Goal: Communication & Community: Answer question/provide support

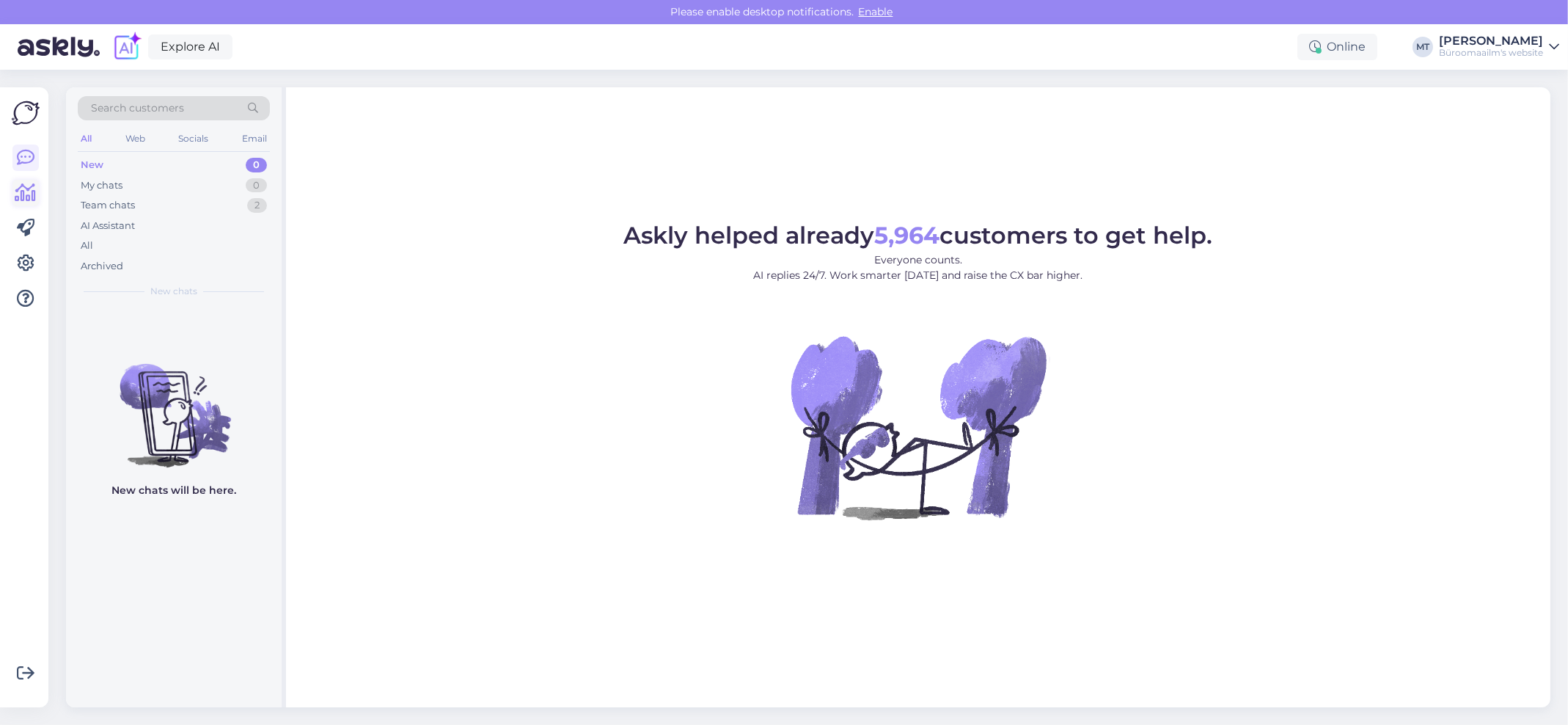
click at [29, 193] on icon at bounding box center [26, 193] width 21 height 18
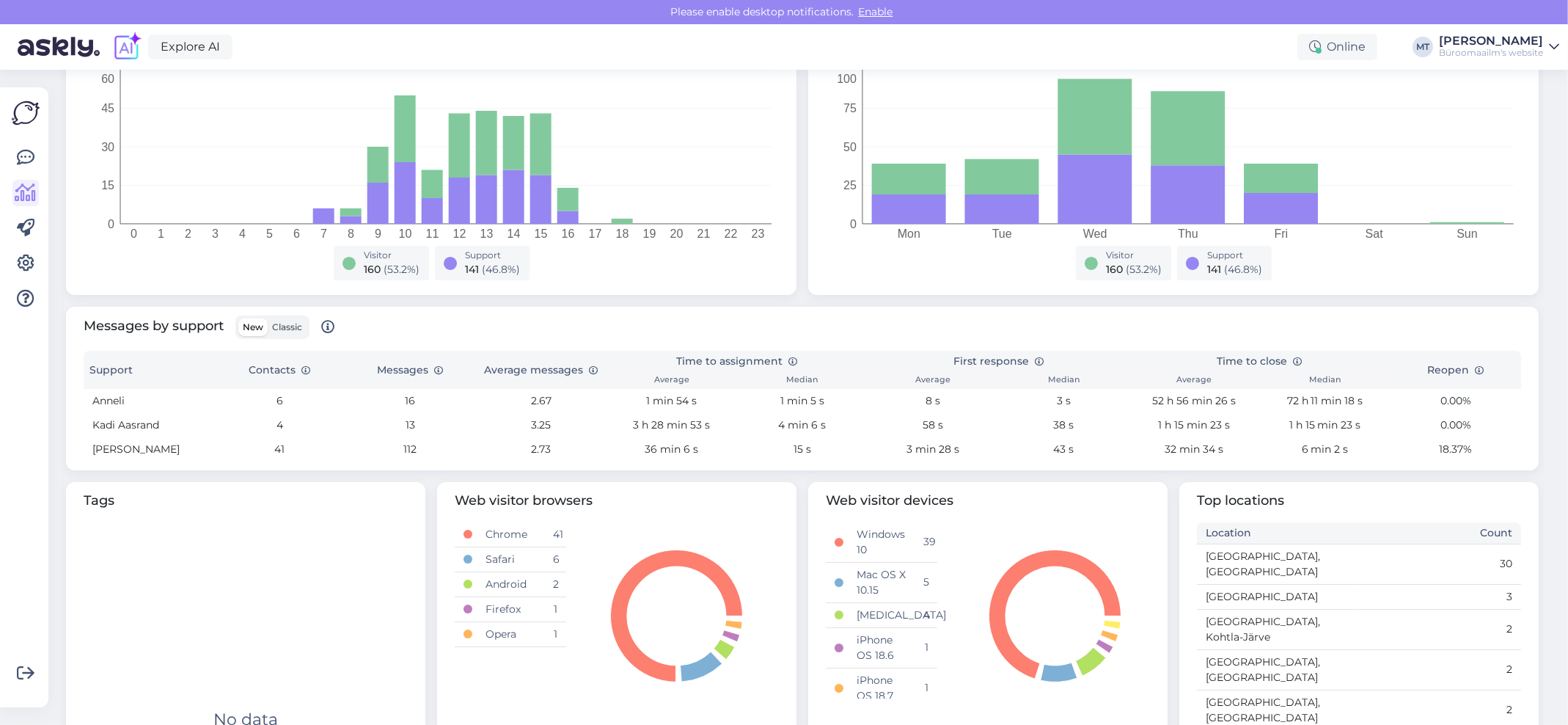
scroll to position [378, 0]
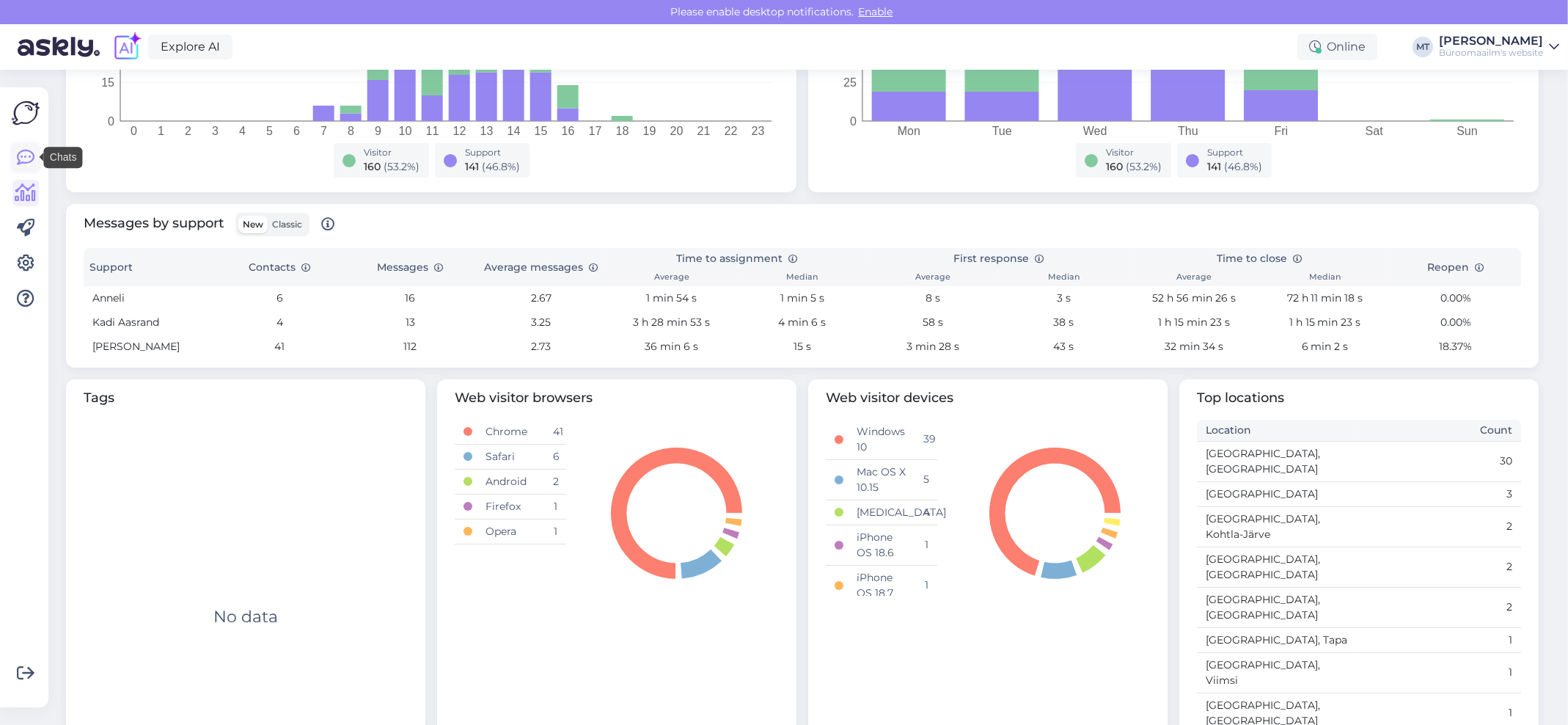
click at [31, 157] on icon at bounding box center [25, 157] width 18 height 18
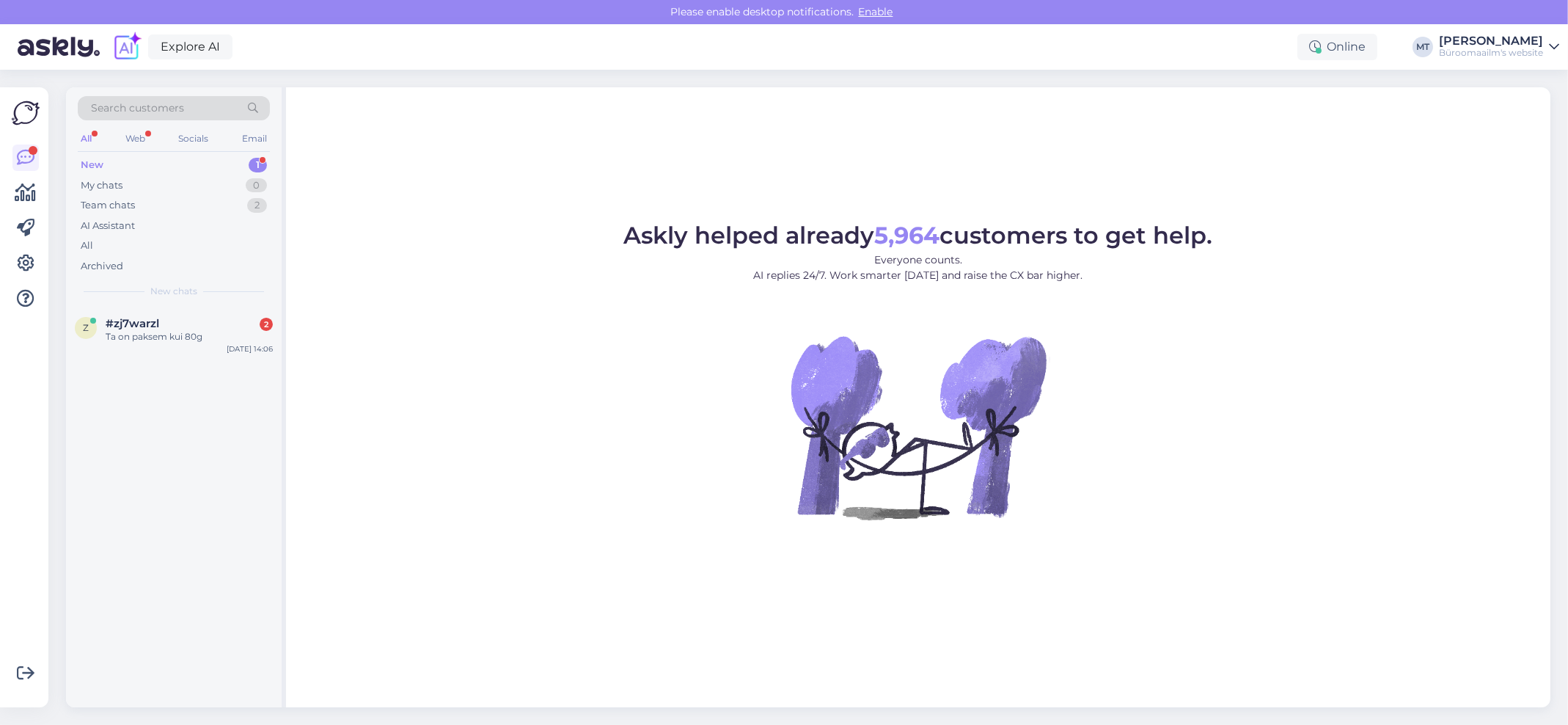
click at [79, 160] on div "New 1" at bounding box center [174, 165] width 192 height 21
click at [120, 325] on span "#zj7warzl" at bounding box center [132, 323] width 53 height 13
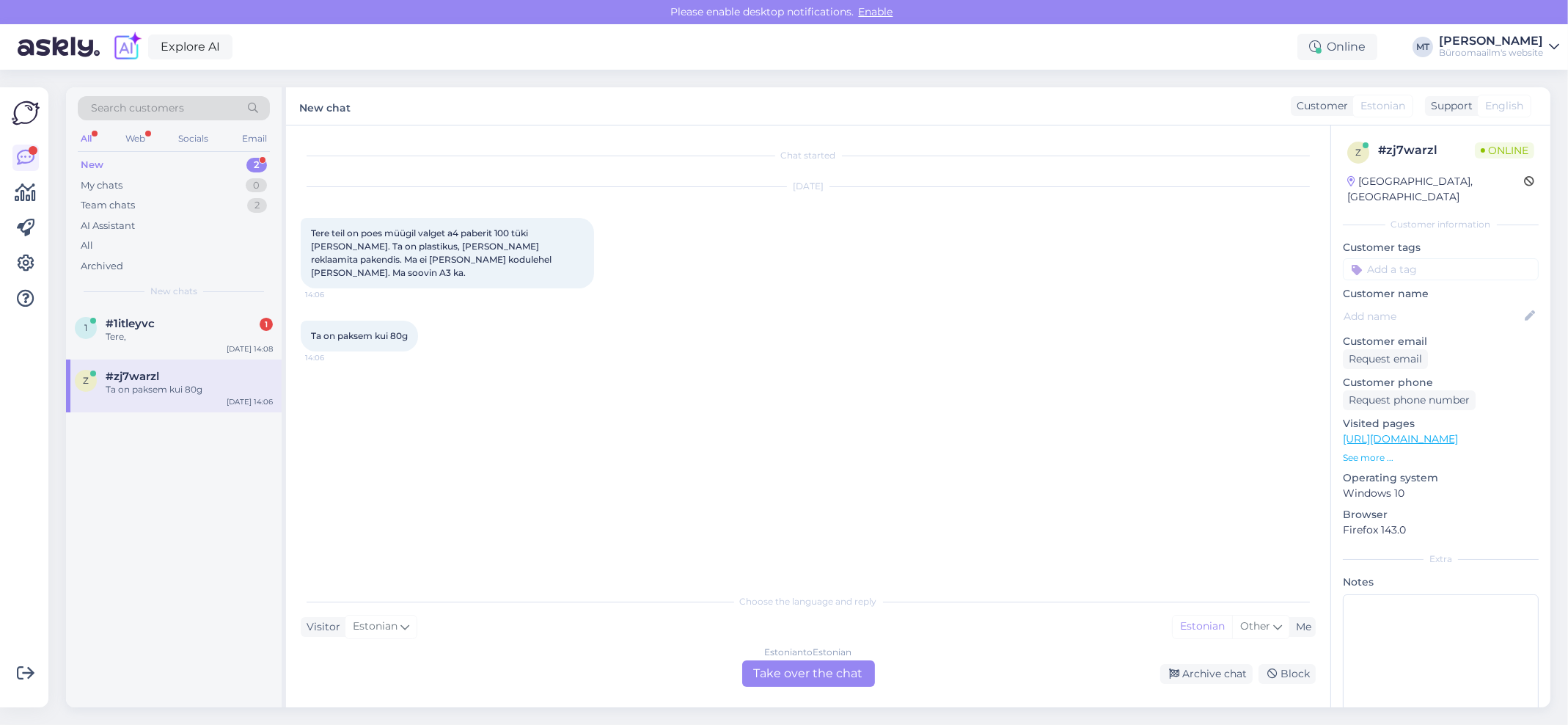
drag, startPoint x: 96, startPoint y: 162, endPoint x: 91, endPoint y: 169, distance: 8.6
click at [91, 162] on div "New" at bounding box center [92, 164] width 23 height 15
click at [108, 321] on span "#1itleyvc" at bounding box center [130, 323] width 49 height 13
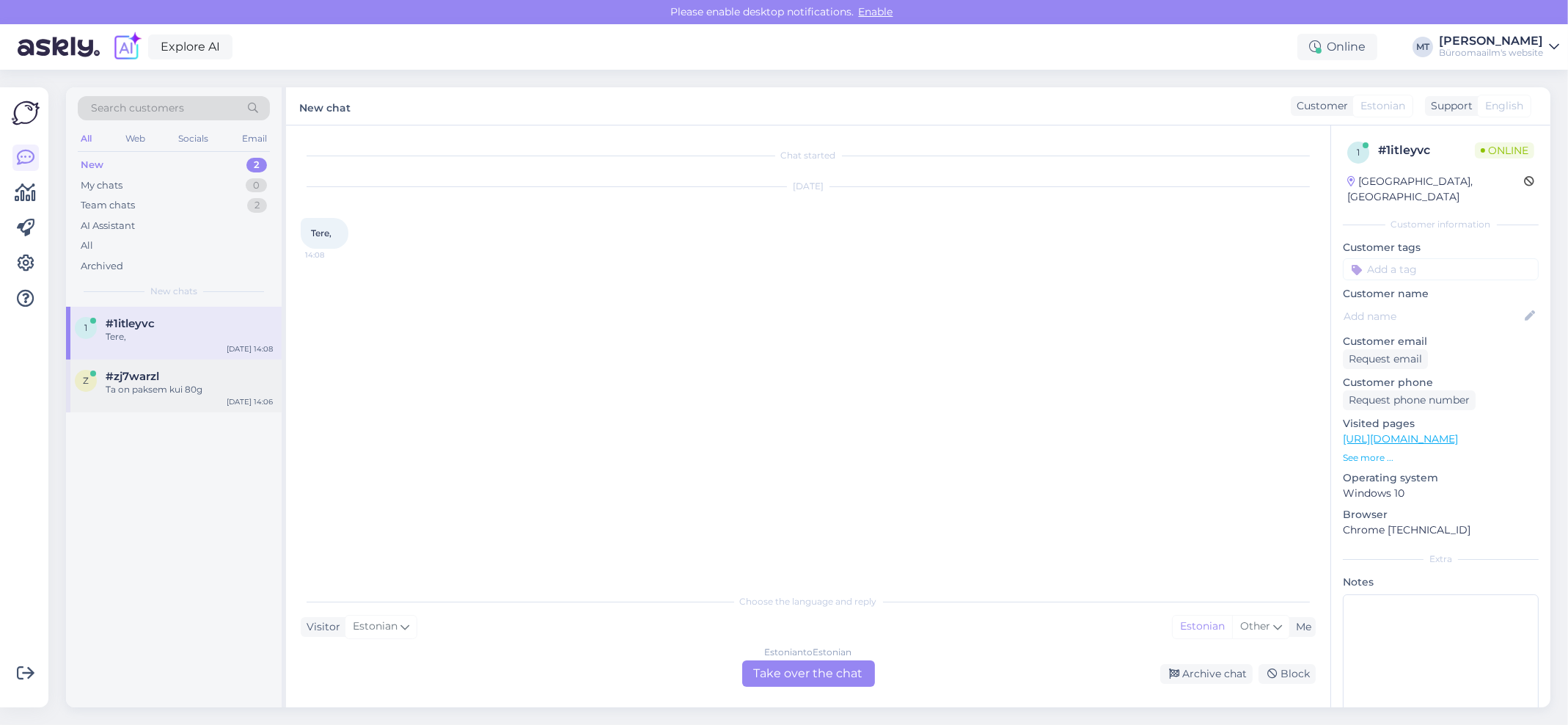
click at [128, 384] on div "Ta on paksem kui 80g" at bounding box center [189, 389] width 167 height 13
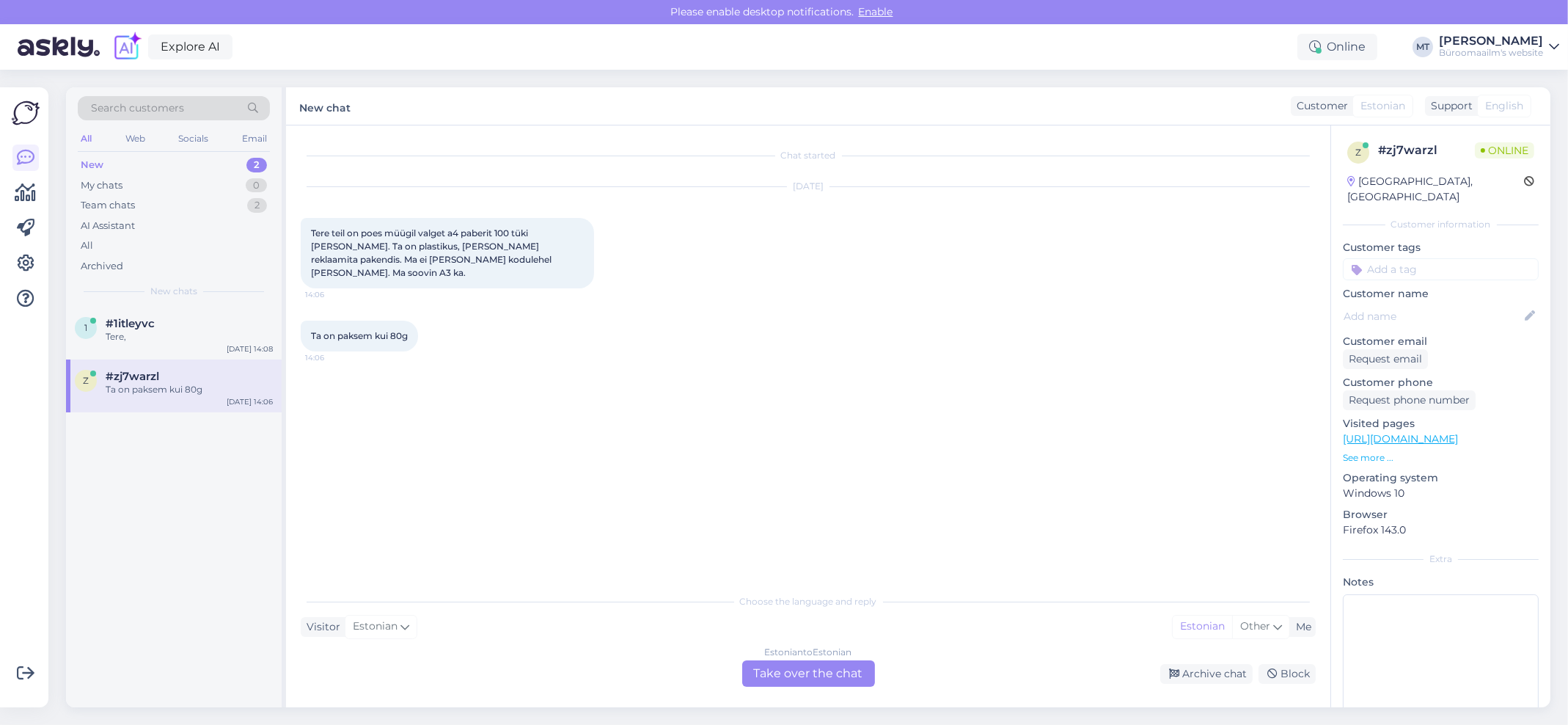
click at [802, 679] on div "Estonian to Estonian Take over the chat" at bounding box center [809, 673] width 133 height 27
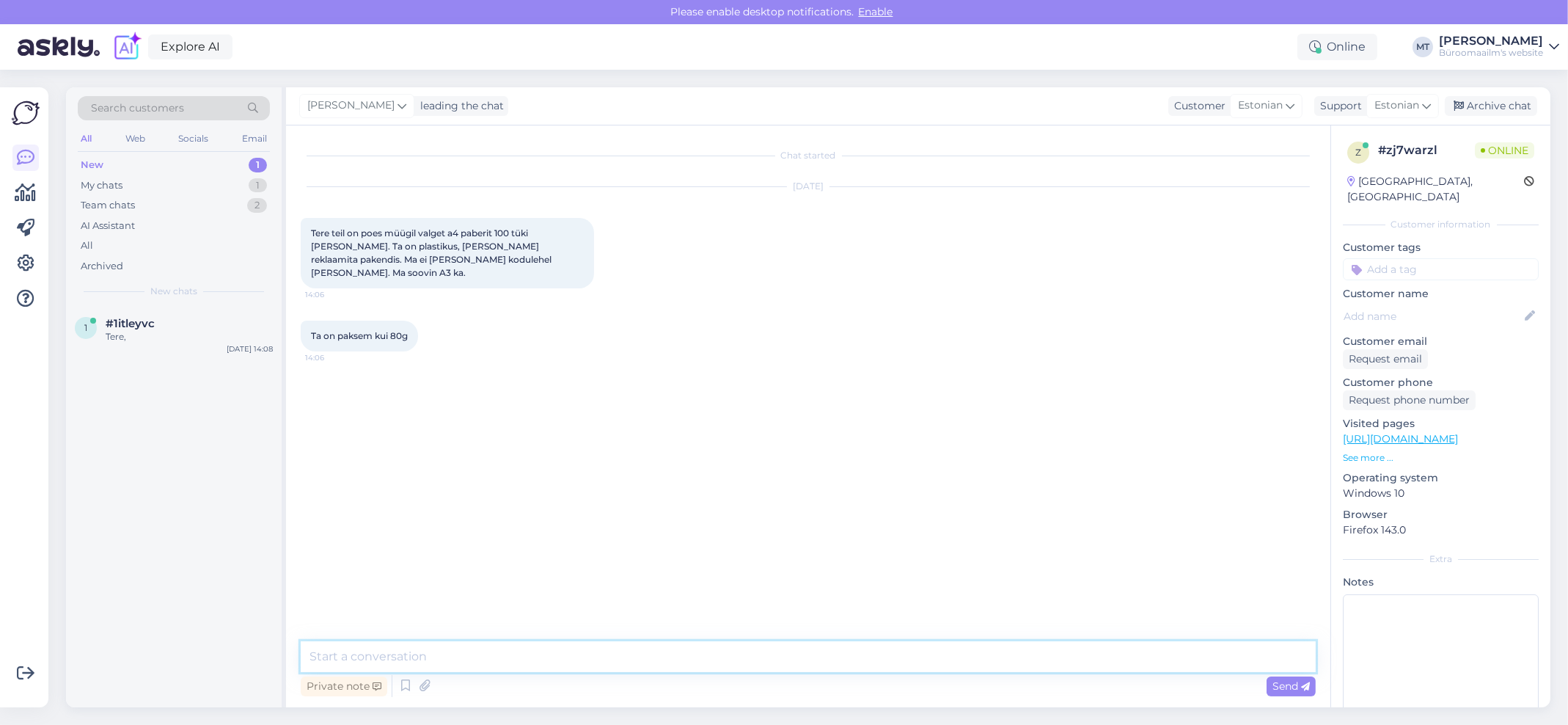
click at [356, 654] on textarea at bounding box center [808, 656] width 1015 height 31
paste textarea "https://www.byroomaailm.ee/kool-ja-kunst/kunstitarbed/joonistuspaber-ja-plokid/…"
type textarea "Tere. Kas mõtlete joonistuspaberit ? https://www.byroomaailm.ee/kool-ja-kunst/k…"
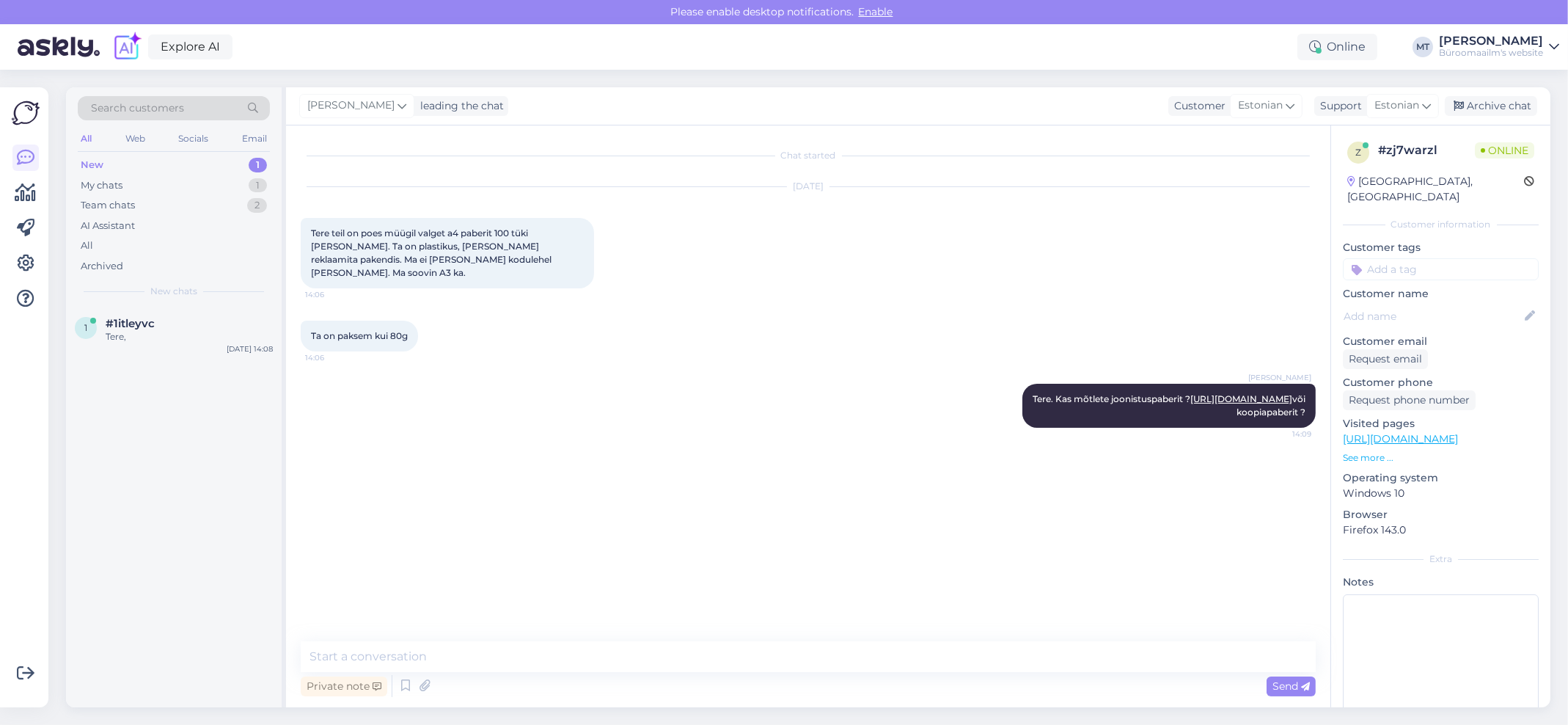
click at [89, 168] on div "New" at bounding box center [92, 164] width 23 height 15
click at [102, 345] on div "1 #1itleyvc Tere, Oct 10 14:08" at bounding box center [173, 332] width 215 height 53
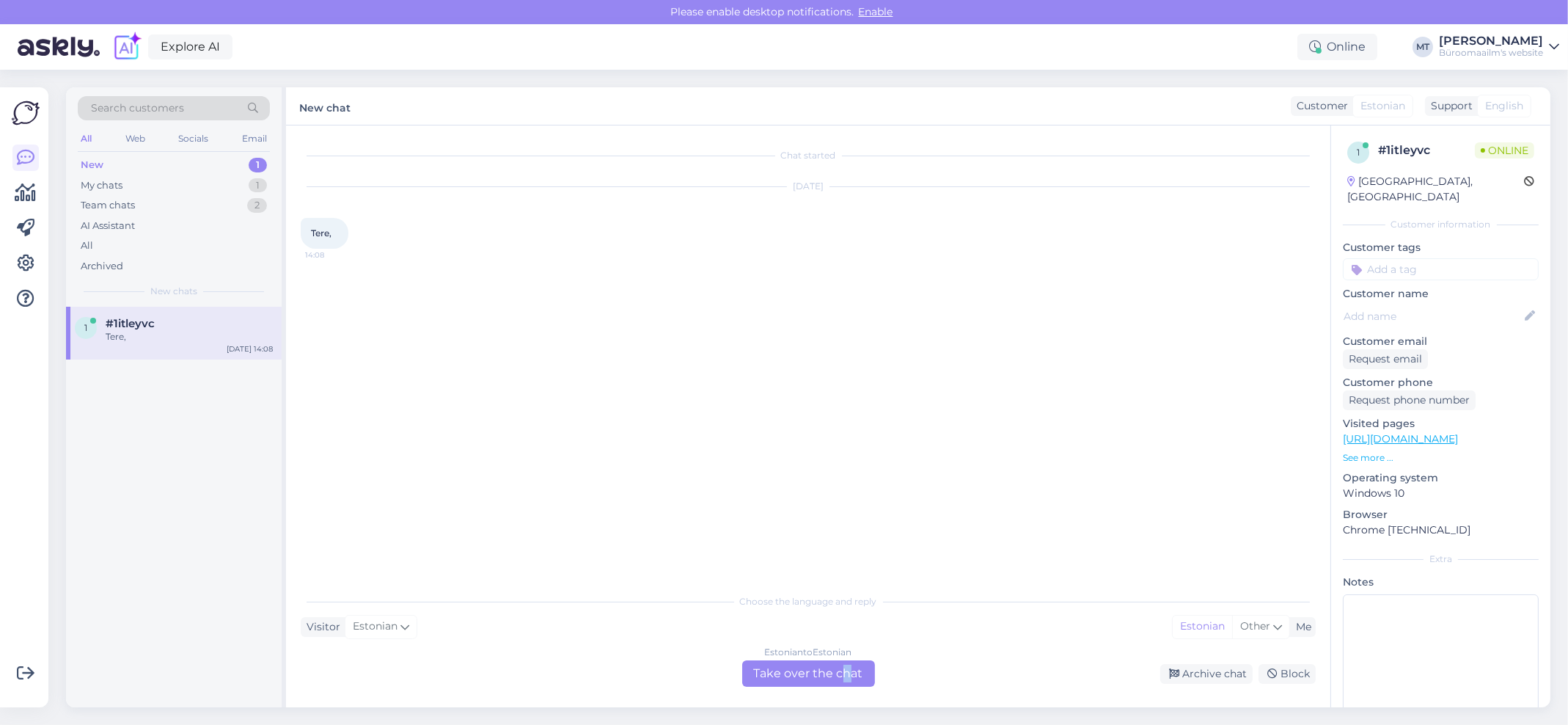
click at [843, 669] on div "Estonian to Estonian Take over the chat" at bounding box center [809, 673] width 133 height 27
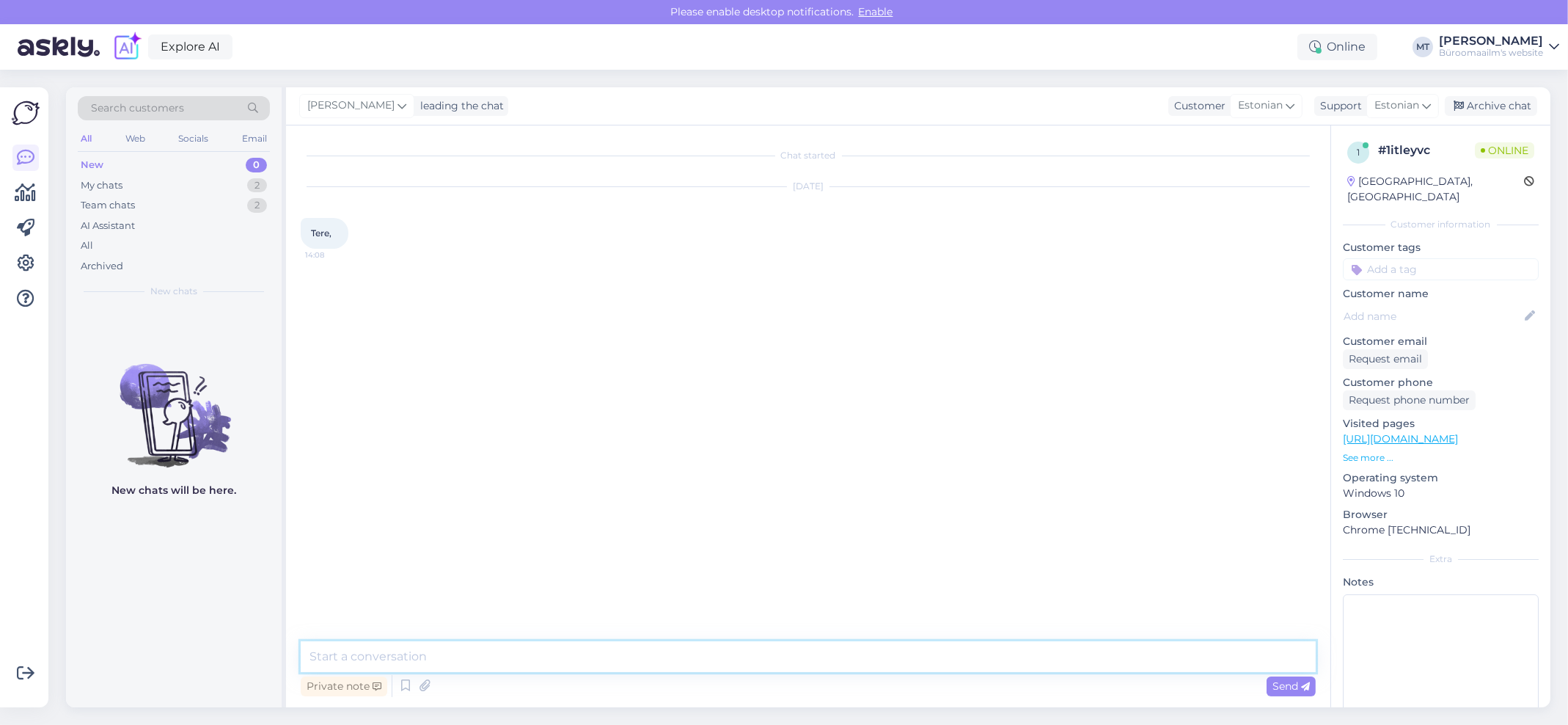
click at [393, 643] on textarea at bounding box center [808, 656] width 1015 height 31
type textarea "Tere. Kuidas saame abiks olla ?"
click at [1281, 682] on span "Send" at bounding box center [1291, 685] width 37 height 13
click at [102, 182] on div "My chats" at bounding box center [102, 185] width 42 height 15
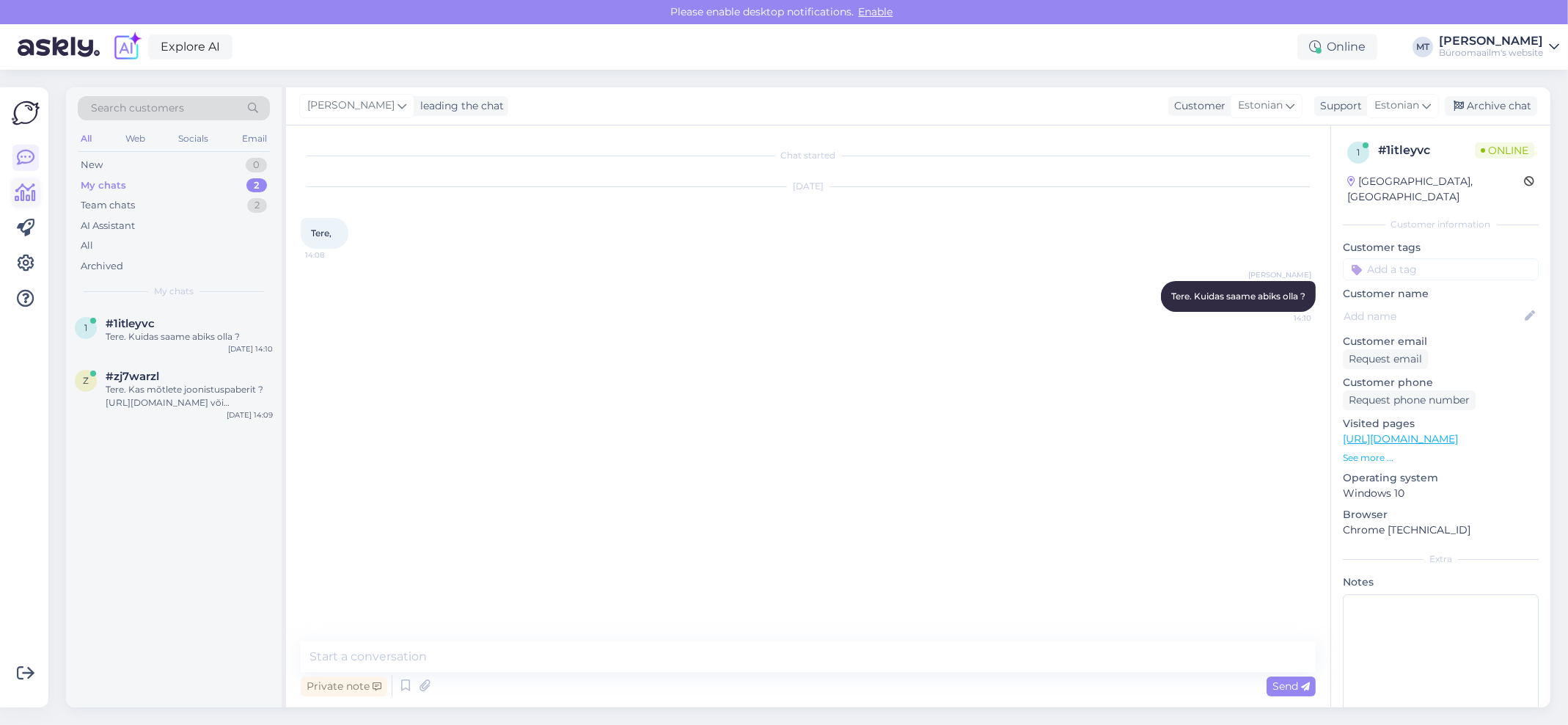
click at [21, 193] on icon at bounding box center [26, 193] width 21 height 18
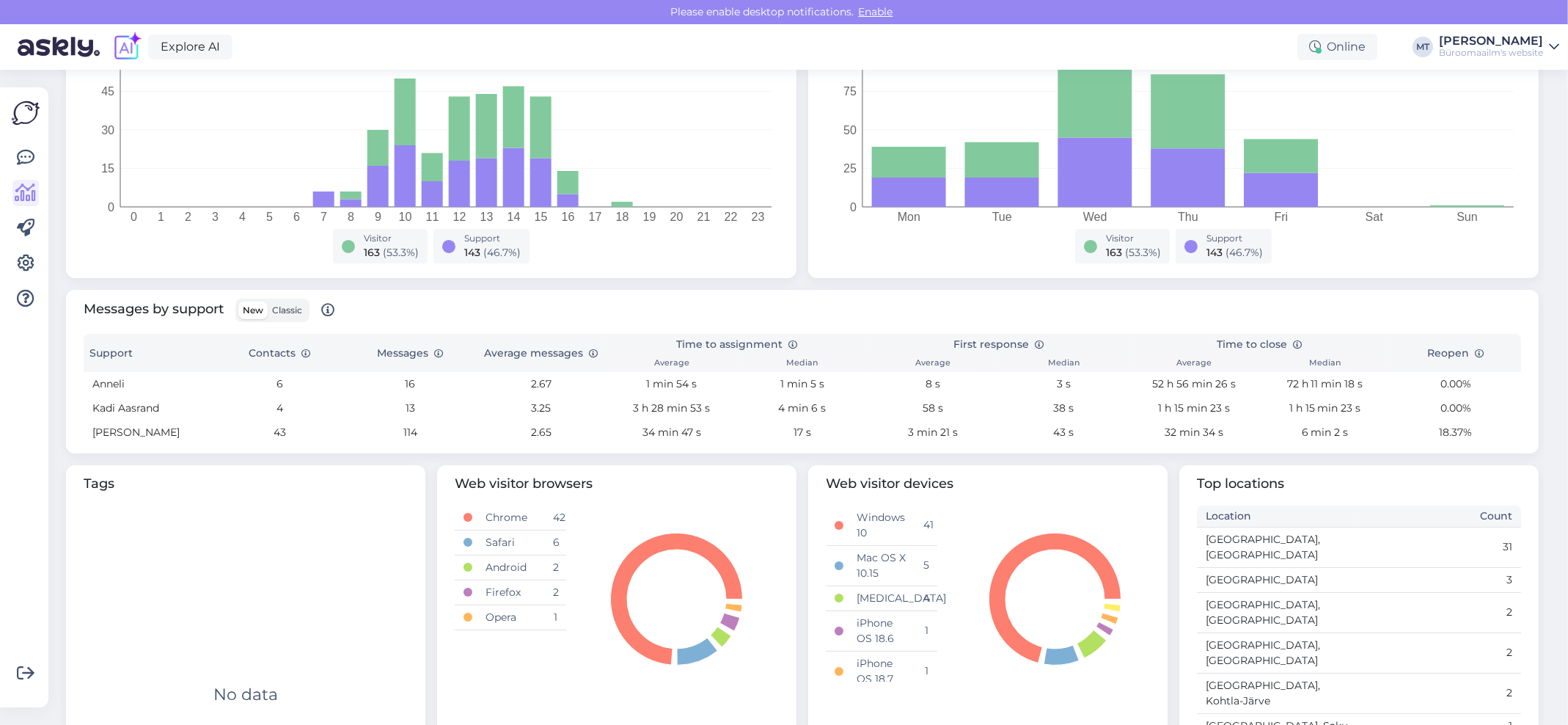
scroll to position [378, 0]
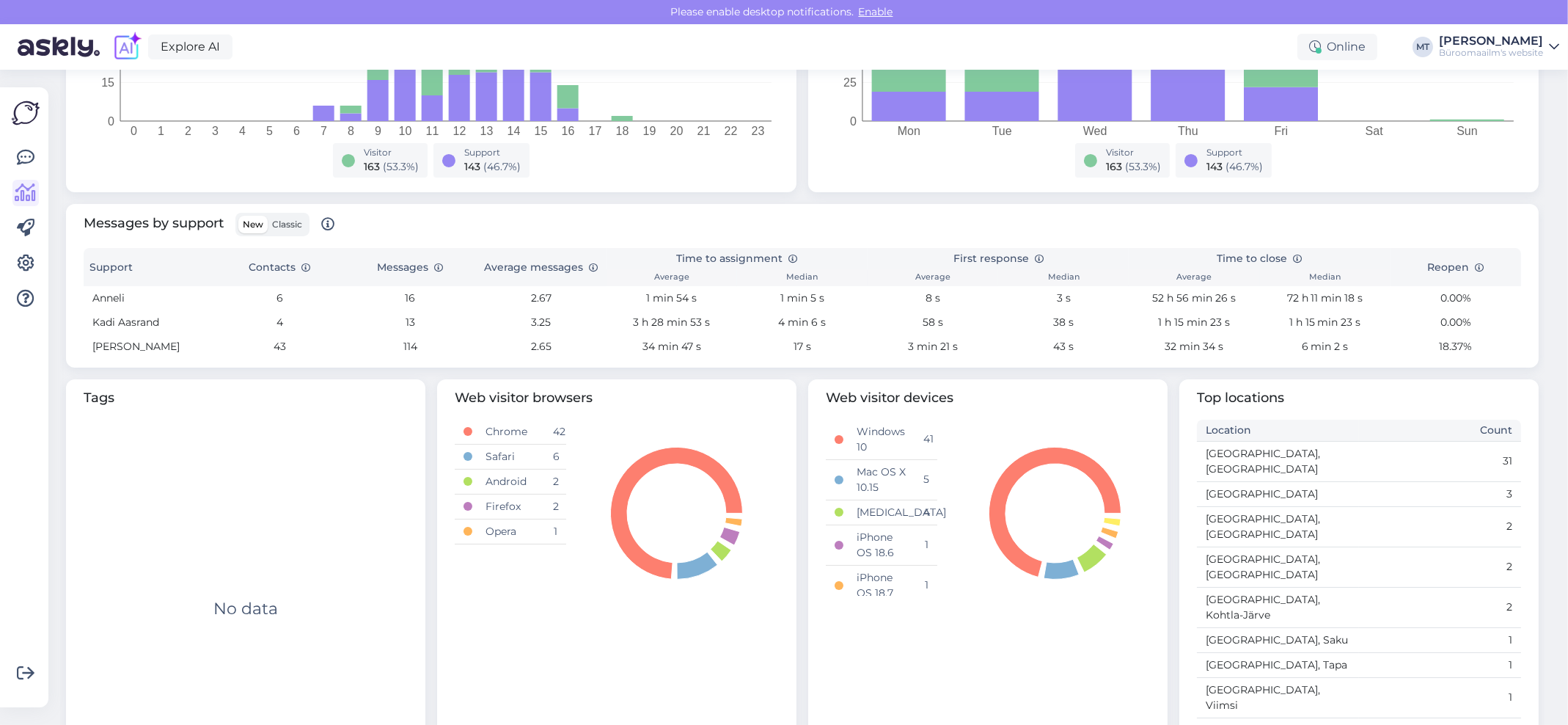
click at [285, 230] on label "Classic" at bounding box center [286, 224] width 39 height 18
click at [267, 215] on input "Classic" at bounding box center [267, 215] width 0 height 0
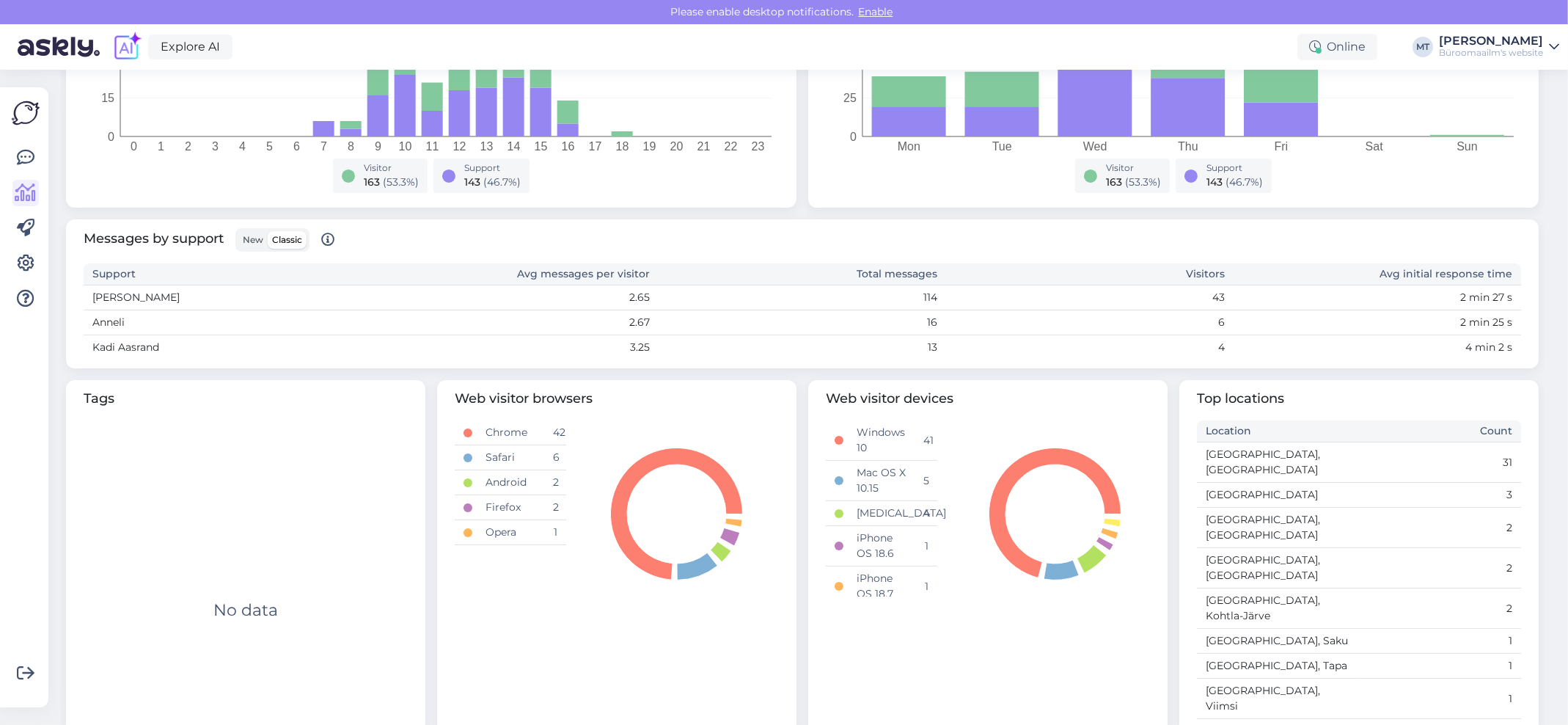
scroll to position [0, 0]
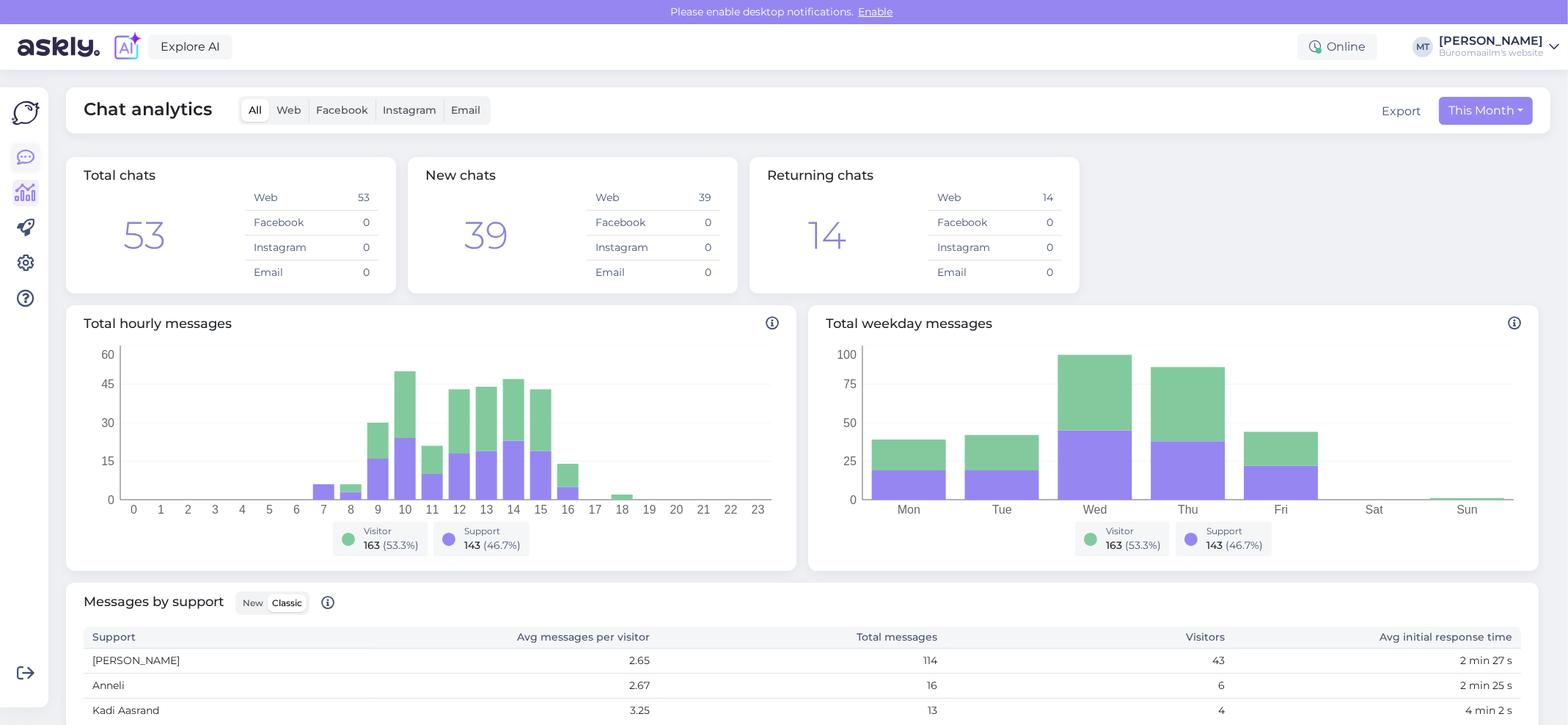
click at [22, 159] on icon at bounding box center [25, 157] width 18 height 18
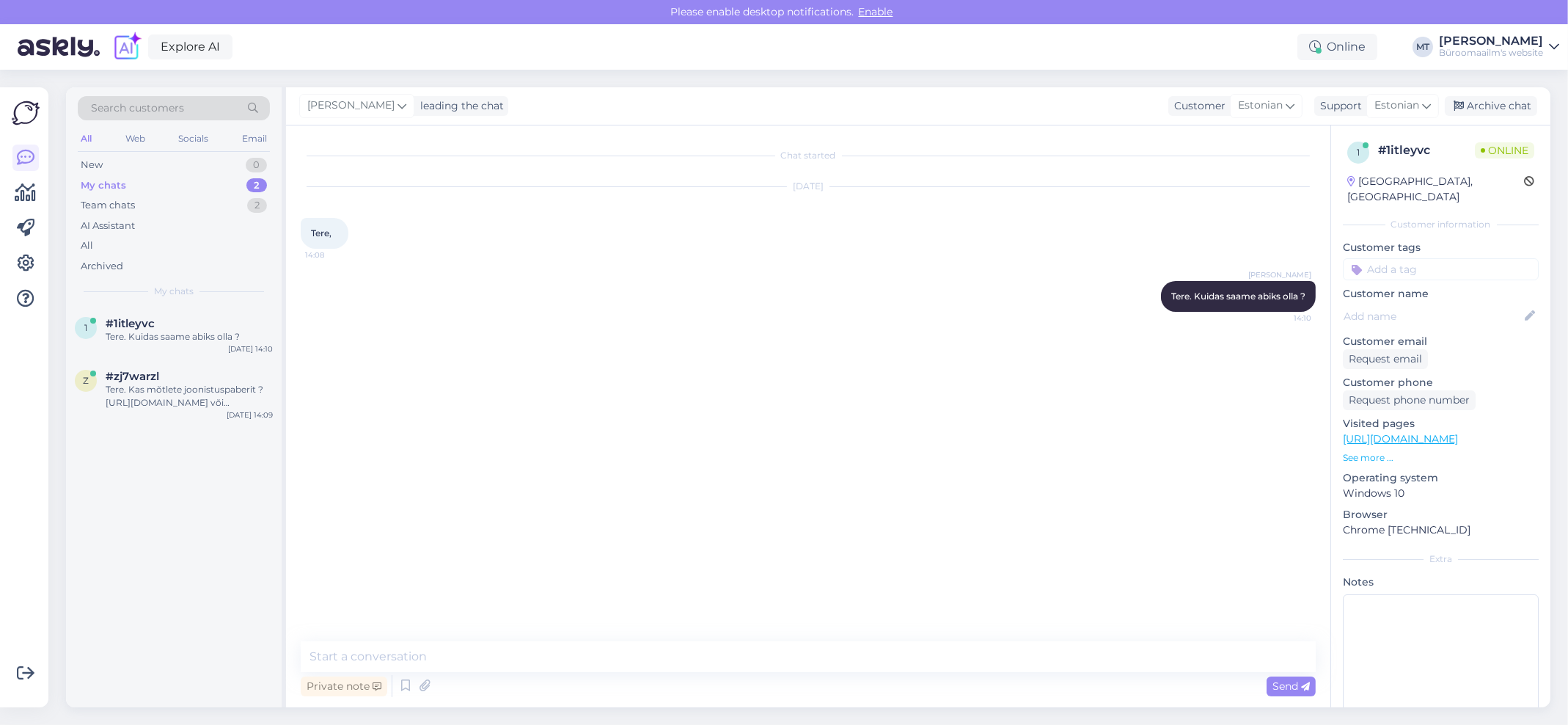
click at [108, 183] on div "My chats" at bounding box center [104, 185] width 46 height 15
click at [147, 392] on div "Tere. Kas mõtlete joonistuspaberit ? https://www.byroomaailm.ee/kool-ja-kunst/k…" at bounding box center [189, 396] width 167 height 27
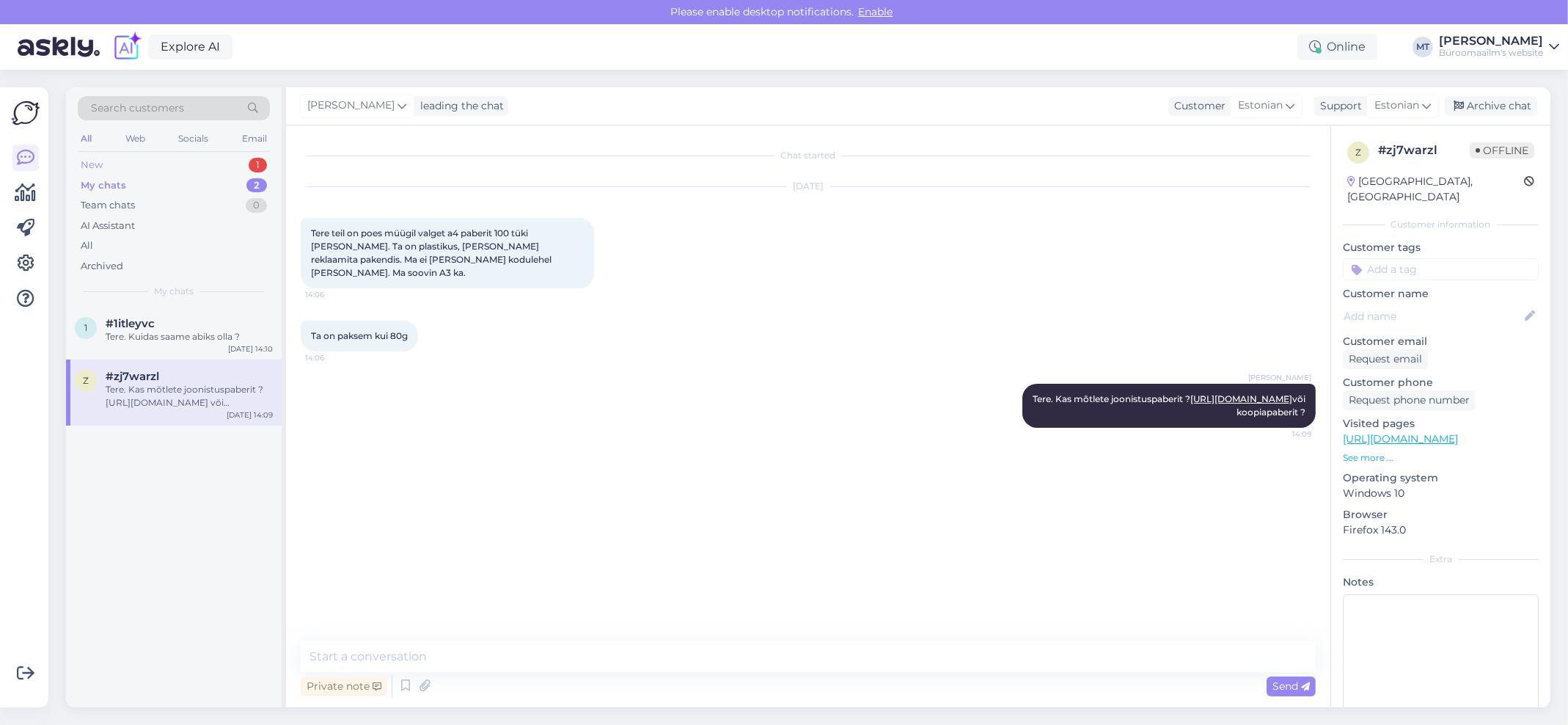
click at [95, 161] on div "New" at bounding box center [92, 164] width 22 height 15
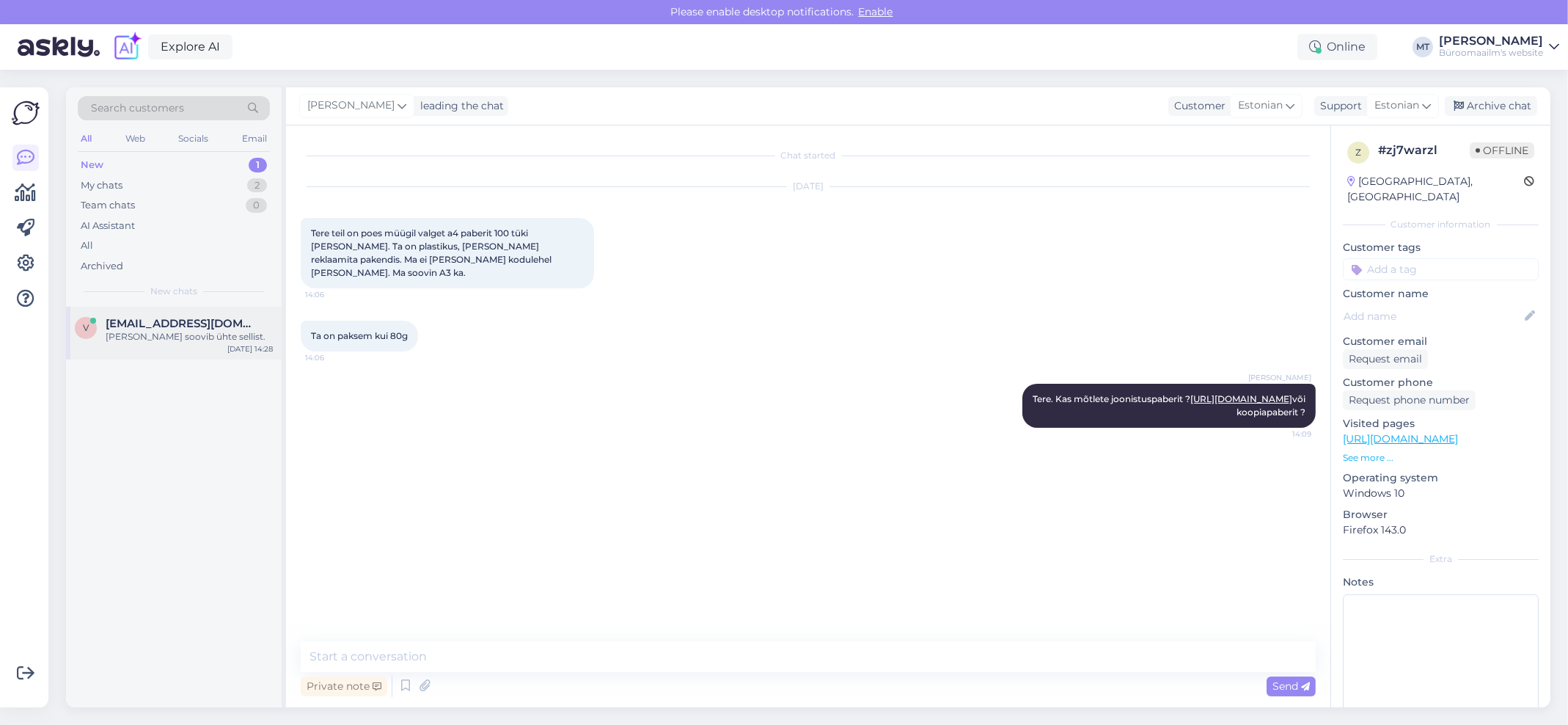
click at [149, 322] on span "virve.pipar@nissikool.ee" at bounding box center [182, 323] width 153 height 13
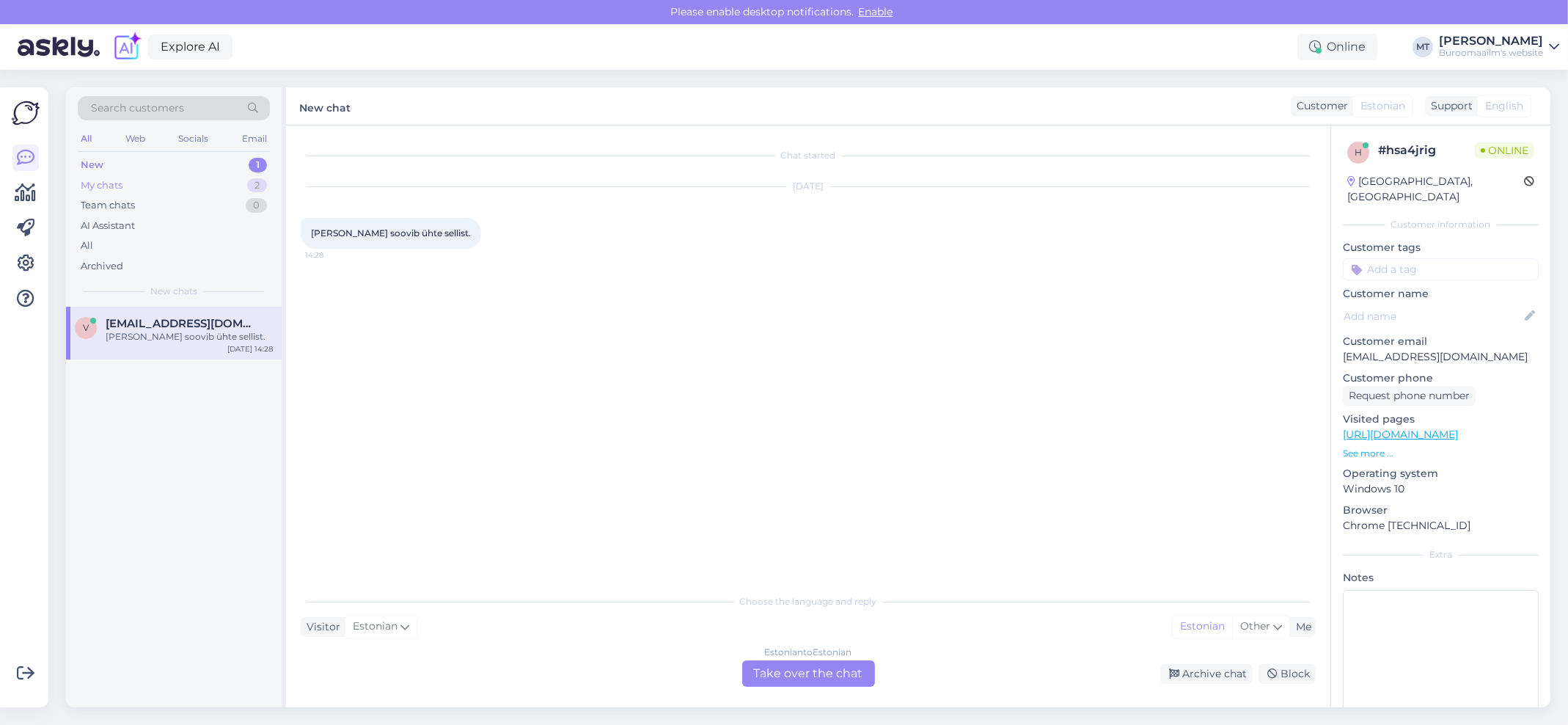
click at [112, 183] on div "My chats" at bounding box center [102, 185] width 42 height 15
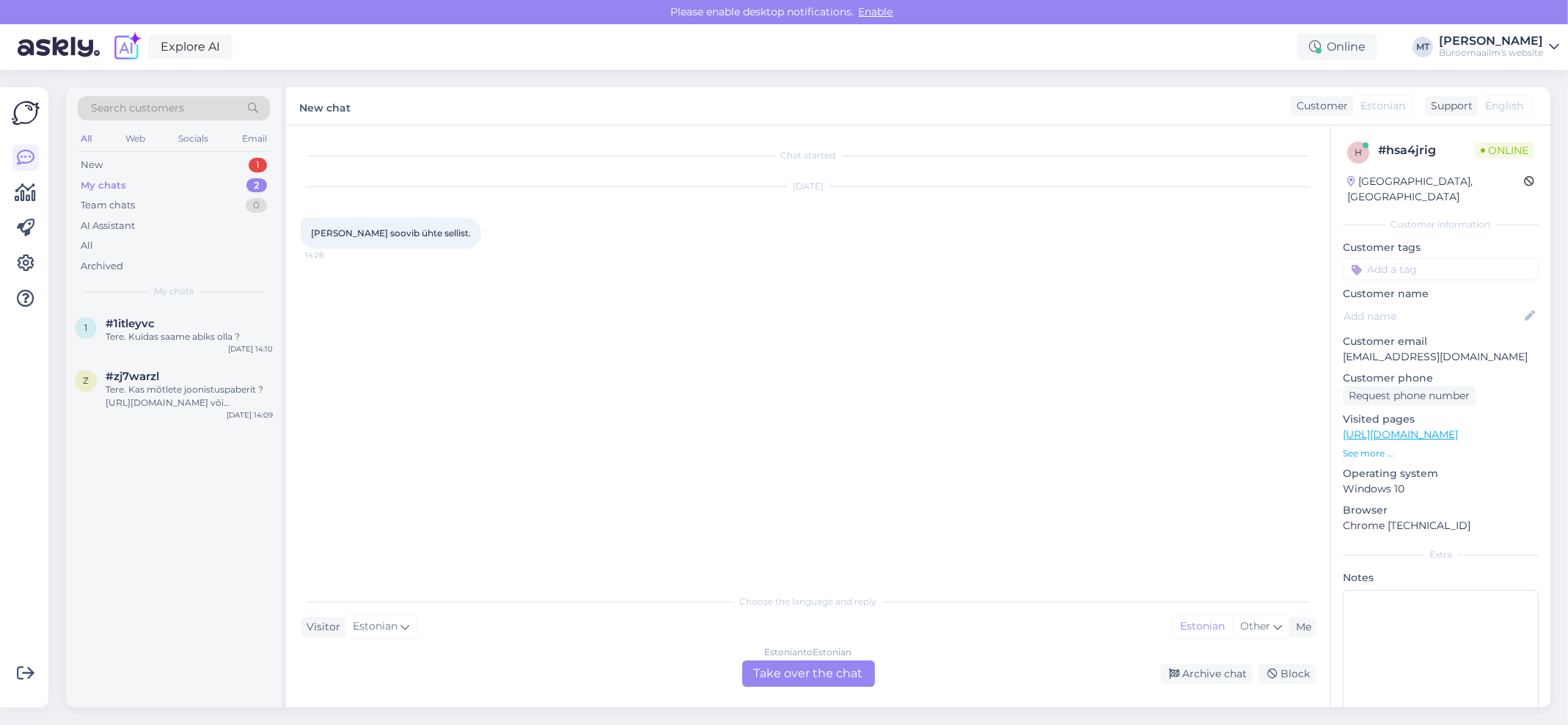
click at [117, 182] on div "My chats" at bounding box center [104, 185] width 46 height 15
click at [118, 320] on span "#1itleyvc" at bounding box center [130, 323] width 49 height 13
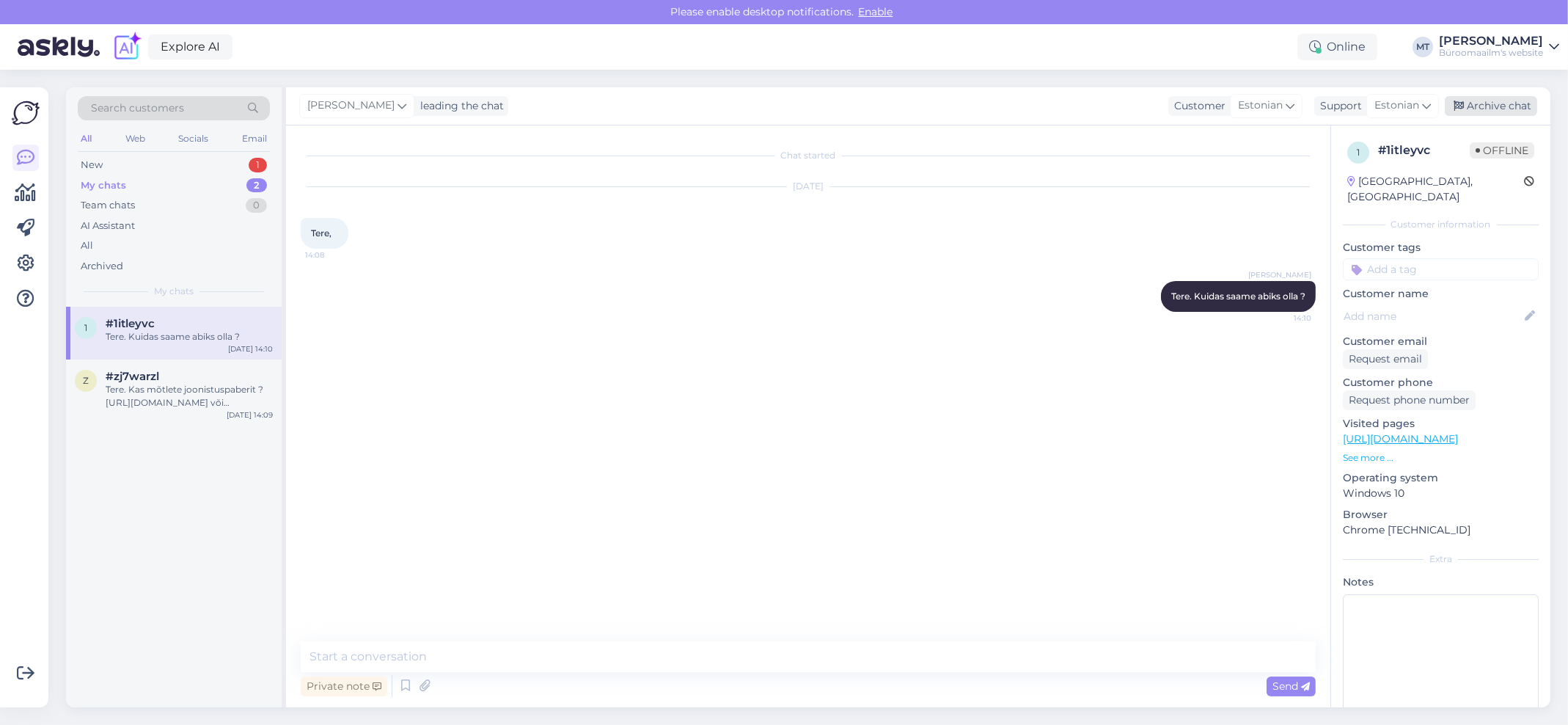
click at [1502, 102] on div "Archive chat" at bounding box center [1490, 106] width 92 height 20
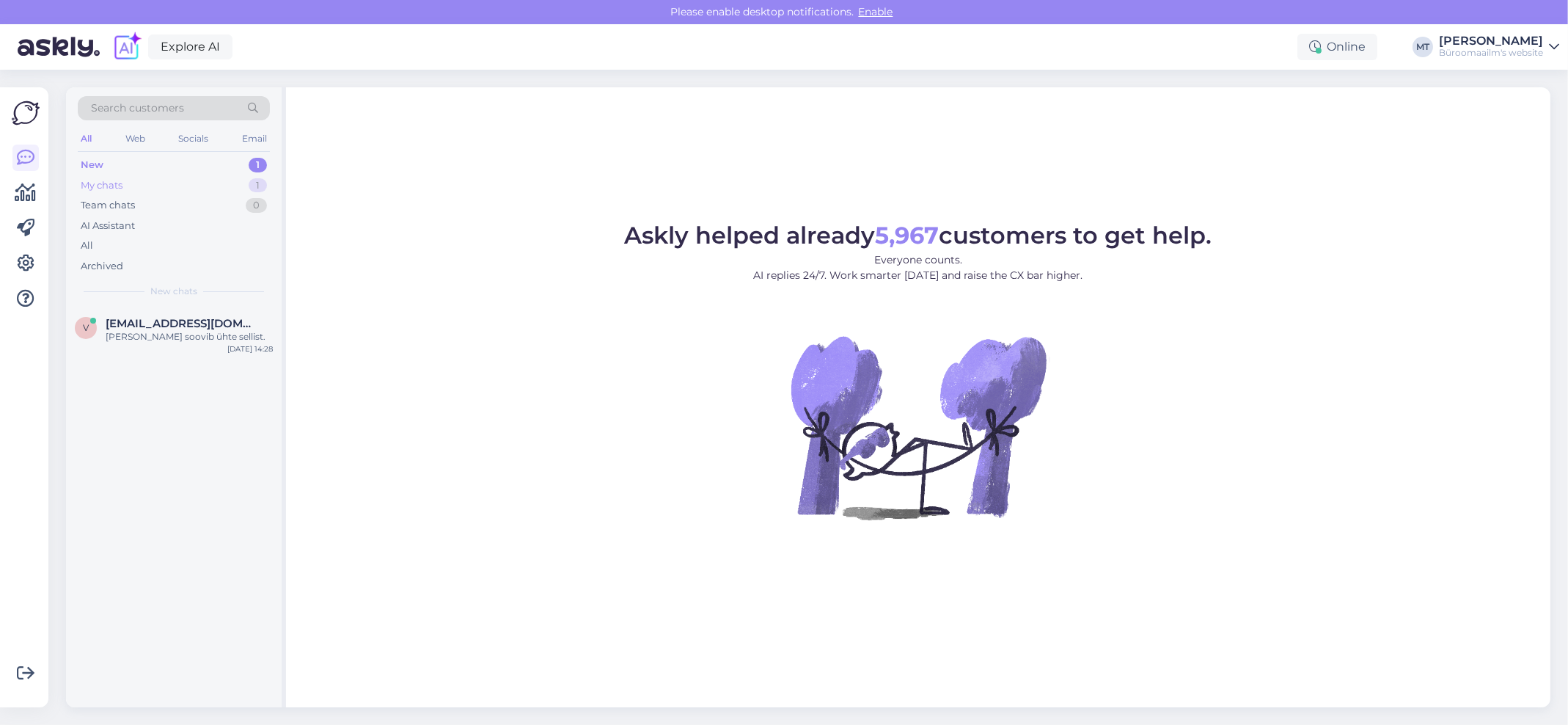
click at [111, 176] on div "My chats 1" at bounding box center [174, 185] width 192 height 21
click at [142, 338] on div "Tere. Kas mõtlete joonistuspaberit ? [URL][DOMAIN_NAME] või koopiapaberit ?" at bounding box center [189, 343] width 167 height 27
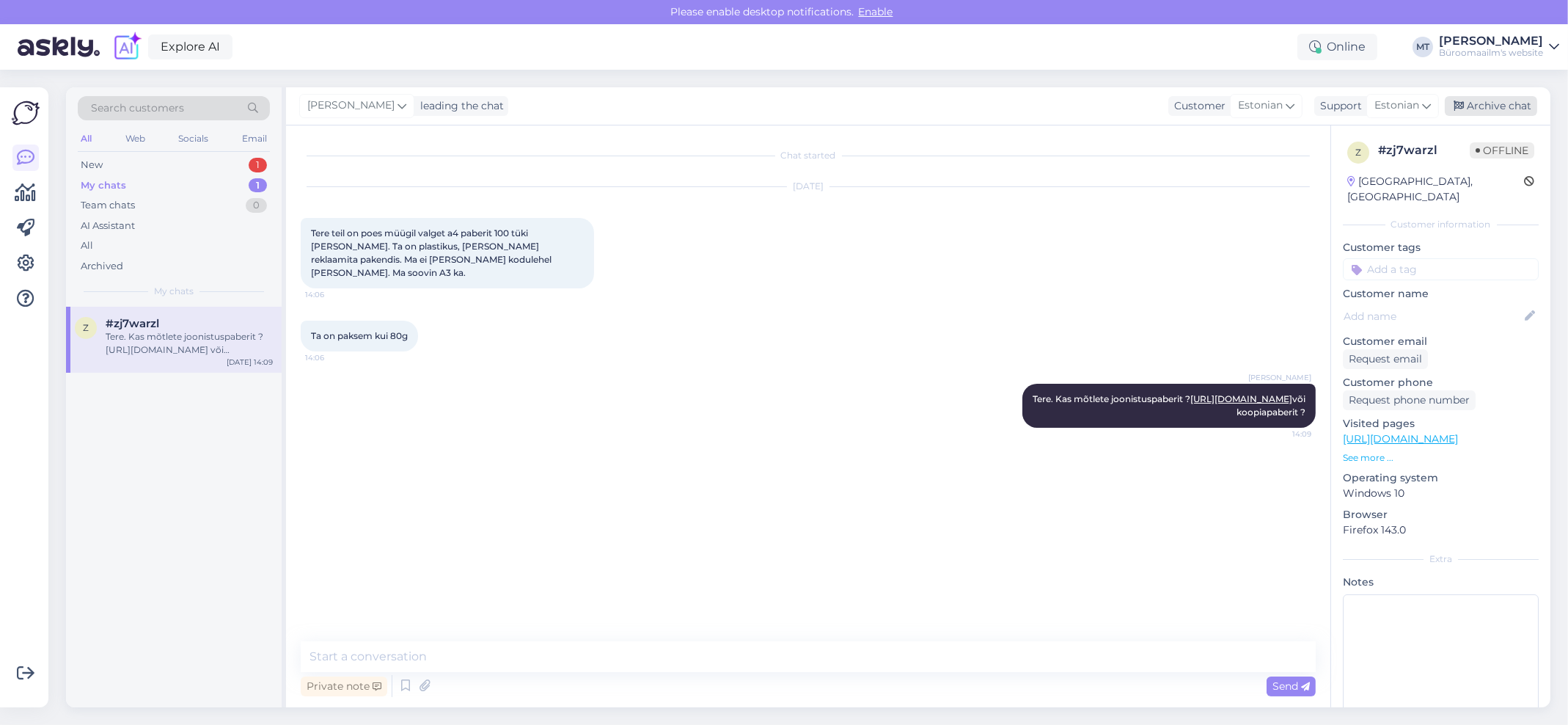
click at [1469, 105] on div "Archive chat" at bounding box center [1490, 106] width 92 height 20
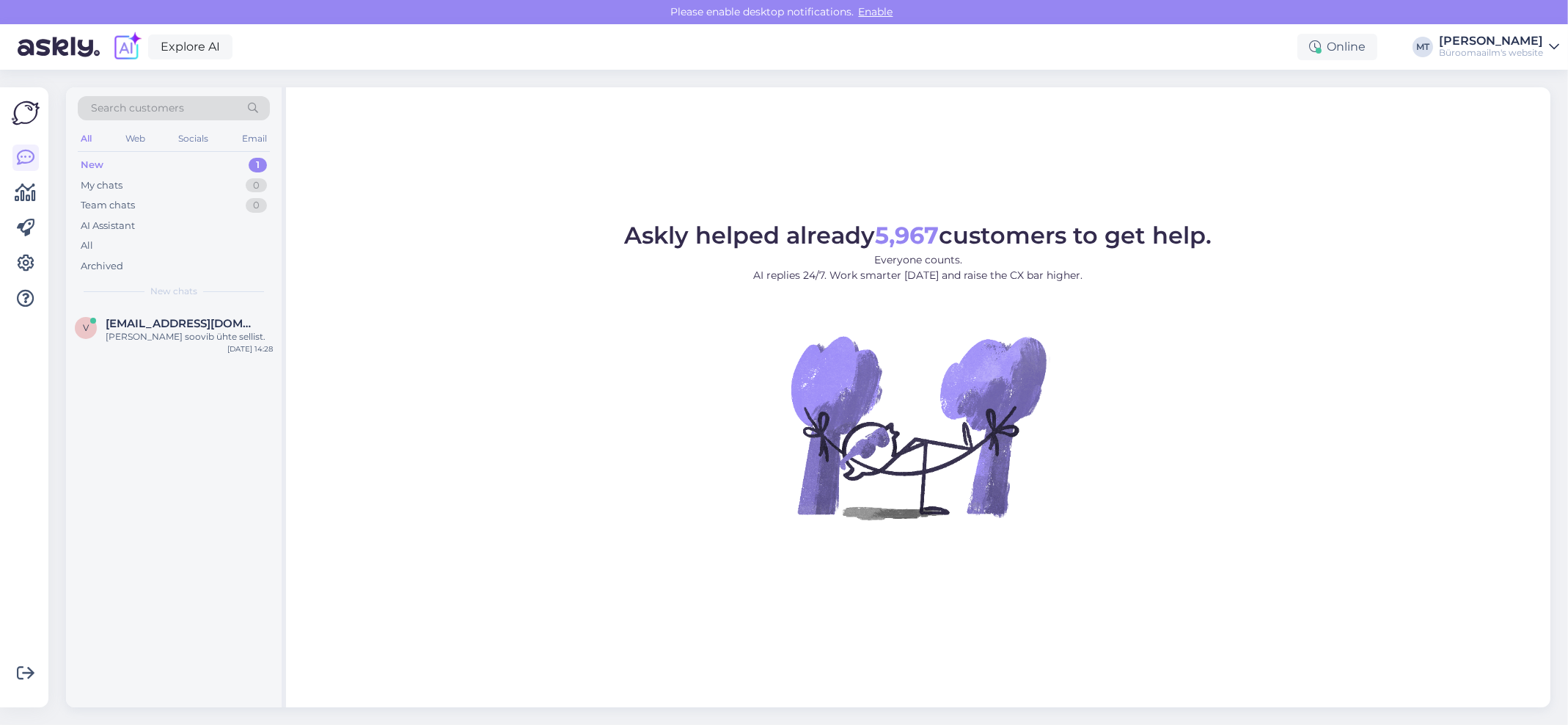
click at [89, 160] on div "New" at bounding box center [92, 164] width 23 height 15
click at [147, 329] on span "[EMAIL_ADDRESS][DOMAIN_NAME]" at bounding box center [182, 323] width 153 height 13
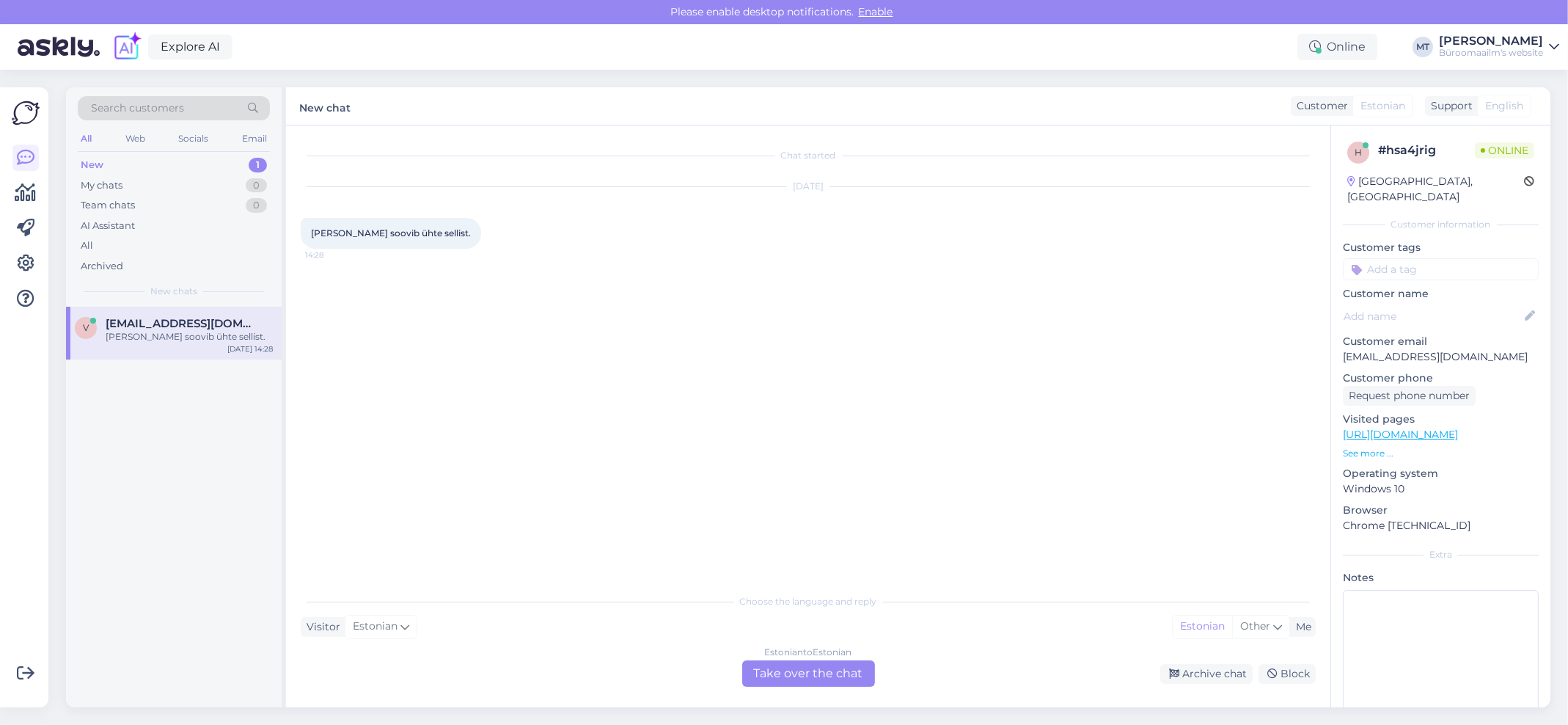
click at [790, 670] on div "Estonian to Estonian Take over the chat" at bounding box center [809, 673] width 133 height 27
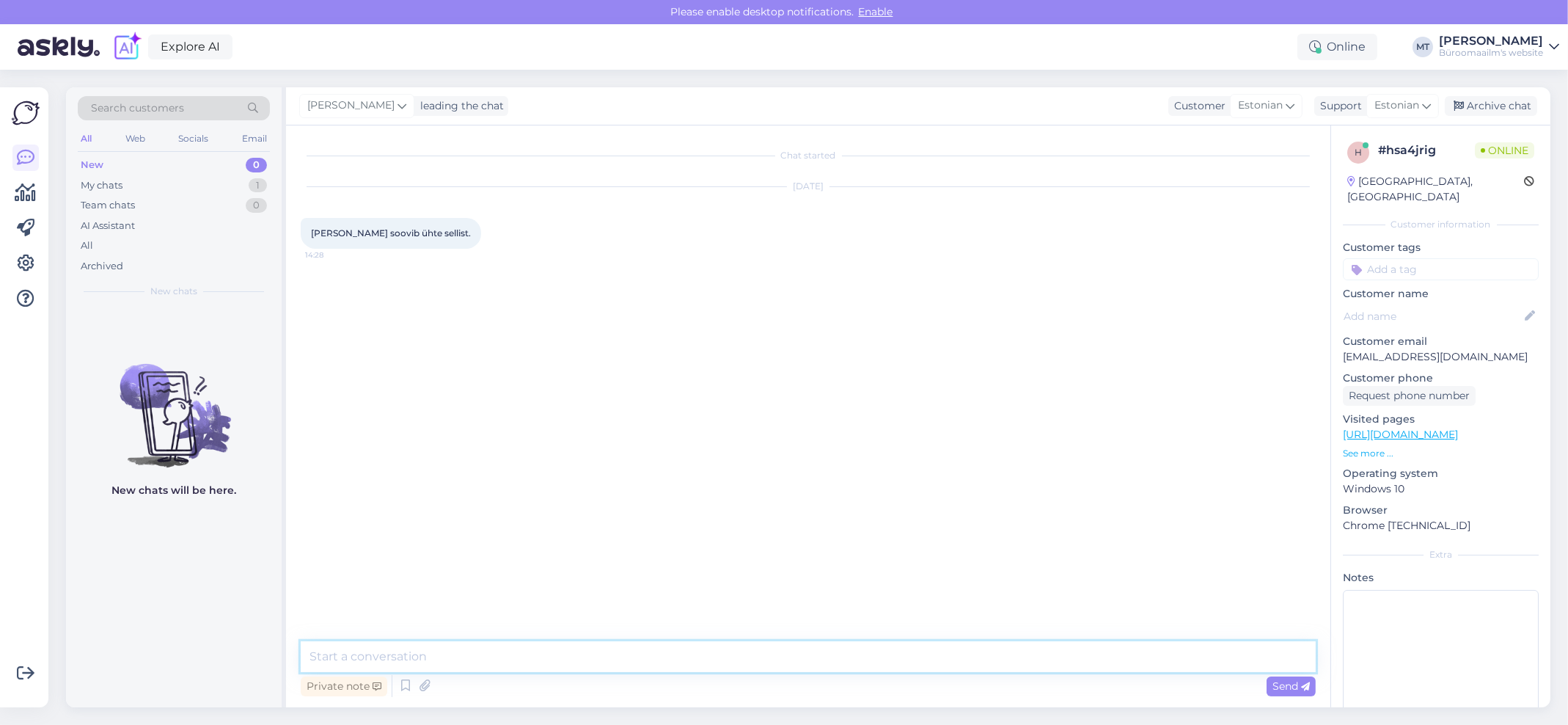
click at [336, 652] on textarea at bounding box center [808, 656] width 1015 height 31
type textarea "Tere. Palun täpsustage, mis soov on ?"
click at [1498, 100] on div "Archive chat" at bounding box center [1490, 106] width 92 height 20
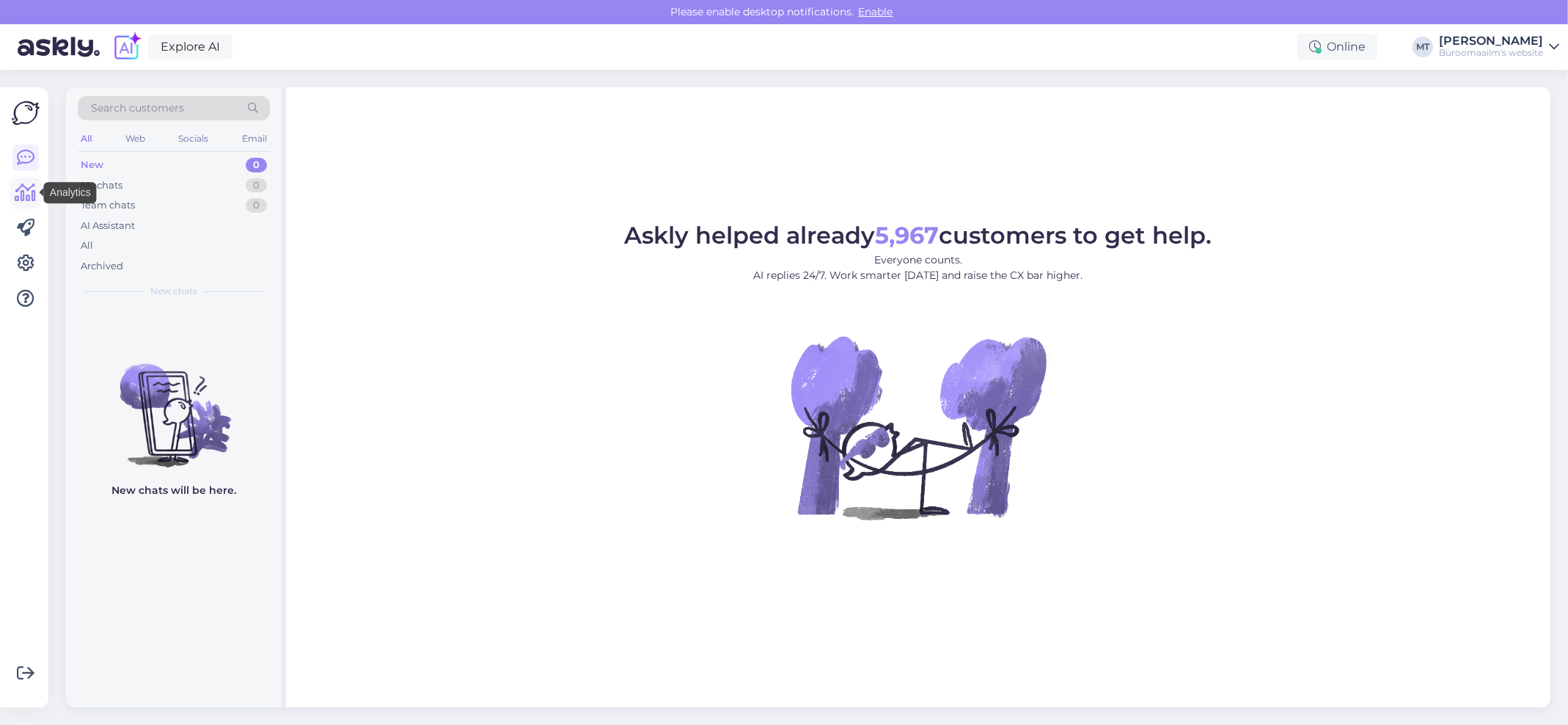
click at [31, 197] on icon at bounding box center [26, 193] width 21 height 18
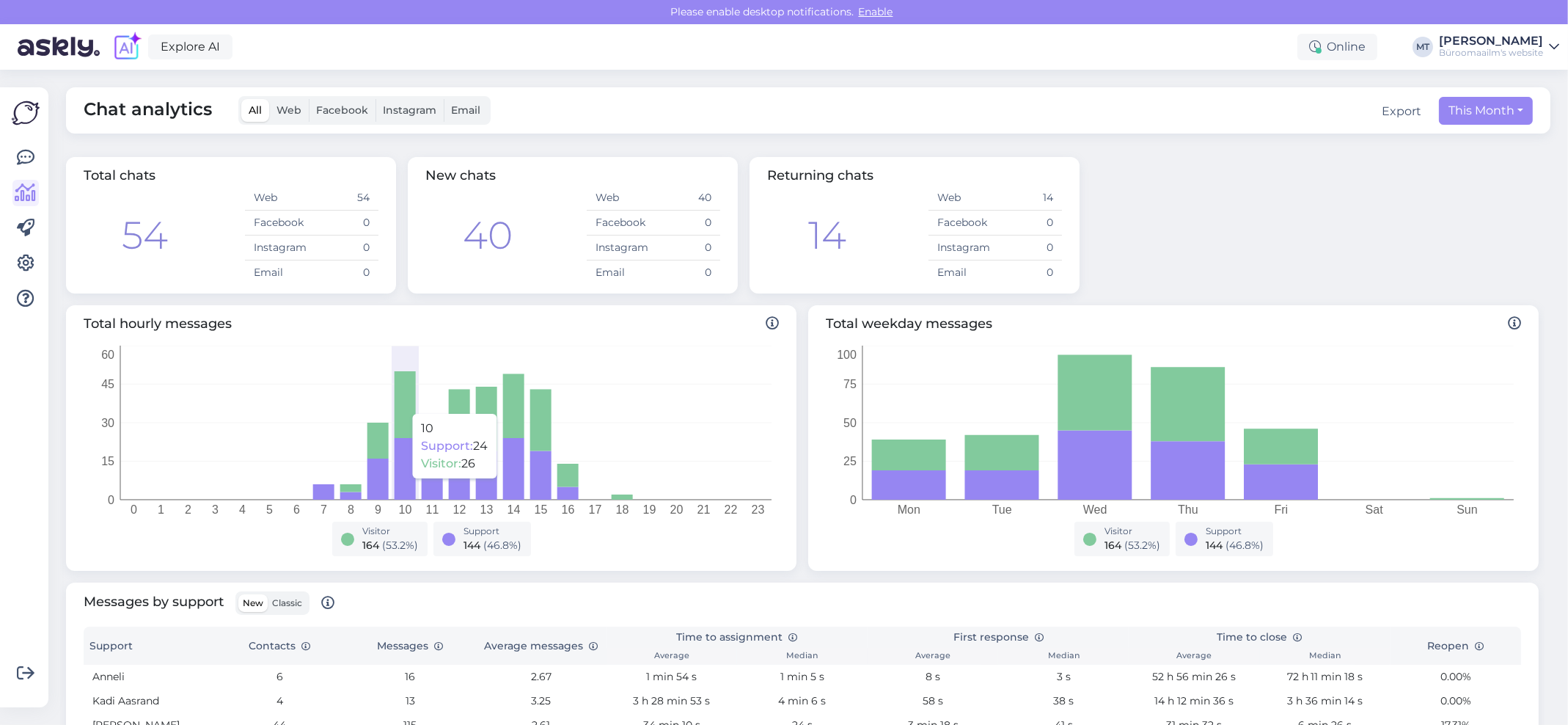
scroll to position [378, 0]
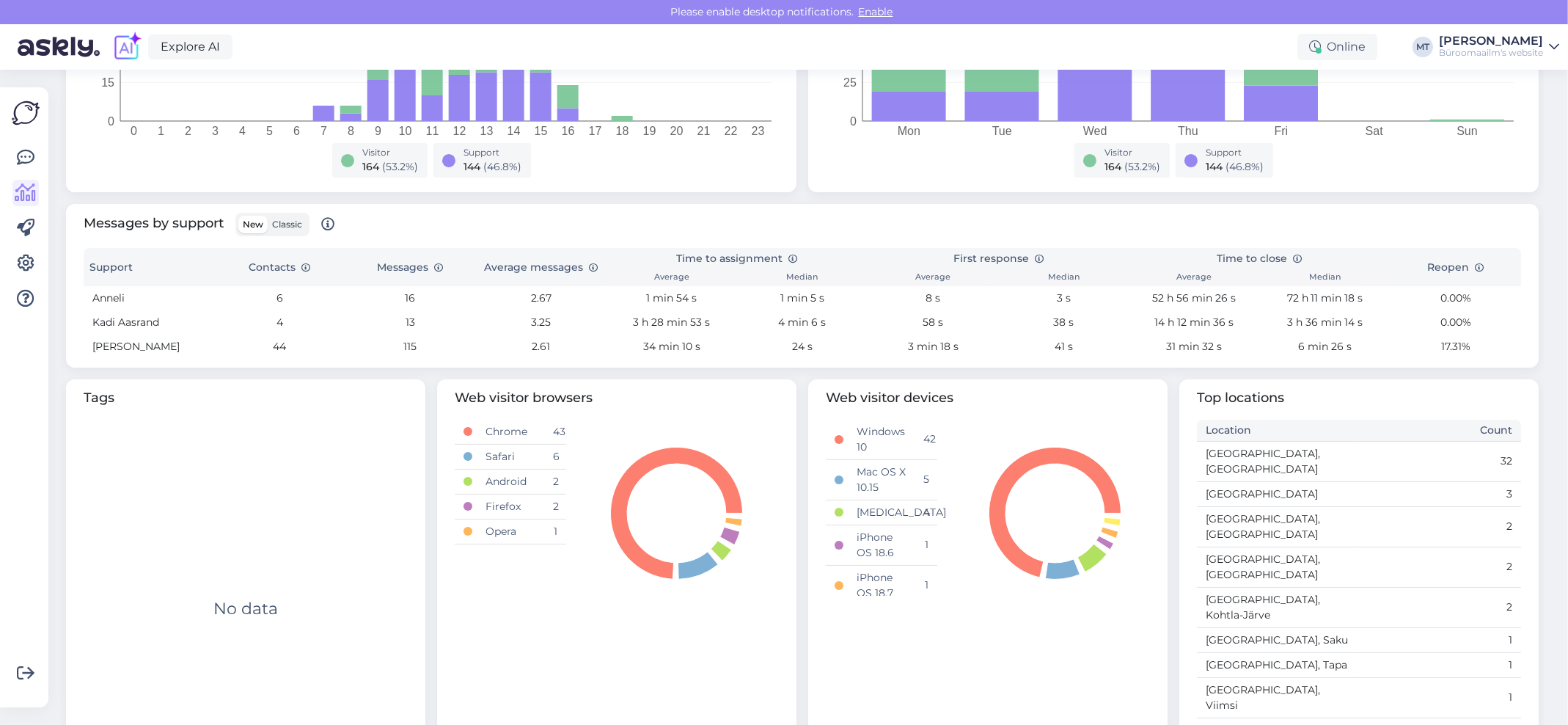
click at [301, 225] on span "Classic" at bounding box center [286, 224] width 30 height 11
click at [267, 215] on input "Classic" at bounding box center [267, 215] width 0 height 0
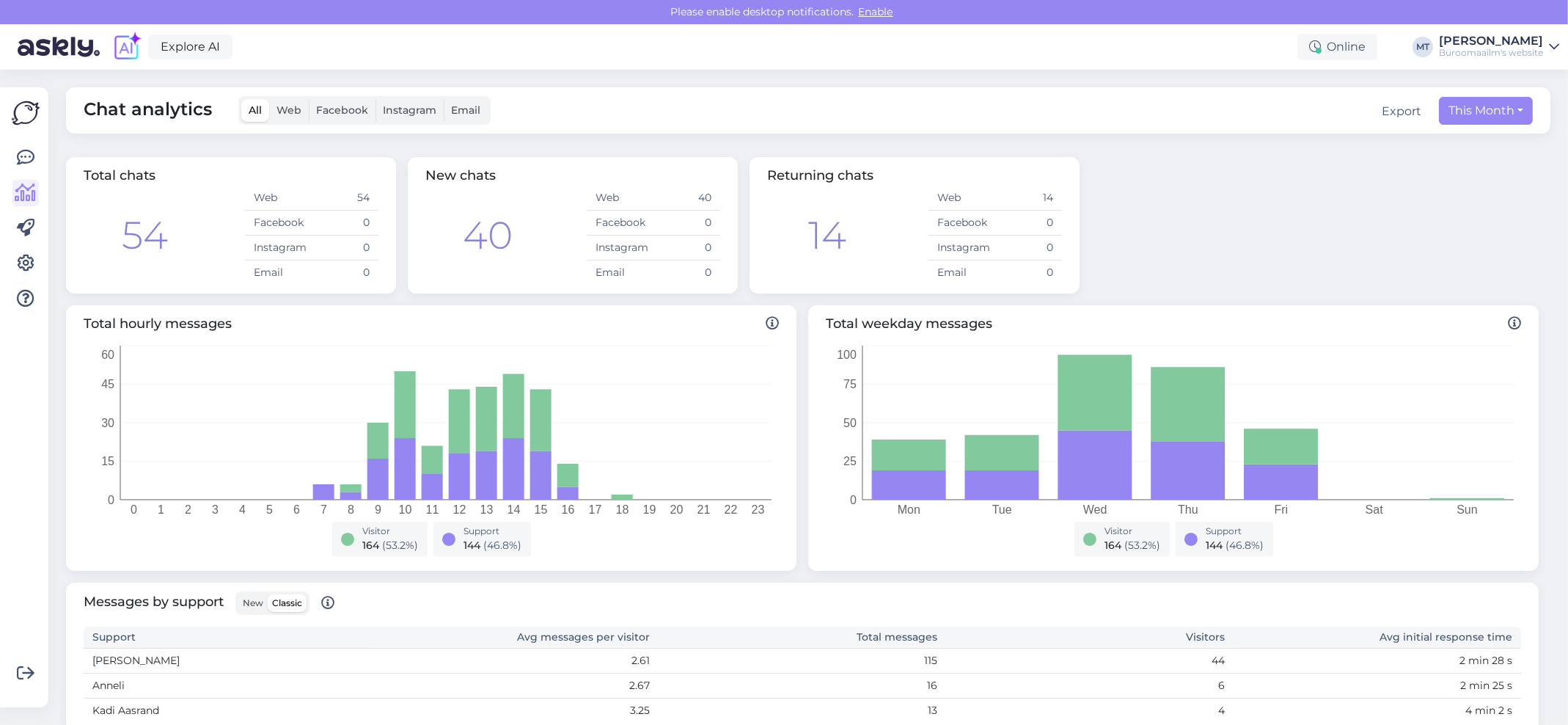
scroll to position [293, 0]
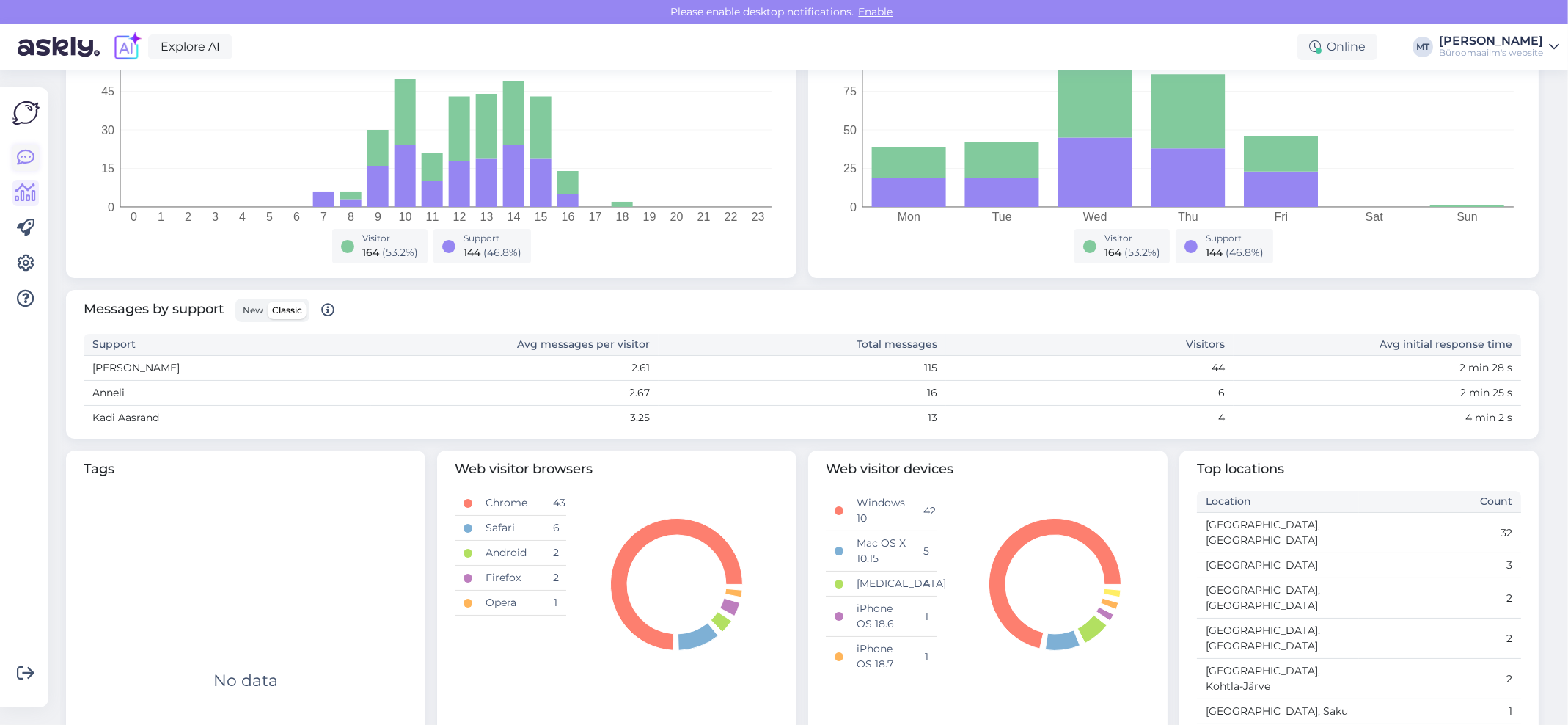
click at [26, 146] on link at bounding box center [25, 157] width 27 height 27
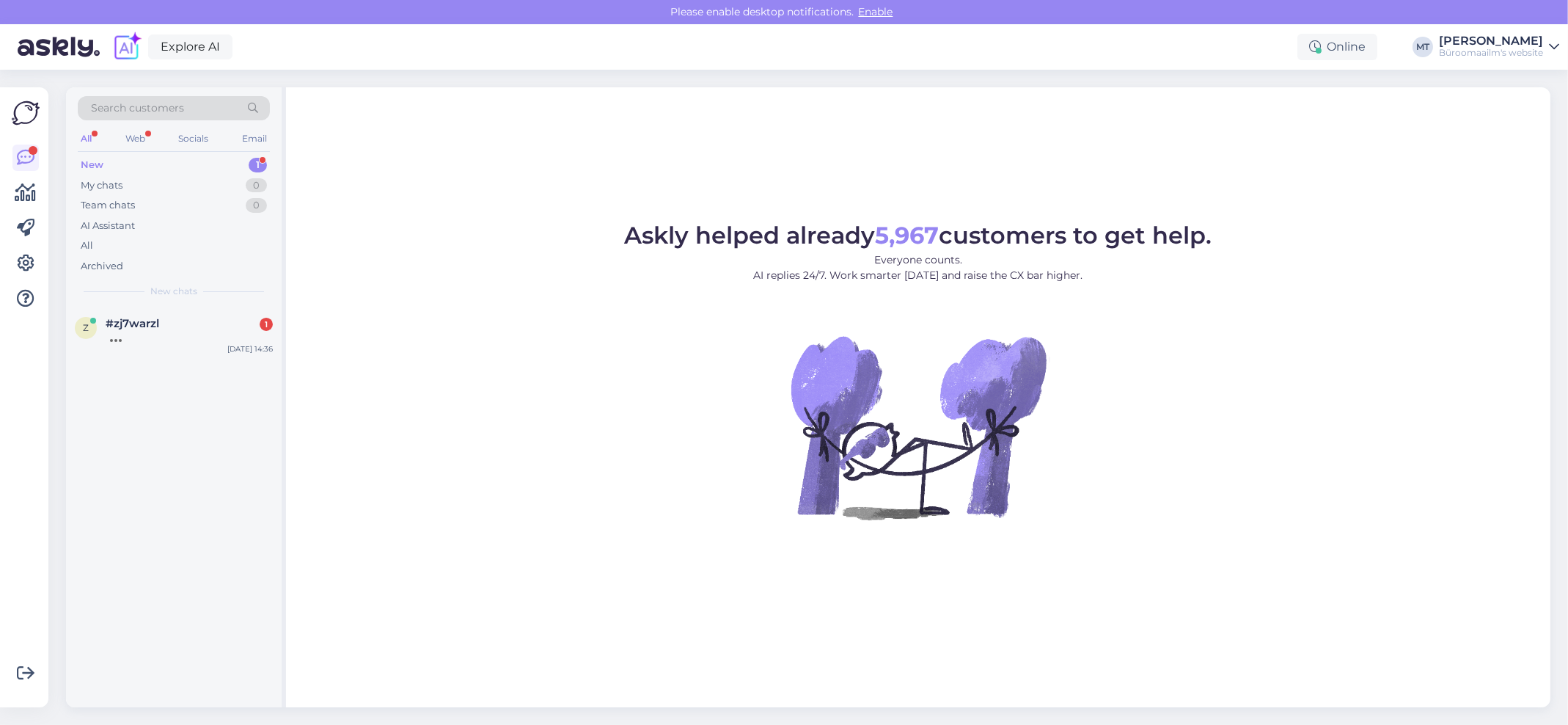
click at [91, 157] on div "New" at bounding box center [92, 164] width 23 height 15
click at [121, 325] on span "#zj7warzl" at bounding box center [132, 323] width 53 height 13
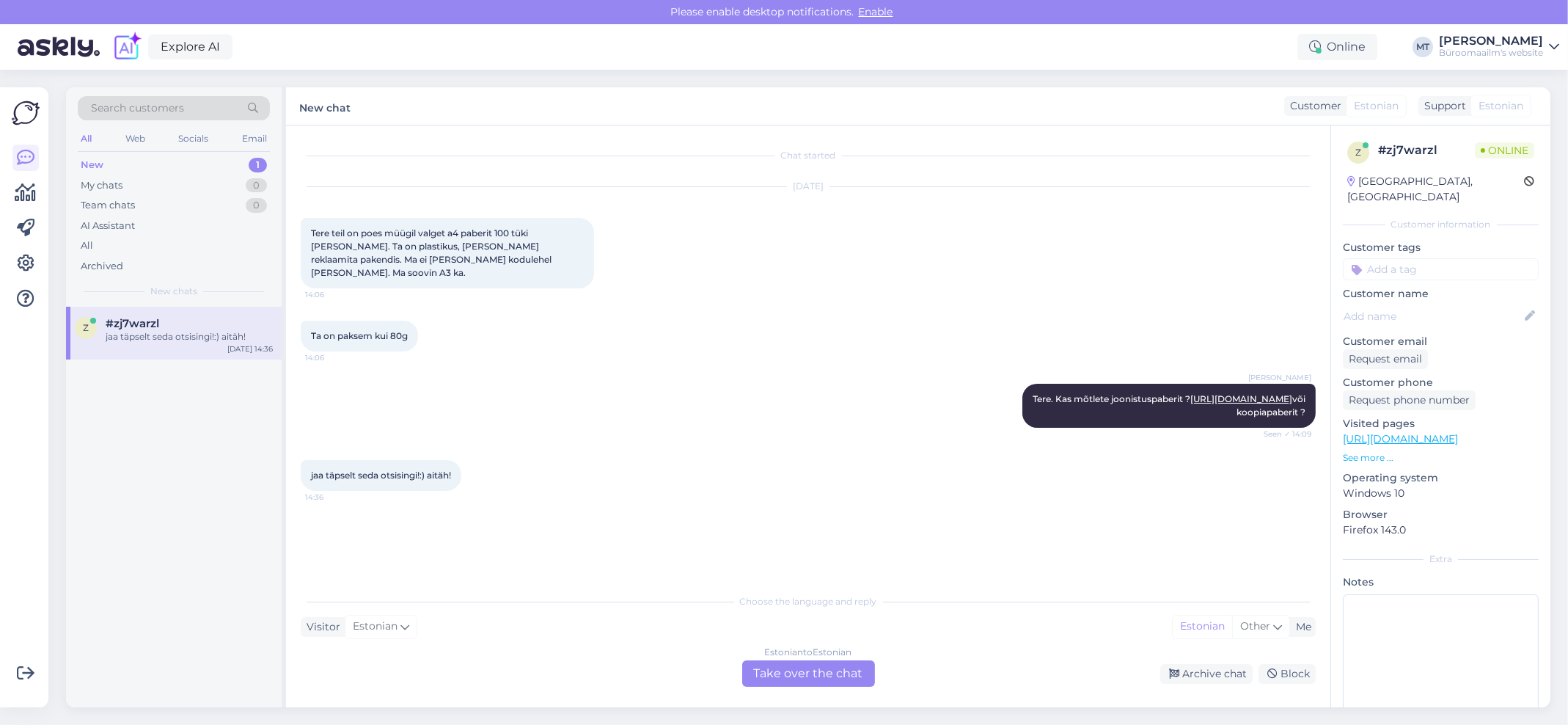
click at [787, 687] on div "Chat started Oct 10 2025 Tere teil on poes müügil valget a4 paberit 100 tüki ka…" at bounding box center [807, 416] width 1044 height 581
click at [758, 675] on div "Estonian to Estonian Take over the chat" at bounding box center [809, 673] width 133 height 27
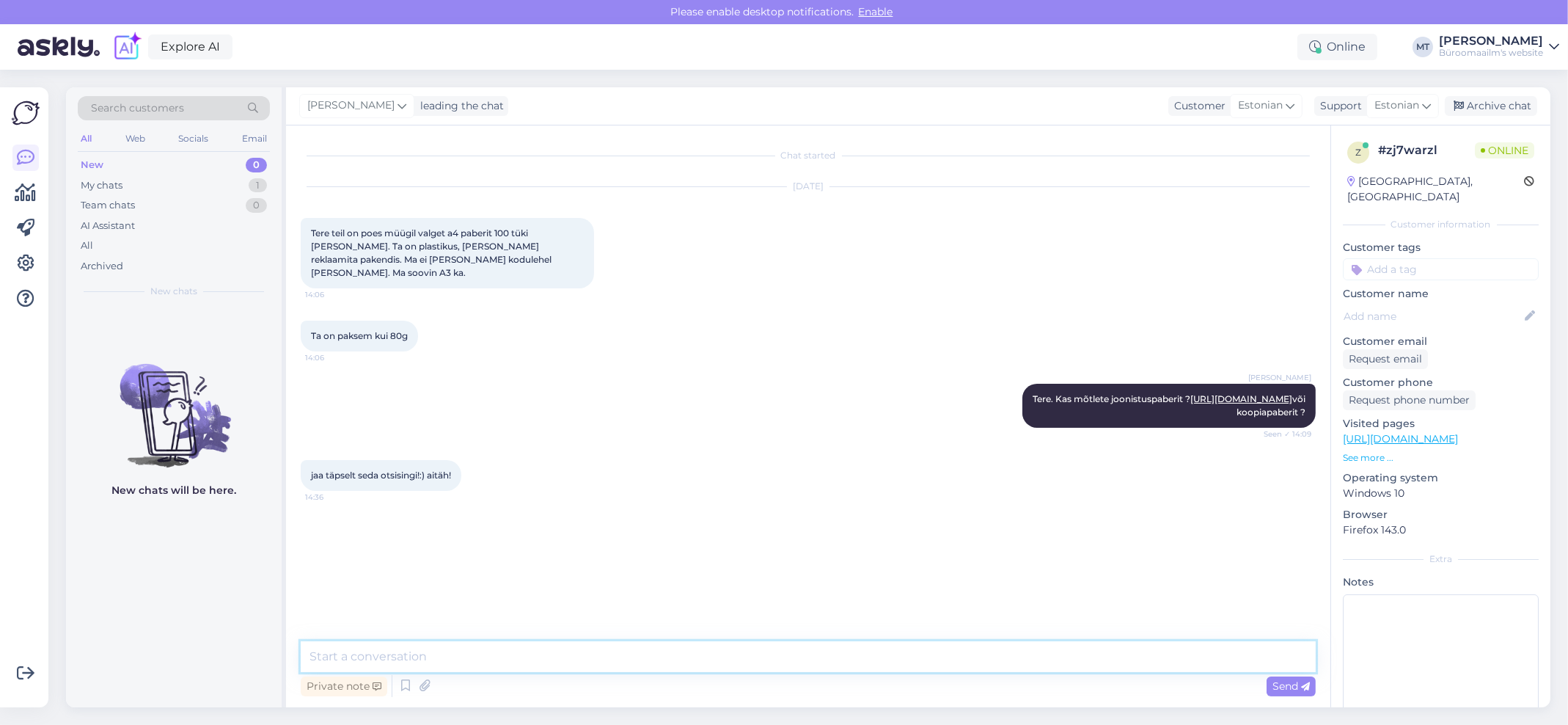
click at [403, 659] on textarea at bounding box center [808, 656] width 1015 height 31
click at [467, 655] on textarea at bounding box center [808, 656] width 1015 height 31
click at [569, 561] on div "kas te selliseid asju nagu paint stick või poster paint stick müüte? 14:36" at bounding box center [448, 545] width 293 height 44
drag, startPoint x: 472, startPoint y: 562, endPoint x: 426, endPoint y: 568, distance: 46.4
click at [426, 557] on span "kas te selliseid asju nagu paint stick või poster paint stick müüte?" at bounding box center [435, 545] width 250 height 24
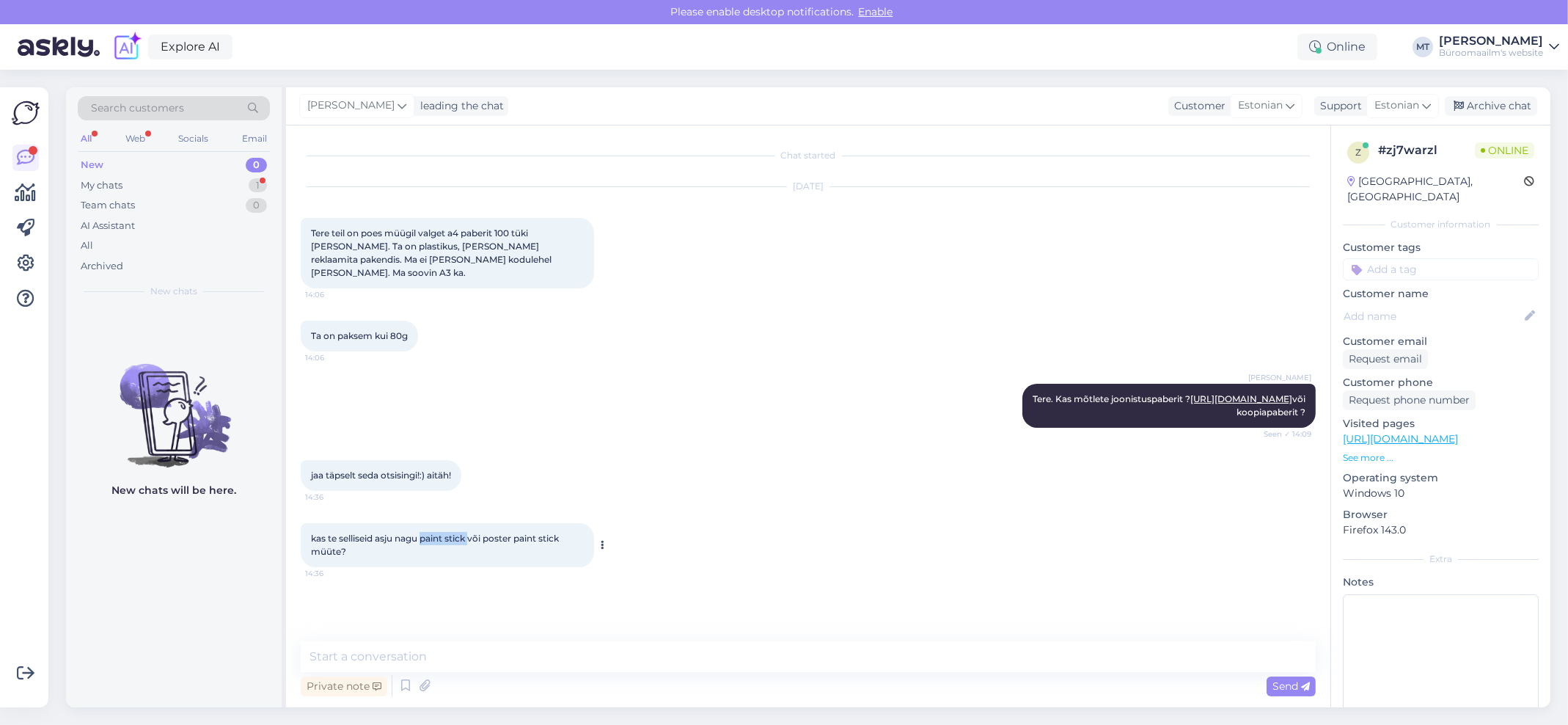
copy span "paint stick"
click at [341, 646] on textarea at bounding box center [808, 656] width 1015 height 31
type textarea "Kahjuks ei müü, ei ole meie valikus."
drag, startPoint x: 567, startPoint y: 565, endPoint x: 487, endPoint y: 567, distance: 80.0
click at [487, 557] on span "kas te selliseid asju nagu paint stick või poster paint stick müüte?" at bounding box center [435, 545] width 250 height 24
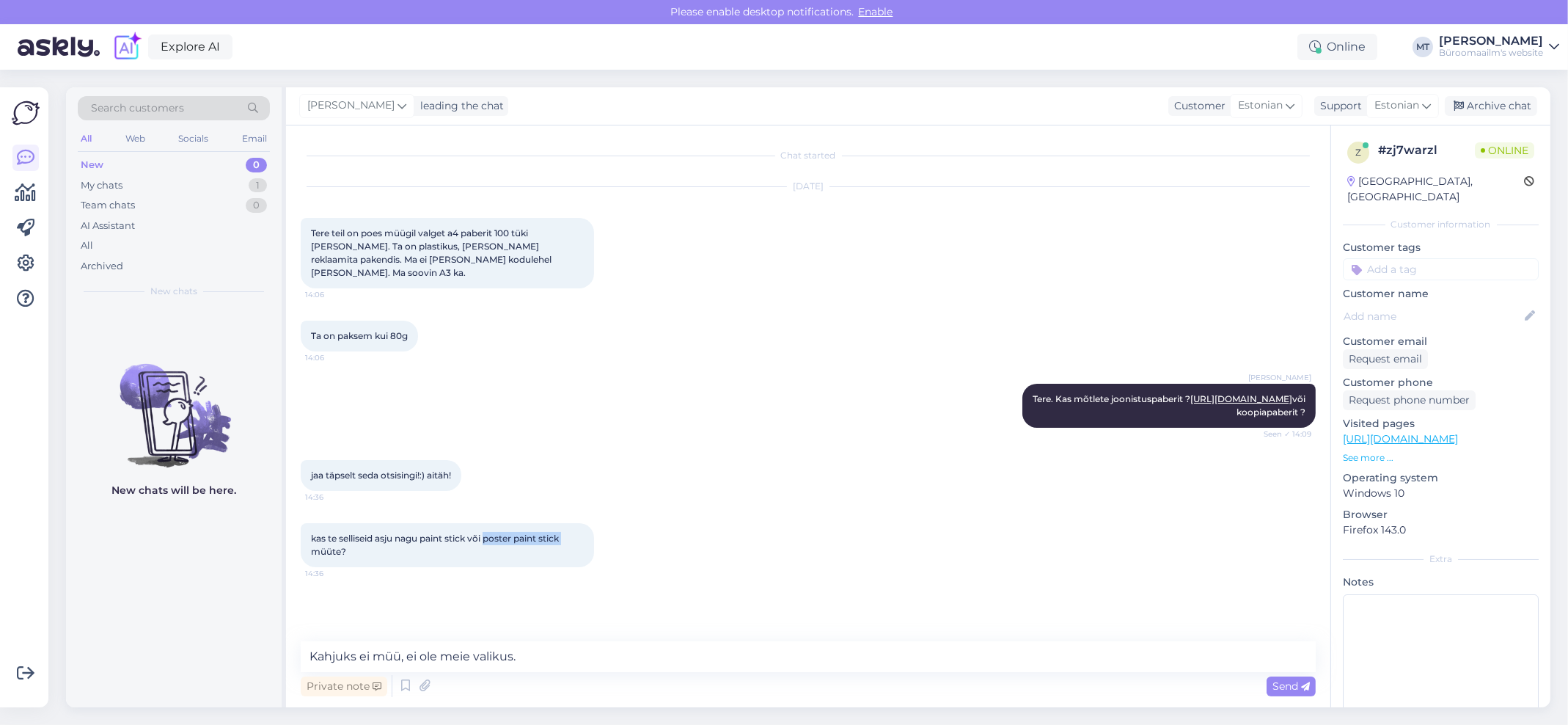
copy span "poster paint stick"
click at [1290, 683] on span "Send" at bounding box center [1291, 685] width 37 height 13
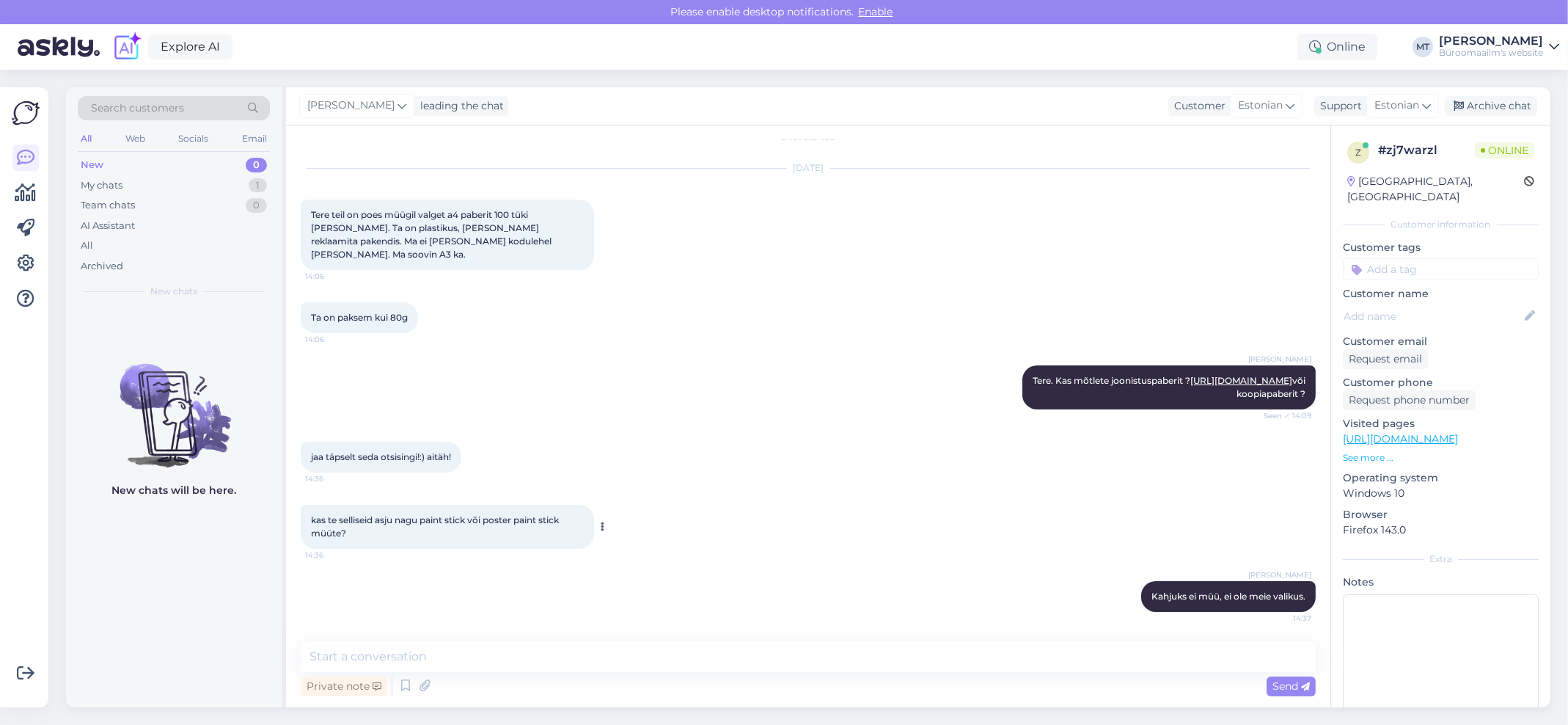
click at [487, 539] on div "kas te selliseid asju nagu paint stick või poster paint stick müüte? 14:36" at bounding box center [448, 527] width 293 height 44
drag, startPoint x: 468, startPoint y: 521, endPoint x: 425, endPoint y: 522, distance: 43.0
click at [425, 522] on span "kas te selliseid asju nagu paint stick või poster paint stick müüte?" at bounding box center [435, 526] width 250 height 24
copy span "paint stick"
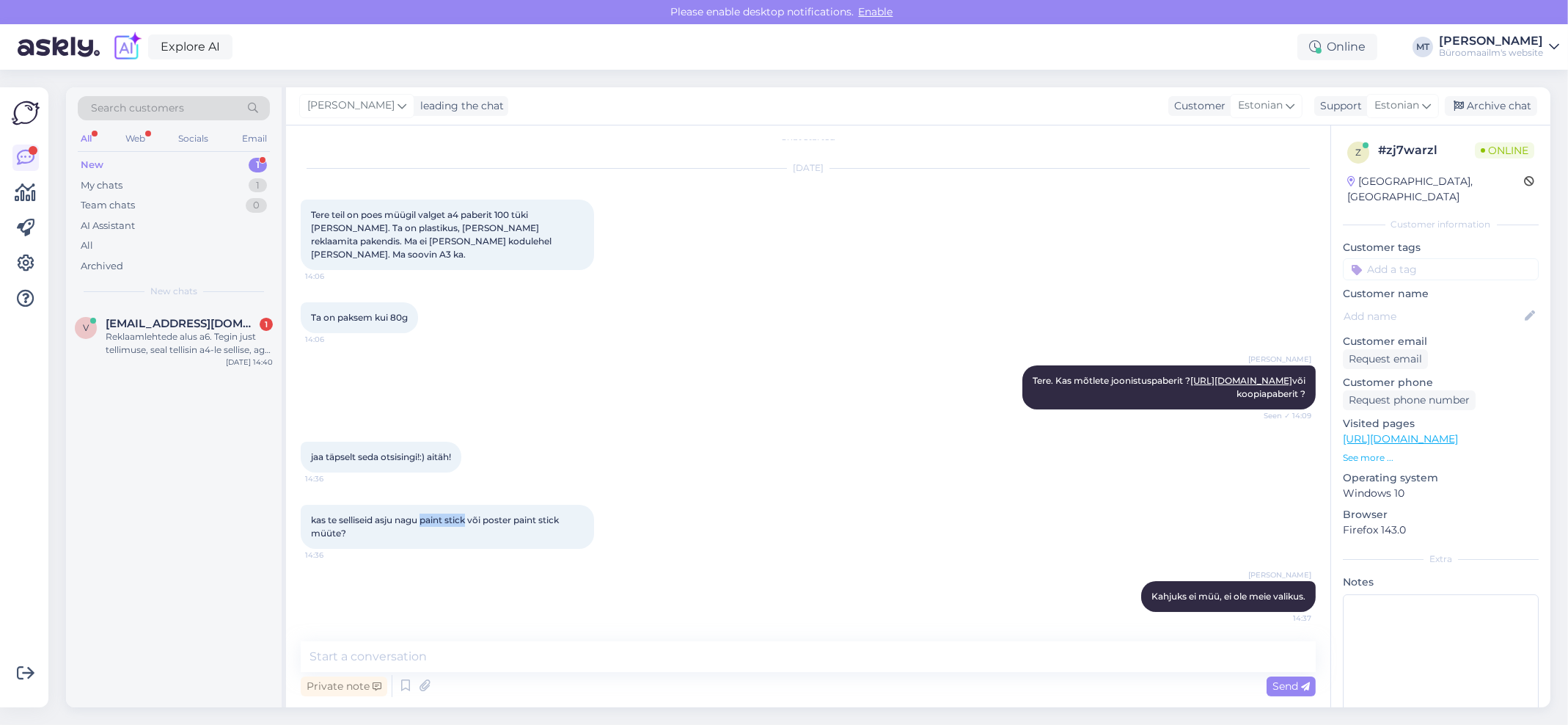
click at [86, 163] on div "New" at bounding box center [92, 164] width 23 height 15
click at [160, 341] on div "Reklaamlehtede alus a6. Tegin just tellimuse, seal tellisin a4-le sellise, aga …" at bounding box center [189, 343] width 167 height 27
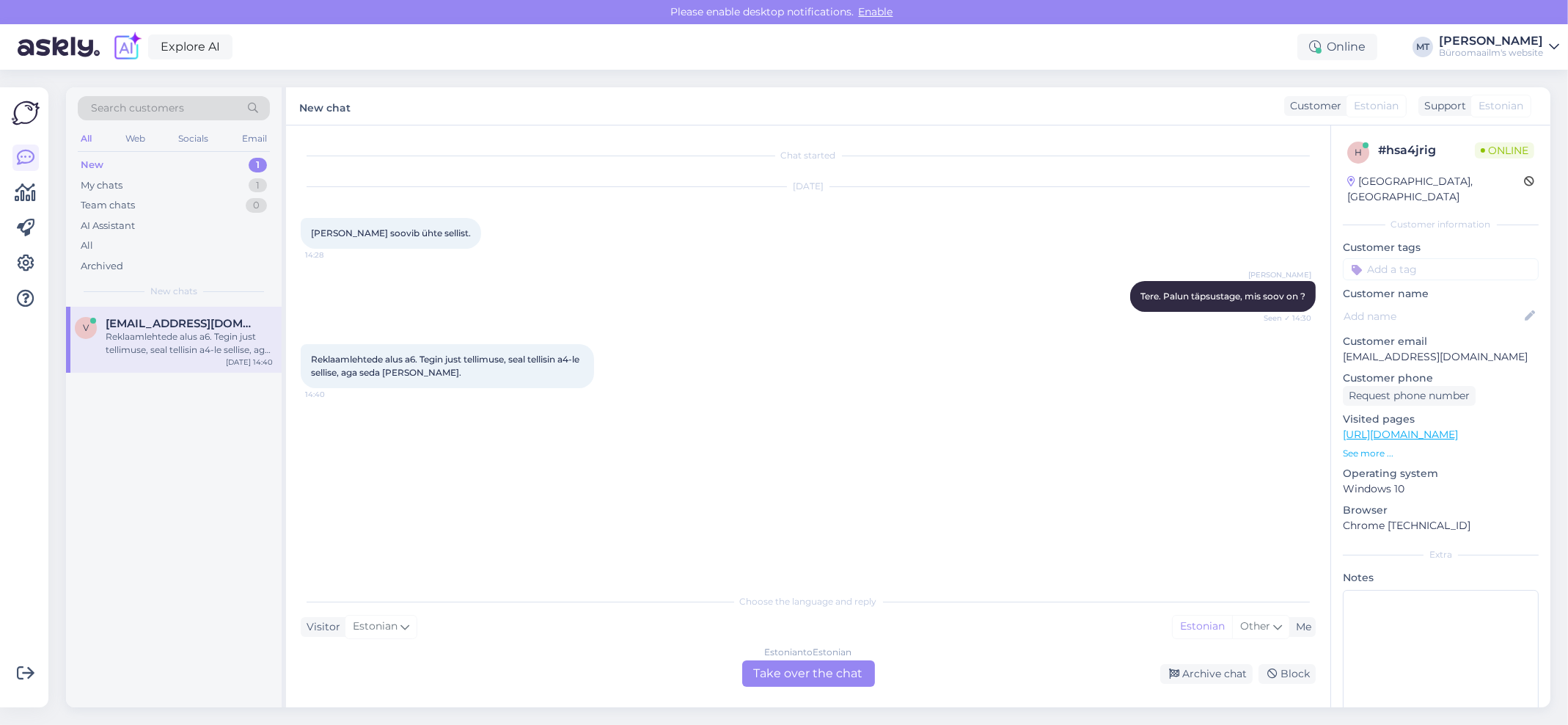
click at [820, 676] on div "Estonian to Estonian Take over the chat" at bounding box center [809, 673] width 133 height 27
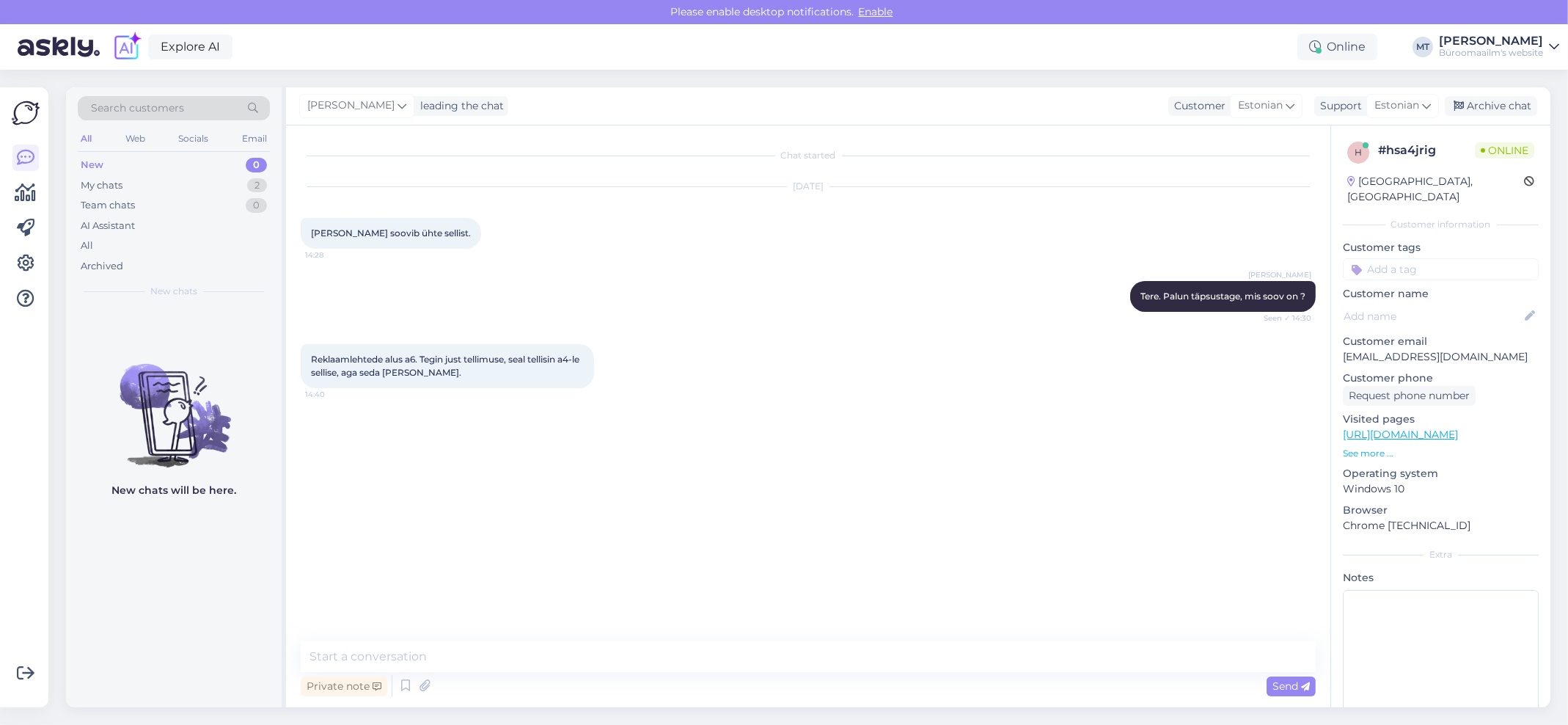
click at [447, 672] on div "Private note Send" at bounding box center [808, 685] width 1015 height 28
click at [454, 665] on textarea at bounding box center [808, 656] width 1015 height 31
paste textarea "https://www.byroomaailm.ee/moobel/info-ja-reklaamialused/infolehtede-alused-lau…"
type textarea "Kas seda toodet soovite ? A6 lauaalus https://www.byroomaailm.ee/moobel/info-ja…"
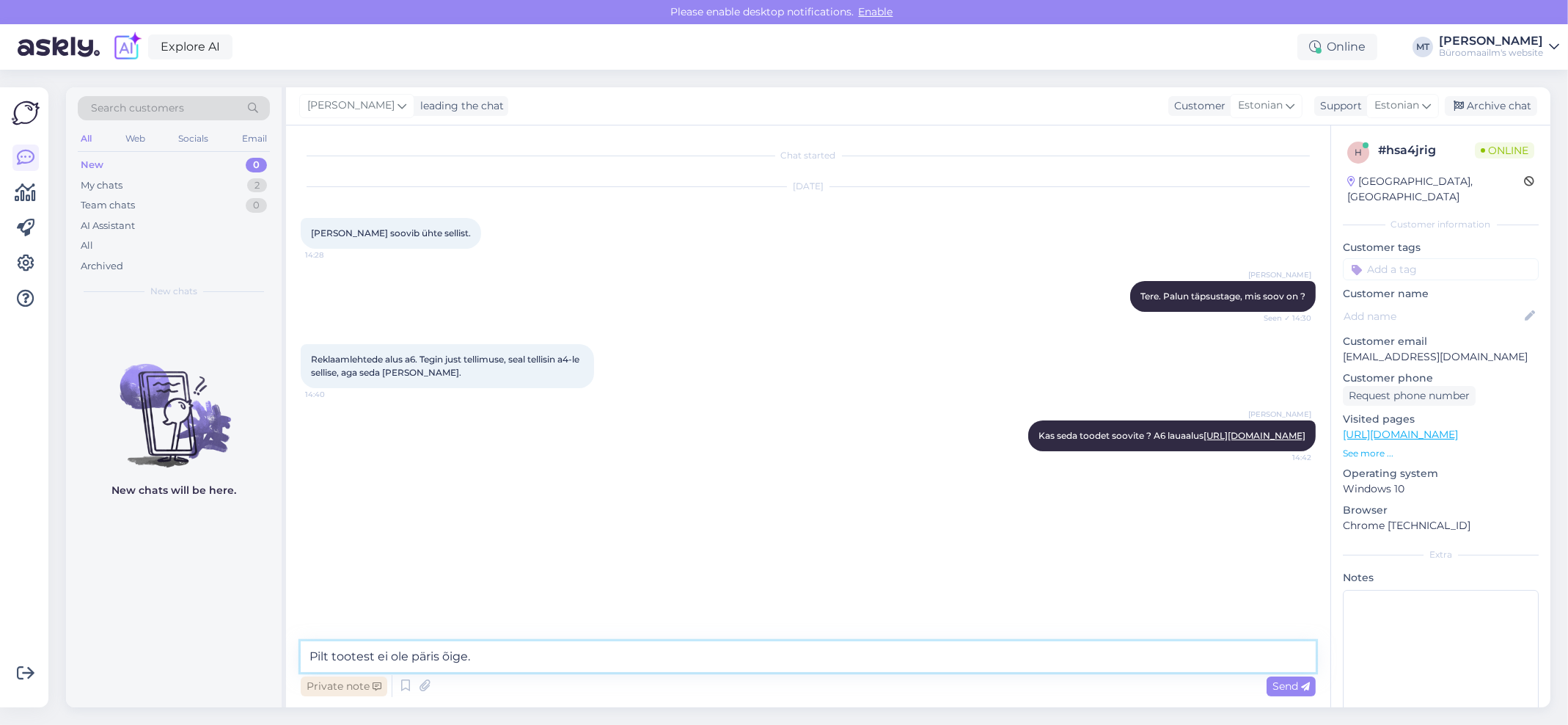
type textarea "Pilt tootest ei ole päris õige."
drag, startPoint x: 506, startPoint y: 663, endPoint x: 261, endPoint y: 678, distance: 245.5
click at [261, 678] on div "Search customers All Web Socials Email New 0 My chats 2 Team chats 0 AI Assista…" at bounding box center [807, 396] width 1484 height 620
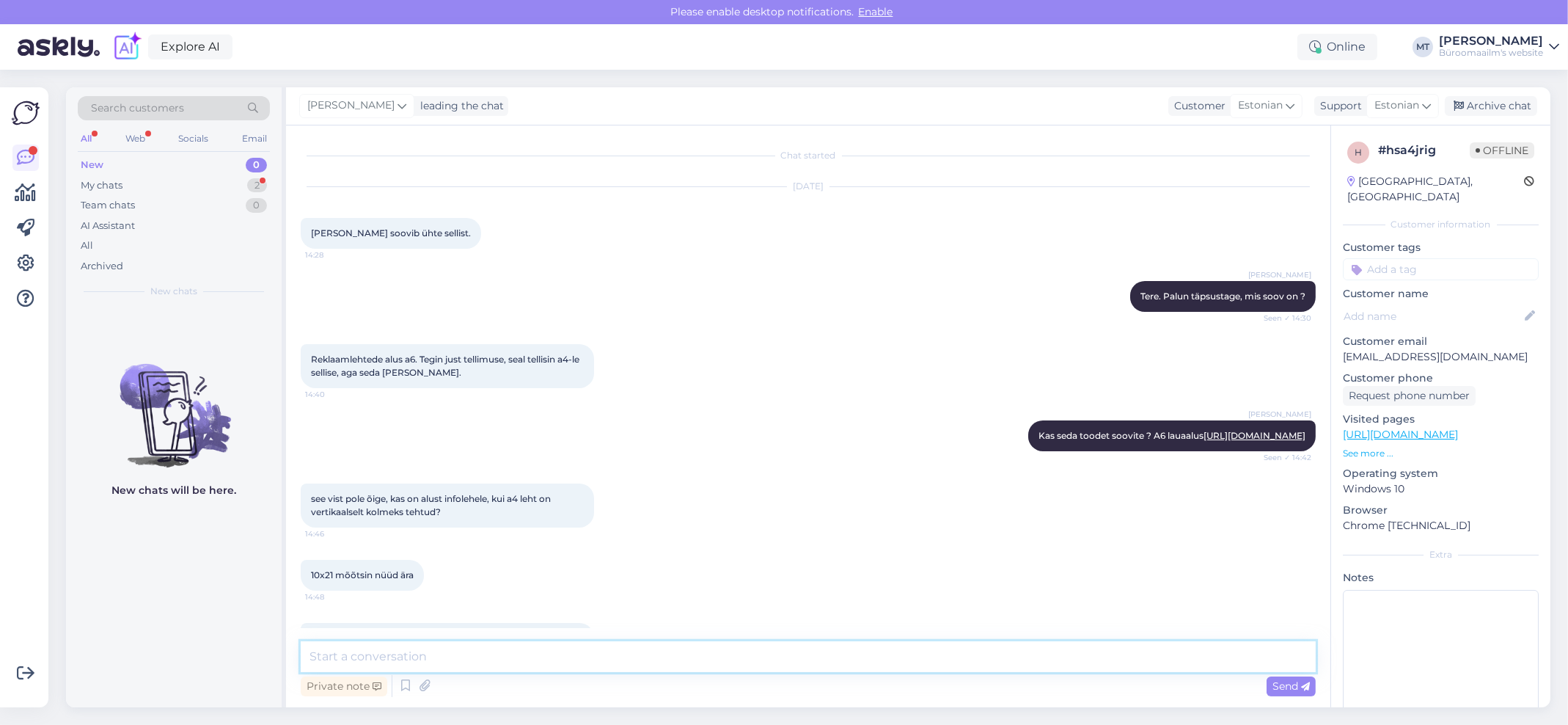
scroll to position [94, 0]
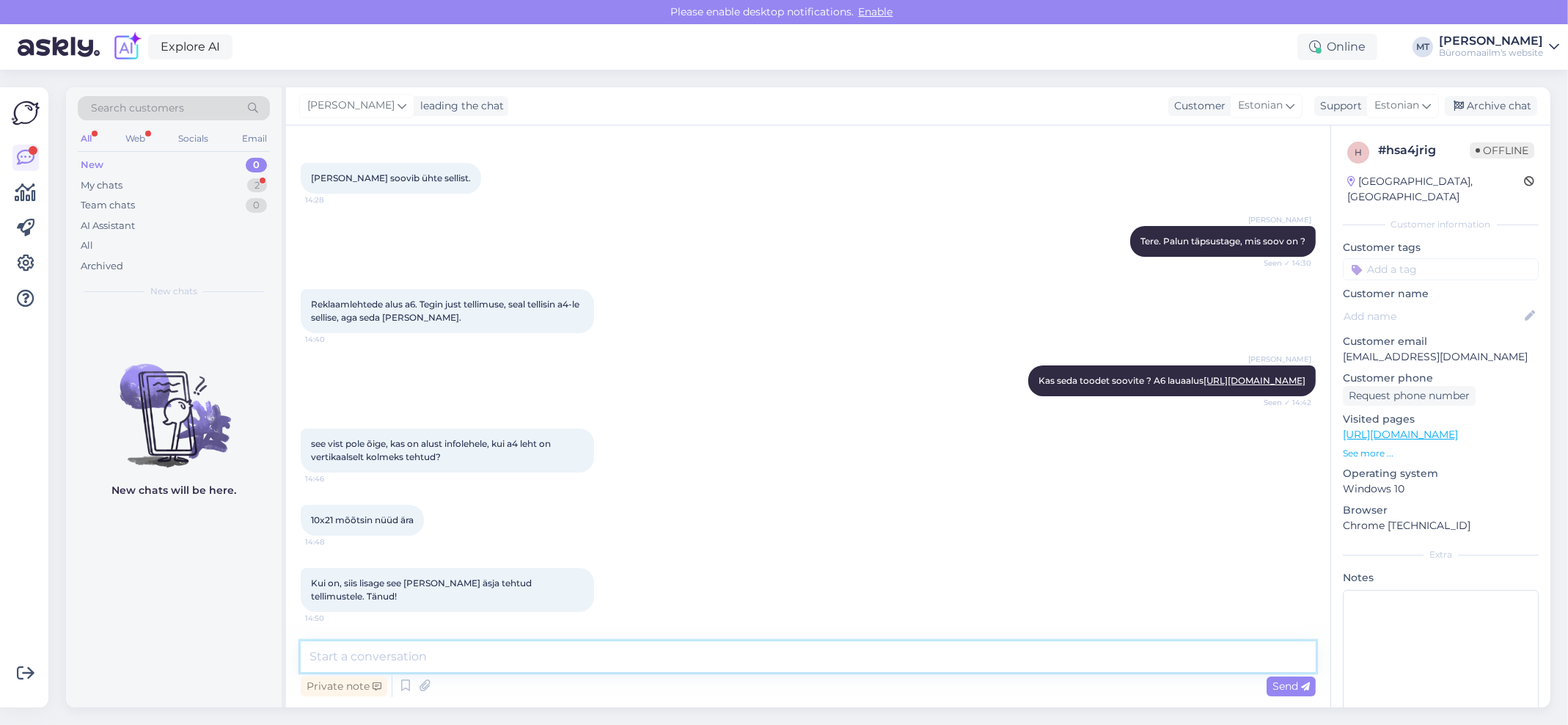
click at [357, 657] on textarea at bounding box center [808, 656] width 1015 height 31
click at [455, 644] on textarea at bounding box center [808, 656] width 1015 height 31
paste textarea "https://www.byroomaailm.ee/moobel/info-ja-reklaamialused/infolehtede-alused-lau…"
type textarea "Kas pikkus on 21 cm ? Siis võiks sobida see toode https://www.byroomaailm.ee/mo…"
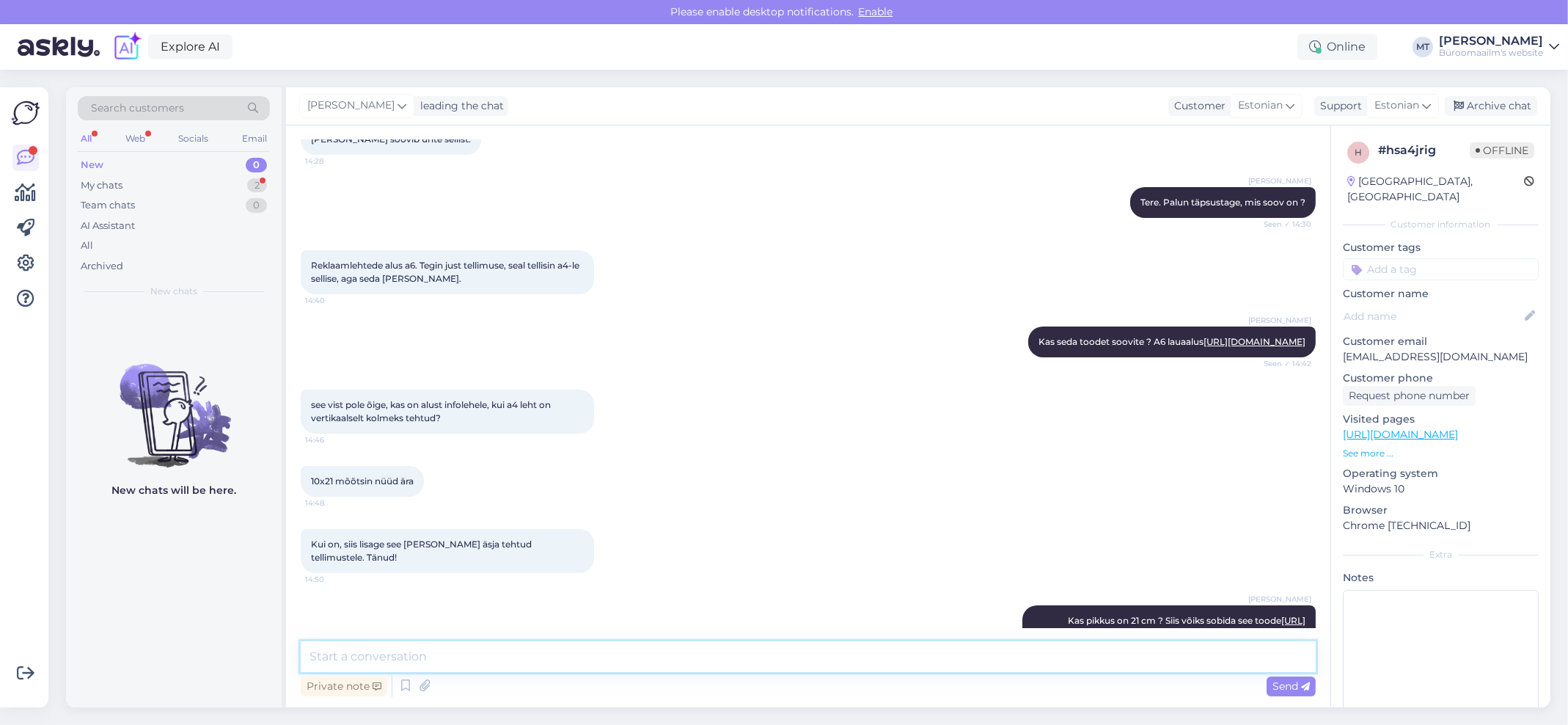
scroll to position [196, 0]
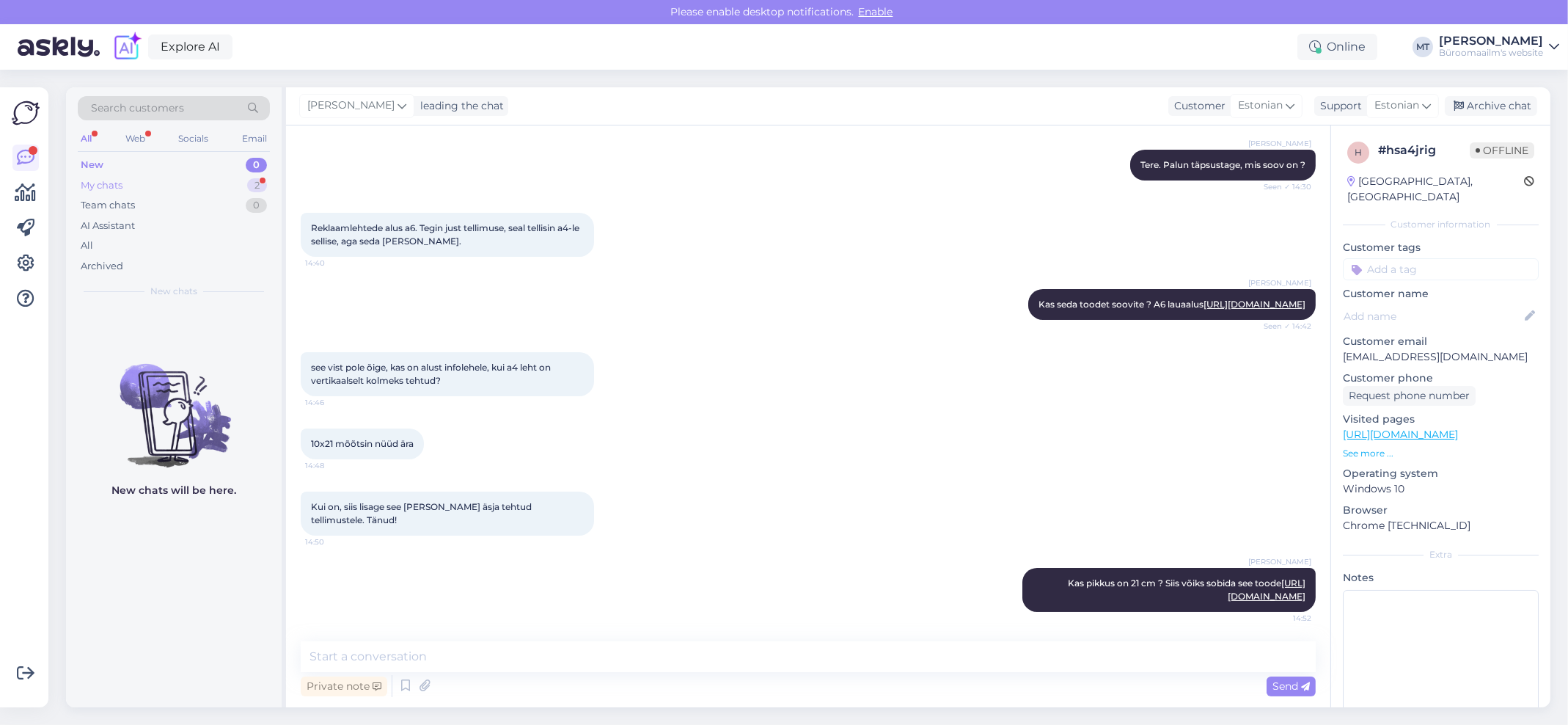
click at [91, 175] on div "My chats 2" at bounding box center [174, 185] width 192 height 21
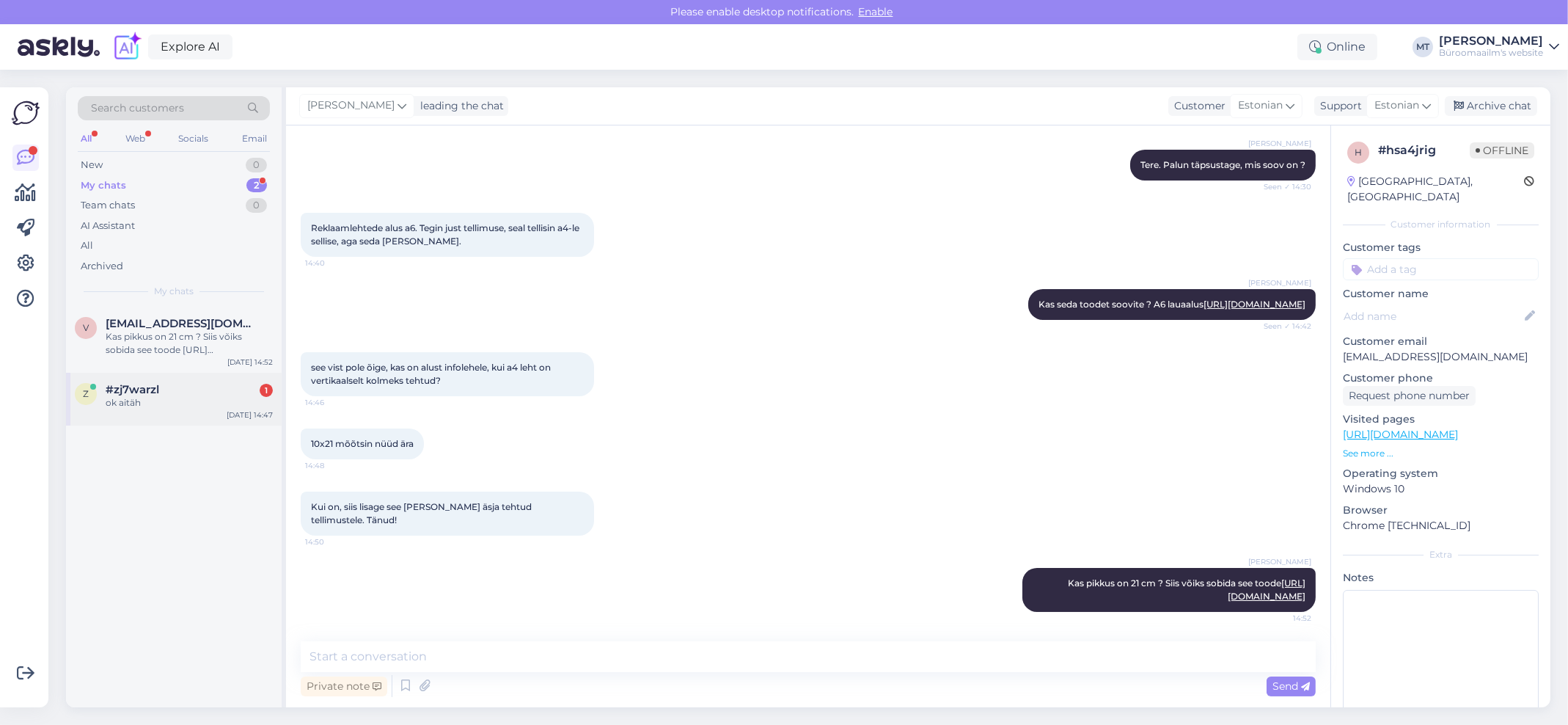
click at [107, 394] on span "#zj7warzl" at bounding box center [132, 389] width 53 height 13
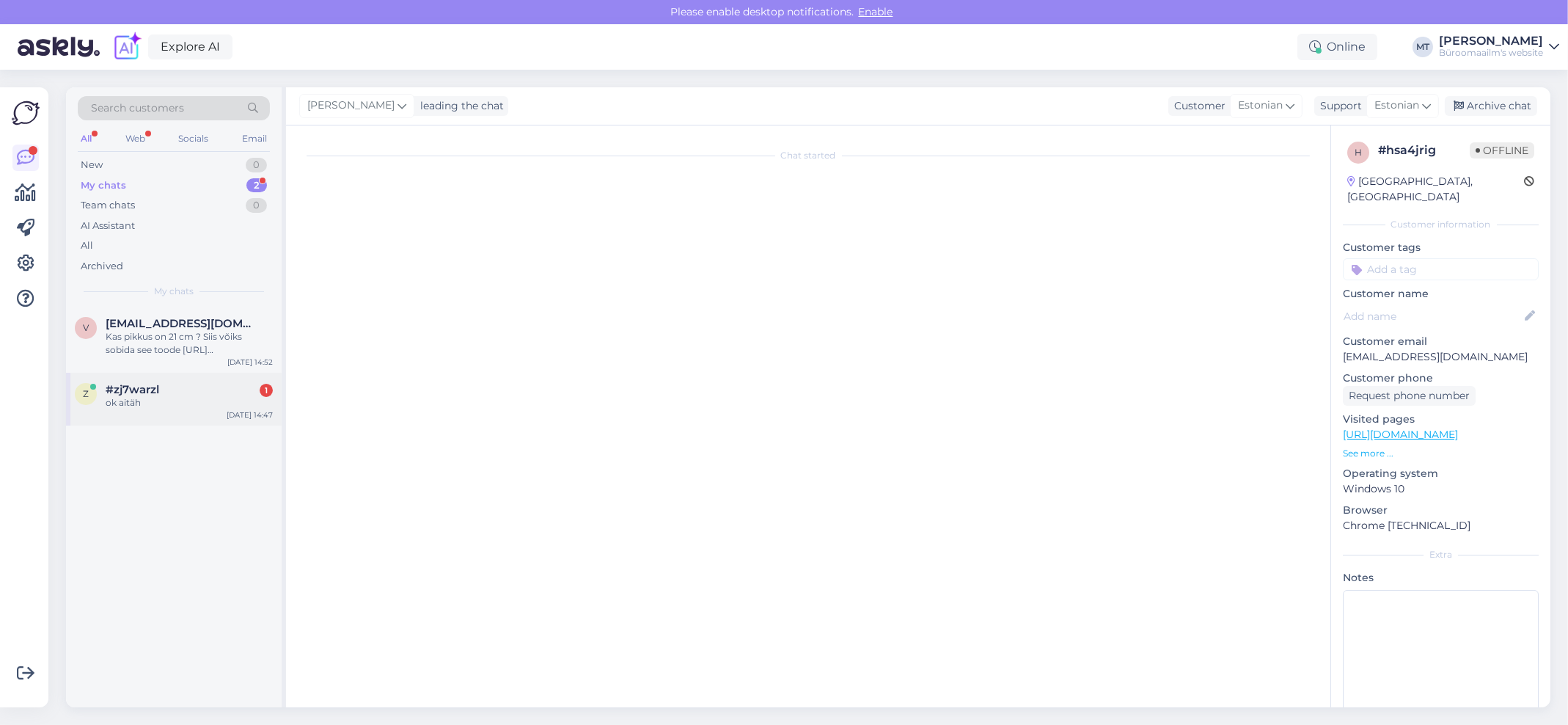
scroll to position [107, 0]
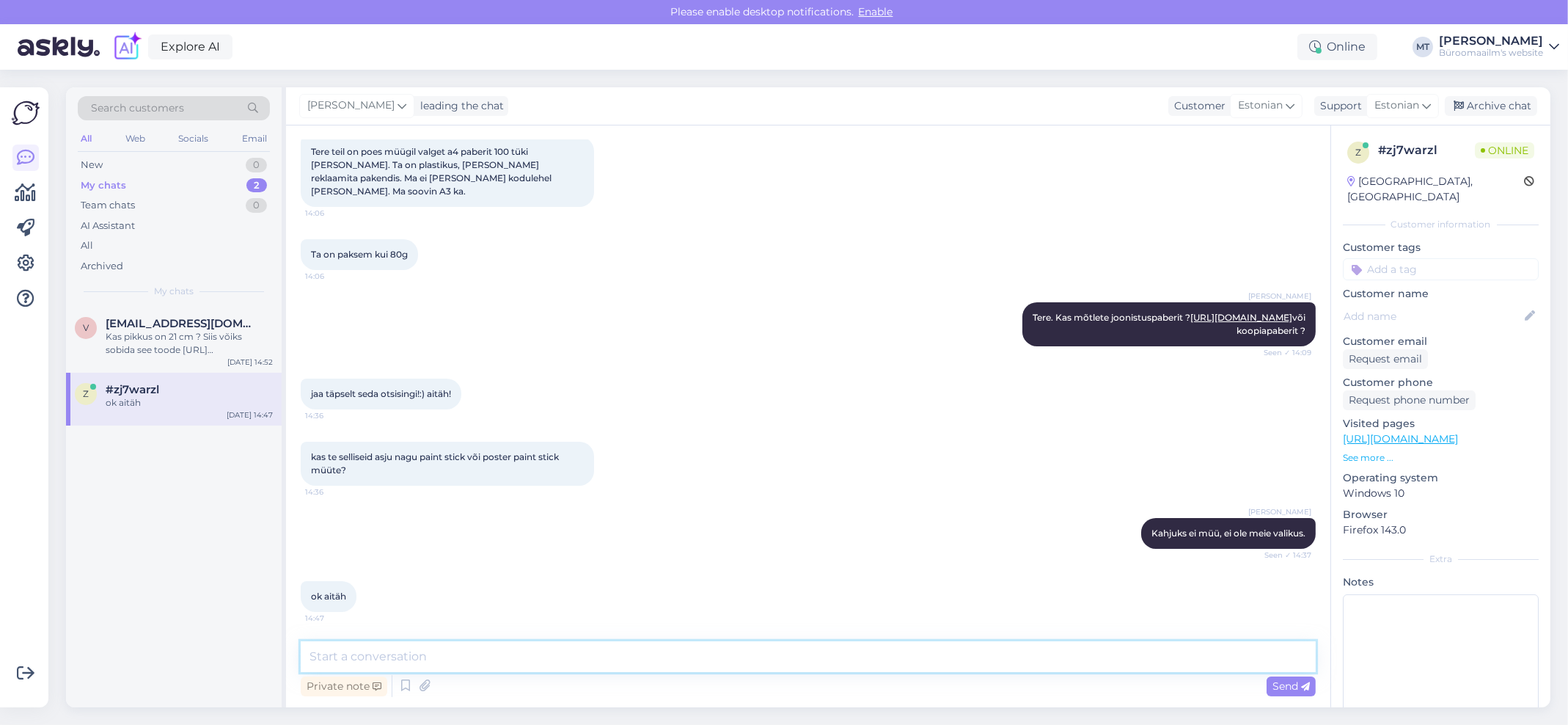
click at [370, 654] on textarea at bounding box center [808, 656] width 1015 height 31
paste textarea "https://www.byroomaailm.ee/catalogsearch/result/?q=%C3%B5lipastellid"
click at [1024, 660] on textarea "Aitäh. Meil on õlipastellida ja kuivpastellid https://www.byroomaailm.ee/catalo…" at bounding box center [808, 656] width 1015 height 31
paste textarea "https://www.byroomaailm.ee/catalogsearch/result/?q=kuivpastell"
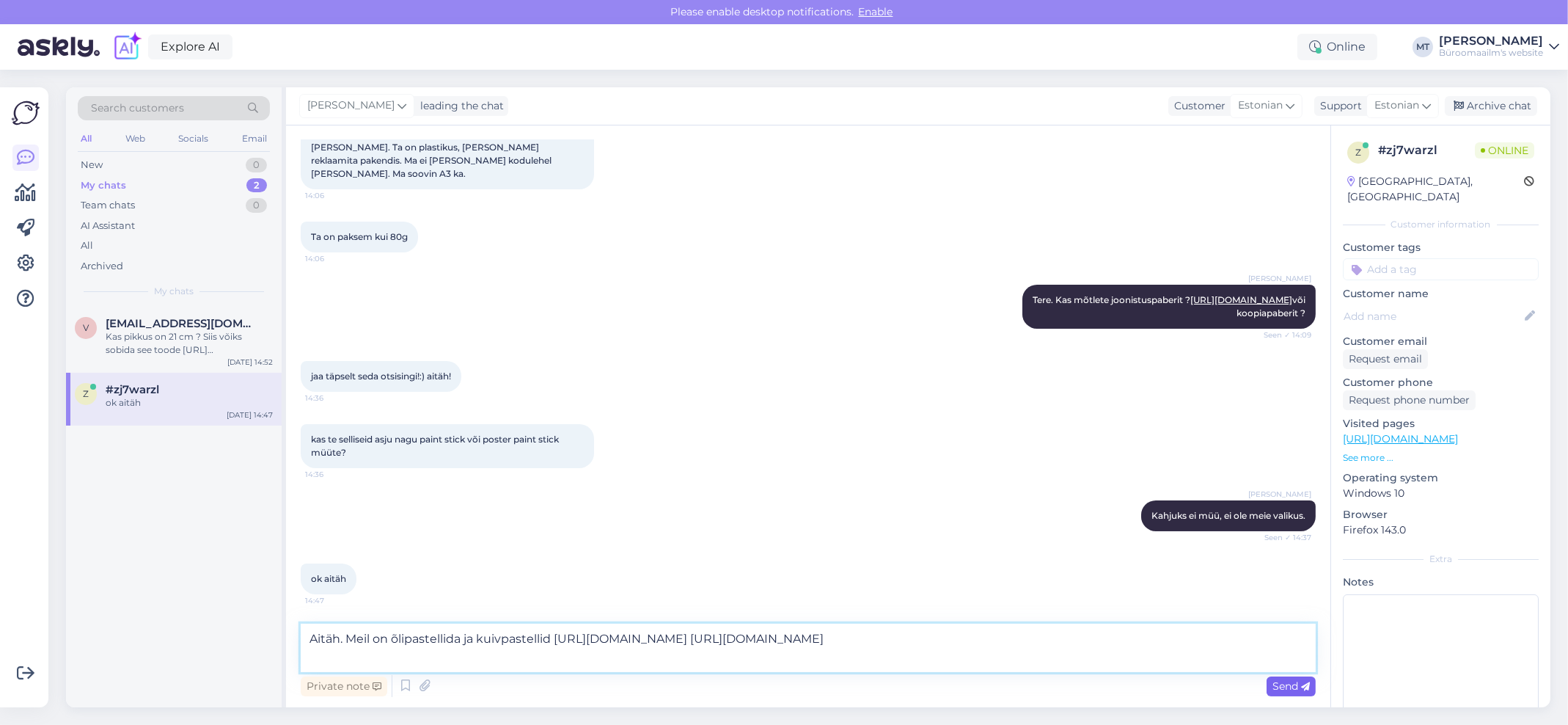
type textarea "Aitäh. Meil on õlipastellida ja kuivpastellid https://www.byroomaailm.ee/catalo…"
click at [1293, 691] on div "Send" at bounding box center [1291, 686] width 49 height 20
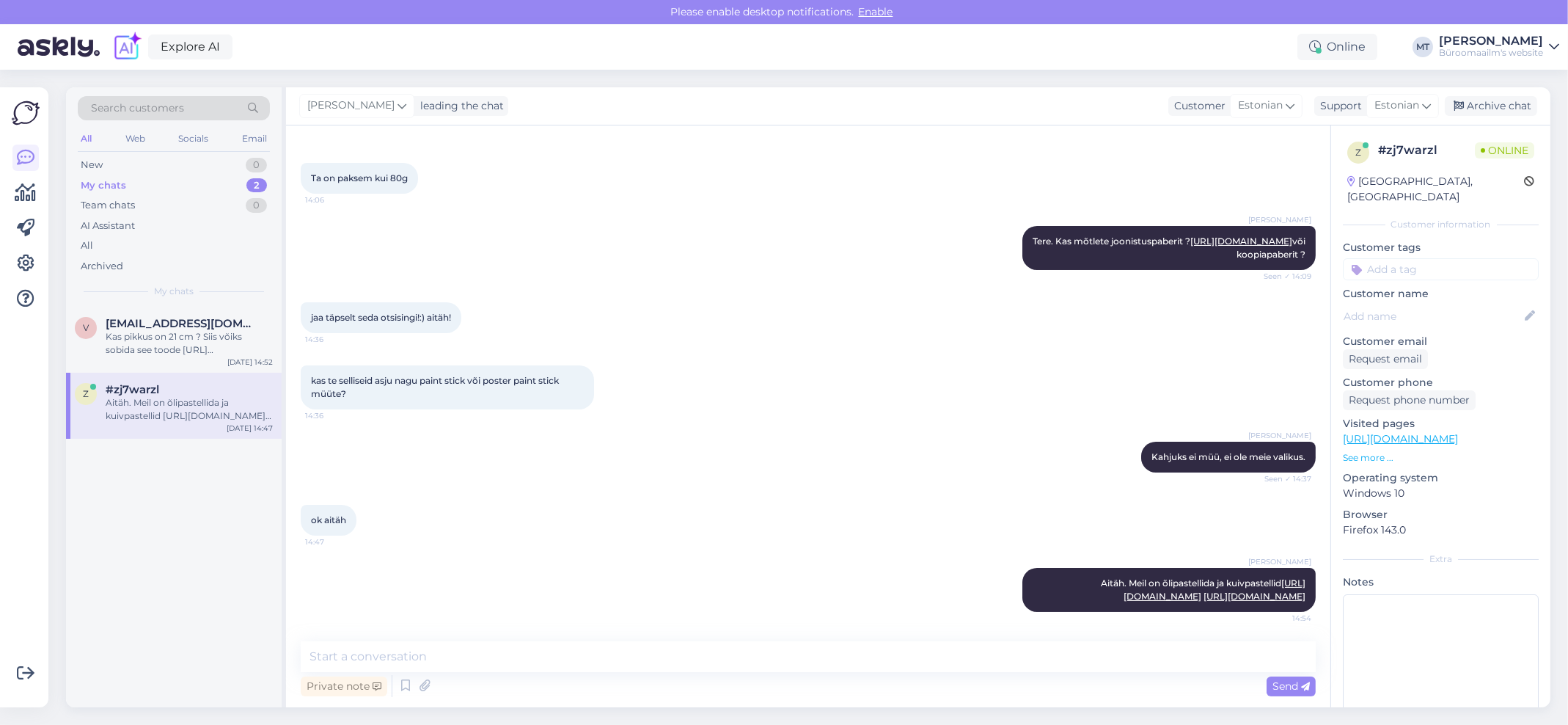
drag, startPoint x: 1498, startPoint y: 101, endPoint x: 1367, endPoint y: 86, distance: 131.9
click at [1498, 100] on div "Archive chat" at bounding box center [1490, 106] width 92 height 20
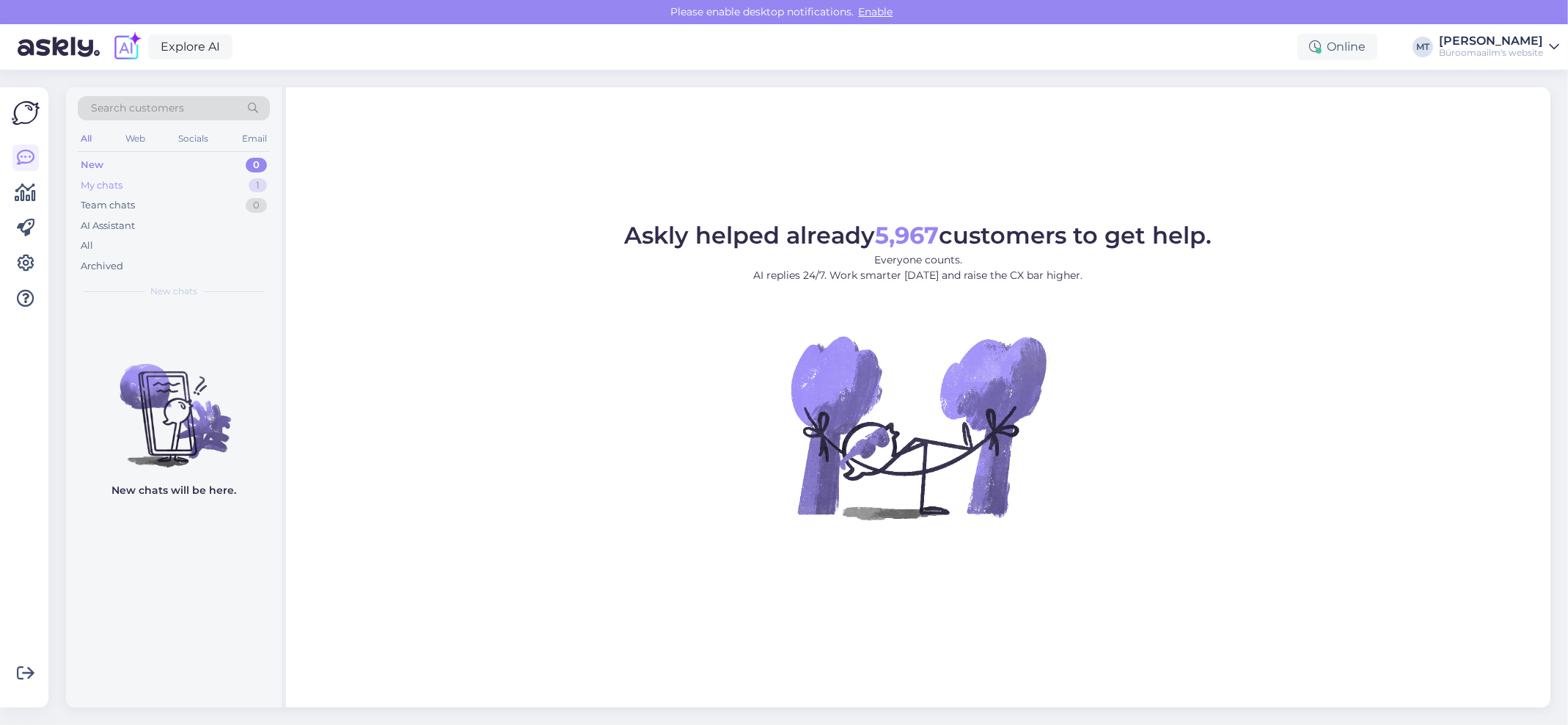
click at [96, 186] on div "My chats" at bounding box center [102, 185] width 42 height 15
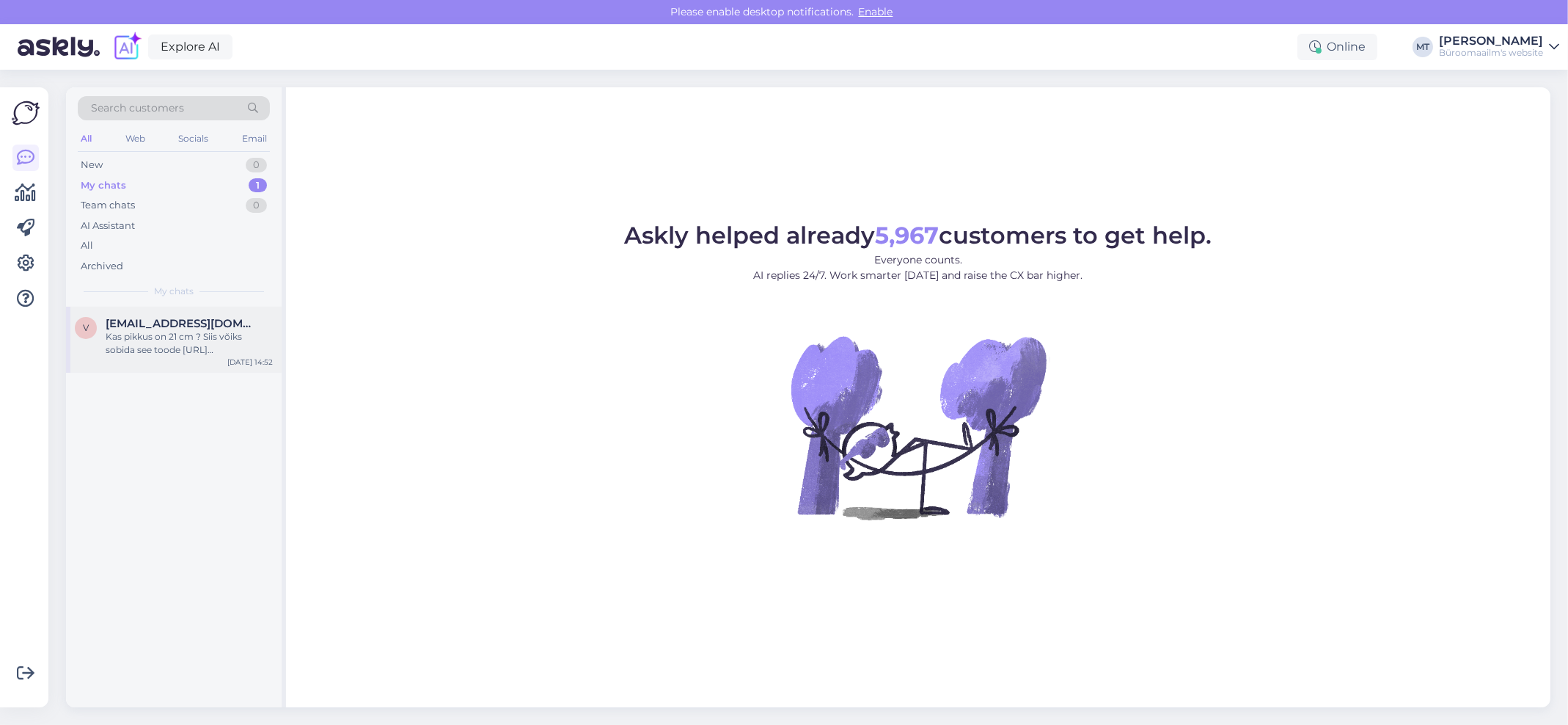
click at [119, 333] on div "Kas pikkus on 21 cm ? Siis võiks sobida see toode [URL][DOMAIN_NAME]" at bounding box center [189, 343] width 167 height 27
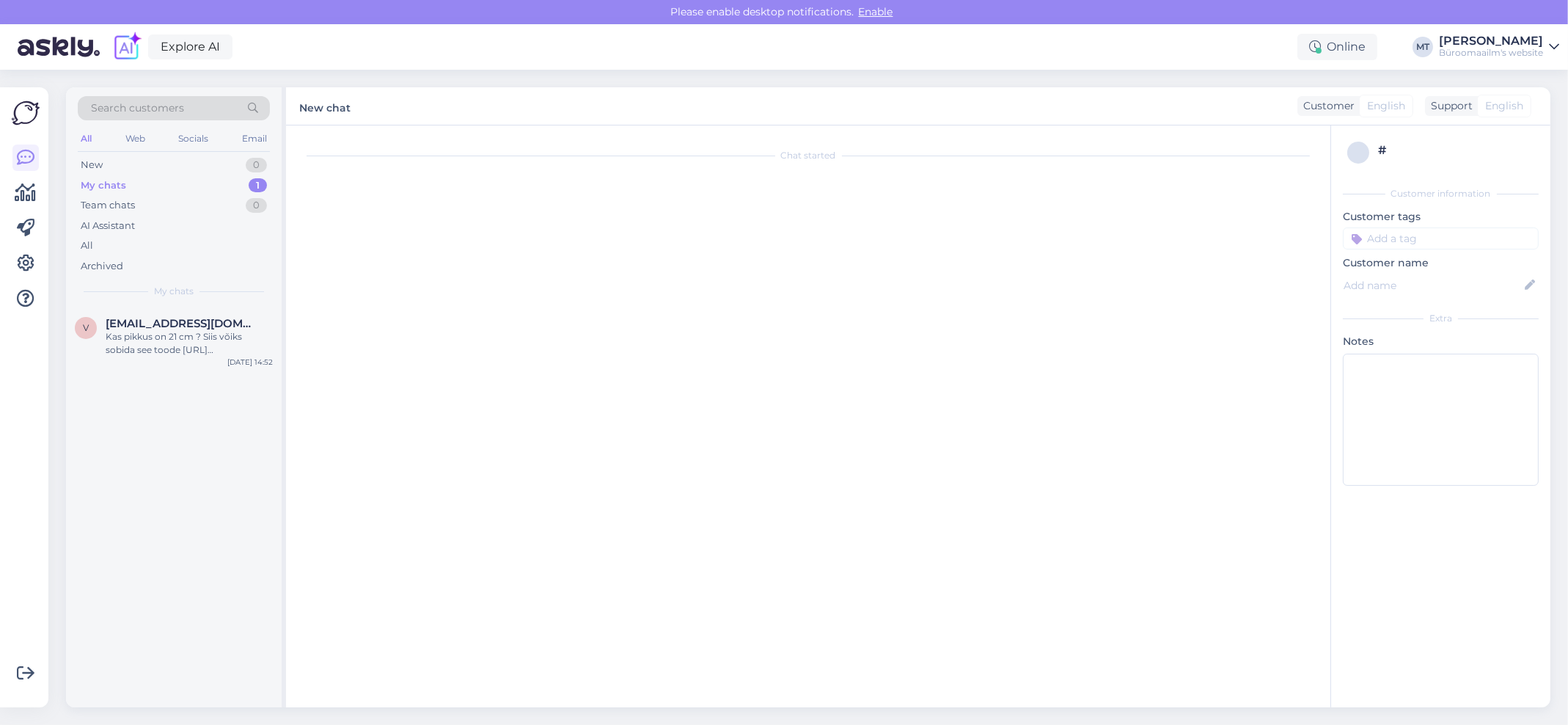
scroll to position [196, 0]
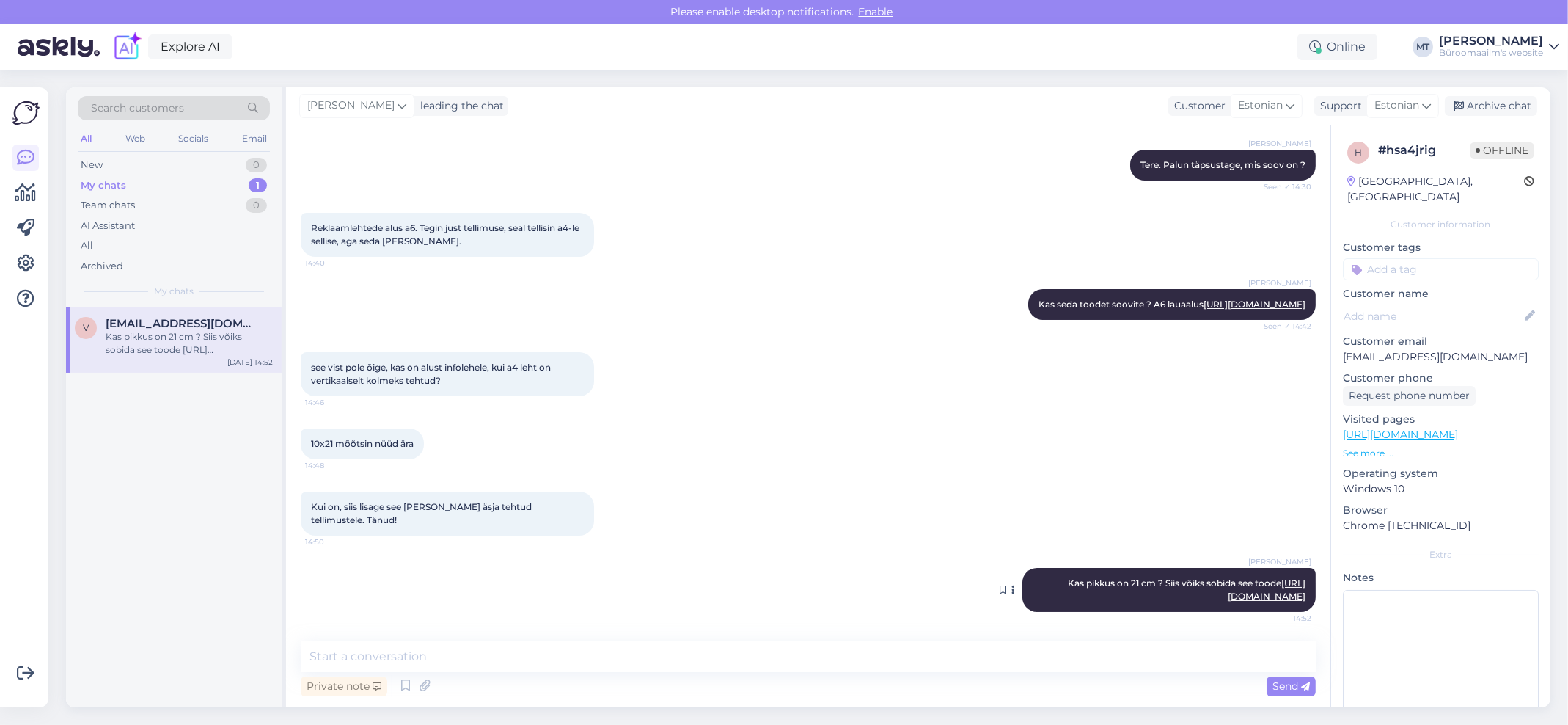
drag, startPoint x: 1295, startPoint y: 600, endPoint x: 1248, endPoint y: 597, distance: 47.1
click at [1248, 597] on div "Marje Tamm Kas pikkus on 21 cm ? Siis võiks sobida see toode https://www.byroom…" at bounding box center [1169, 590] width 293 height 44
copy link "K0012485"
click at [1278, 597] on link "[URL][DOMAIN_NAME]" at bounding box center [1266, 590] width 78 height 24
click at [155, 340] on div "Kas pikkus on 21 cm ? Siis võiks sobida see toode [URL][DOMAIN_NAME]" at bounding box center [189, 343] width 167 height 27
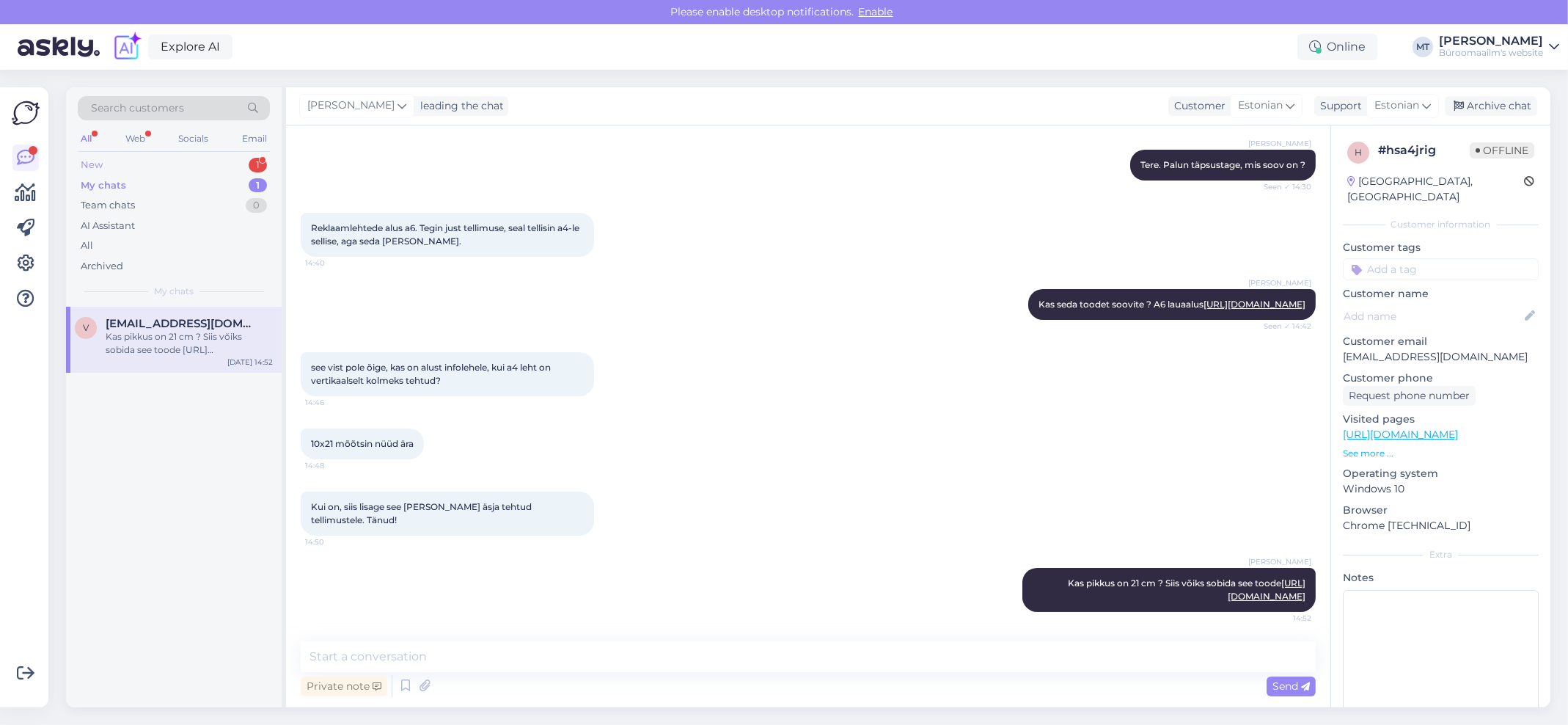
drag, startPoint x: 82, startPoint y: 157, endPoint x: 82, endPoint y: 172, distance: 15.0
click at [82, 157] on div "New" at bounding box center [92, 164] width 22 height 15
click at [114, 330] on div "suur aitäh. need on jah teistsugused" at bounding box center [189, 336] width 167 height 13
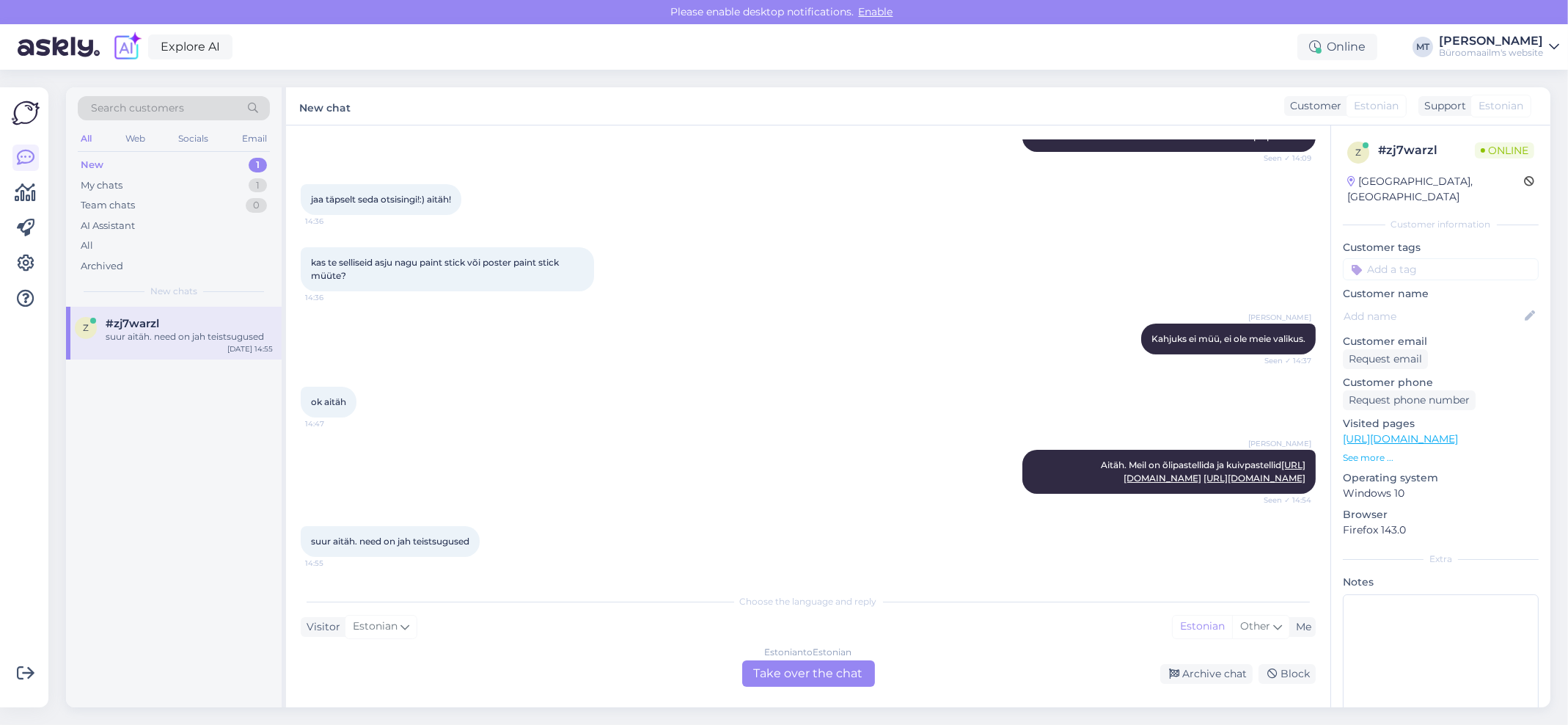
scroll to position [341, 0]
click at [770, 673] on div "Estonian to Estonian Take over the chat" at bounding box center [809, 673] width 133 height 27
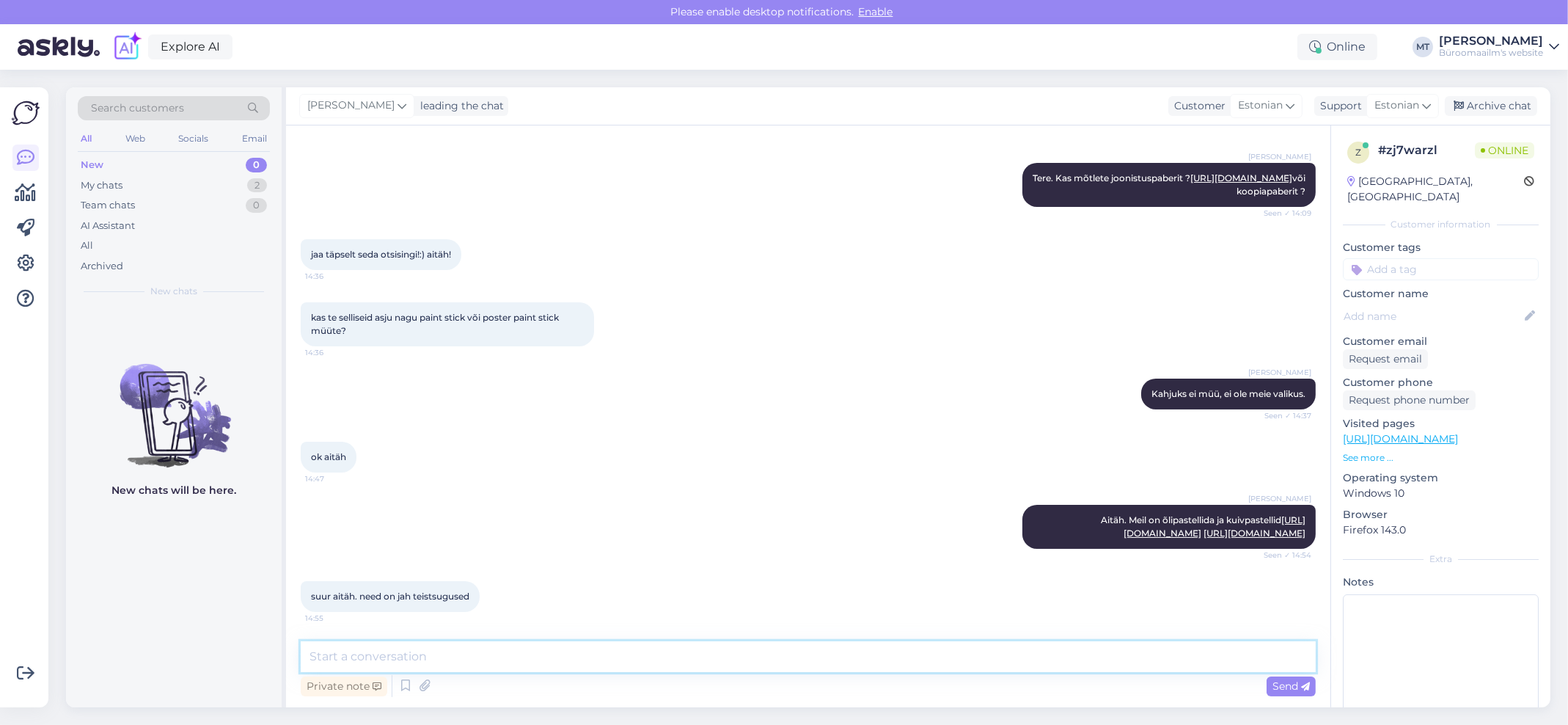
click at [410, 654] on textarea at bounding box center [808, 656] width 1015 height 31
type textarea "Aitäh."
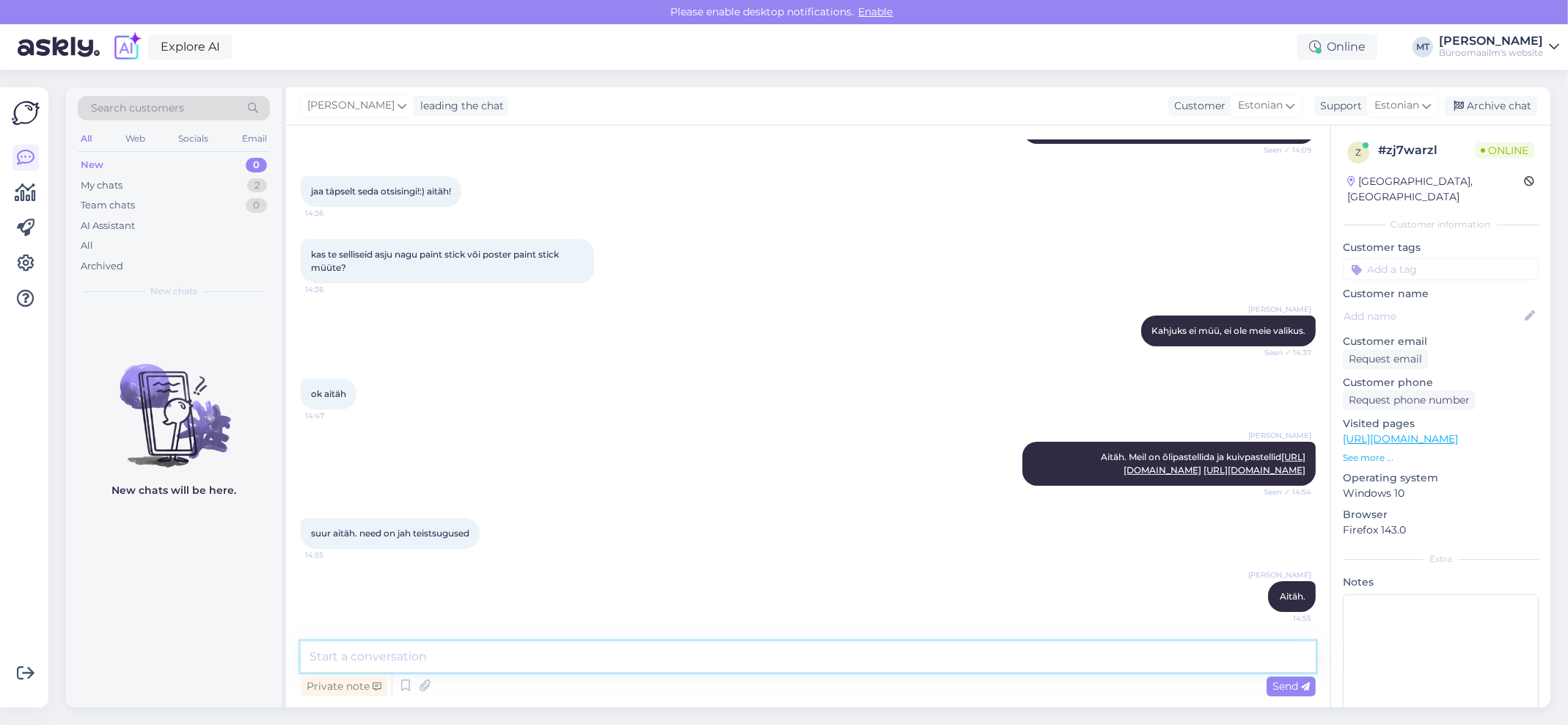
scroll to position [349, 0]
click at [1482, 98] on div "Archive chat" at bounding box center [1490, 106] width 92 height 20
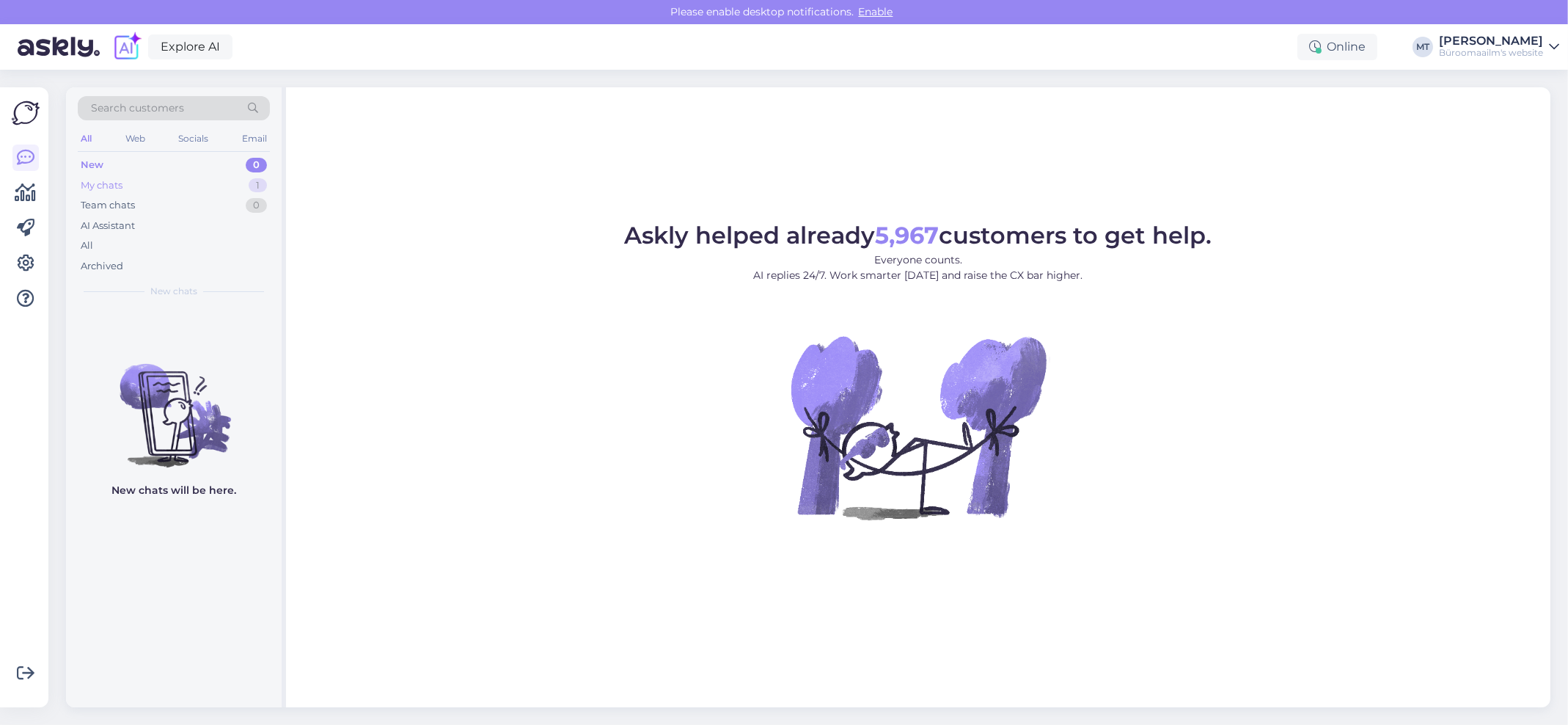
click at [101, 183] on div "My chats" at bounding box center [102, 185] width 42 height 15
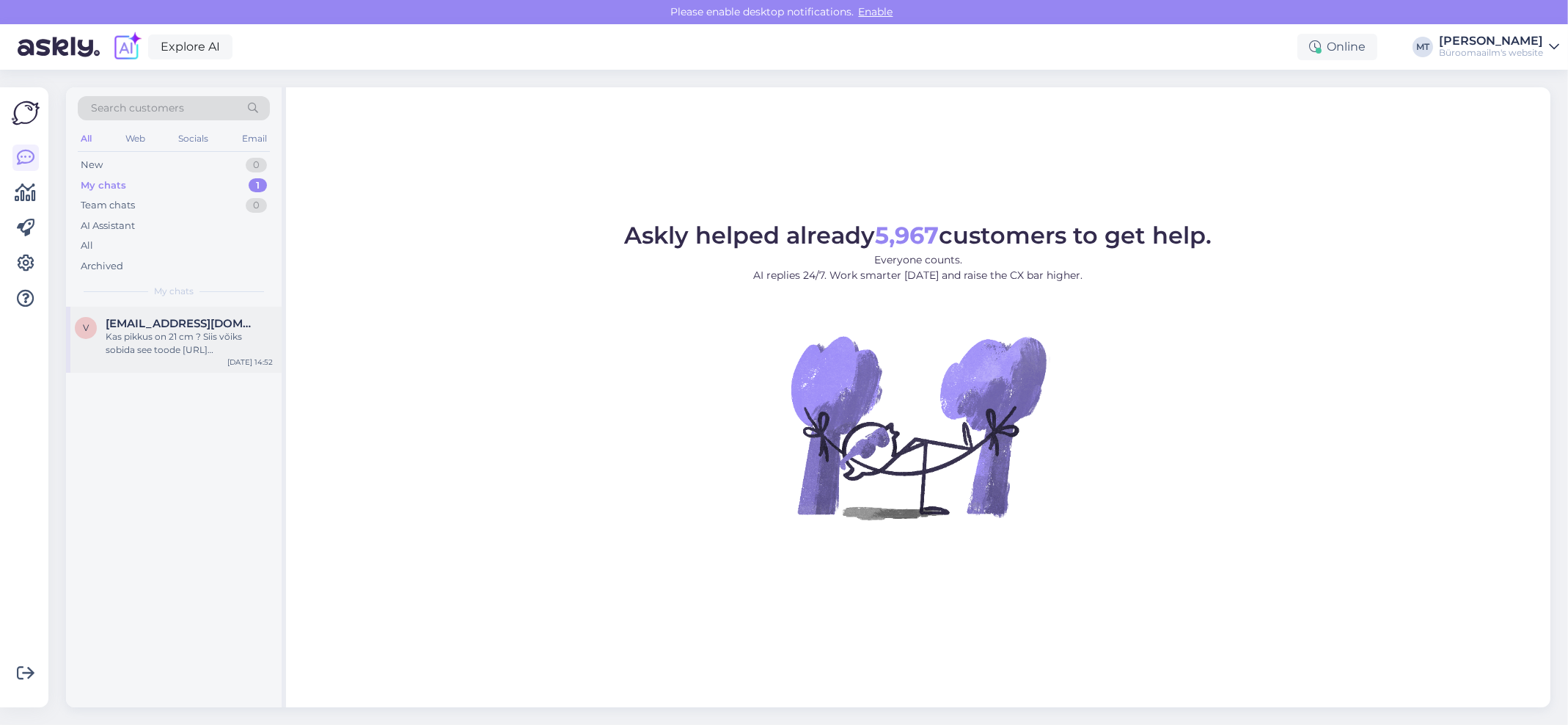
click at [159, 340] on div "Kas pikkus on 21 cm ? Siis võiks sobida see toode [URL][DOMAIN_NAME]" at bounding box center [189, 343] width 167 height 27
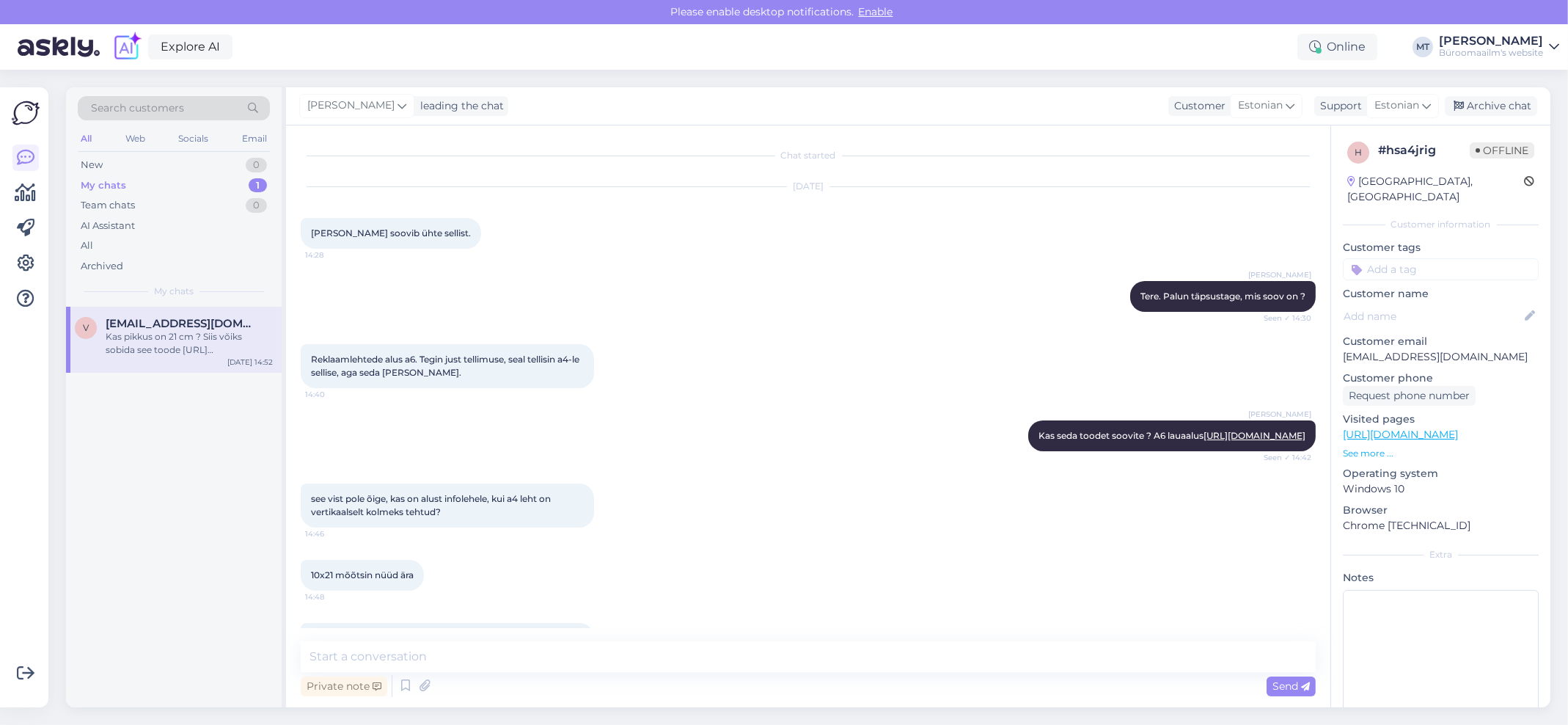
scroll to position [196, 0]
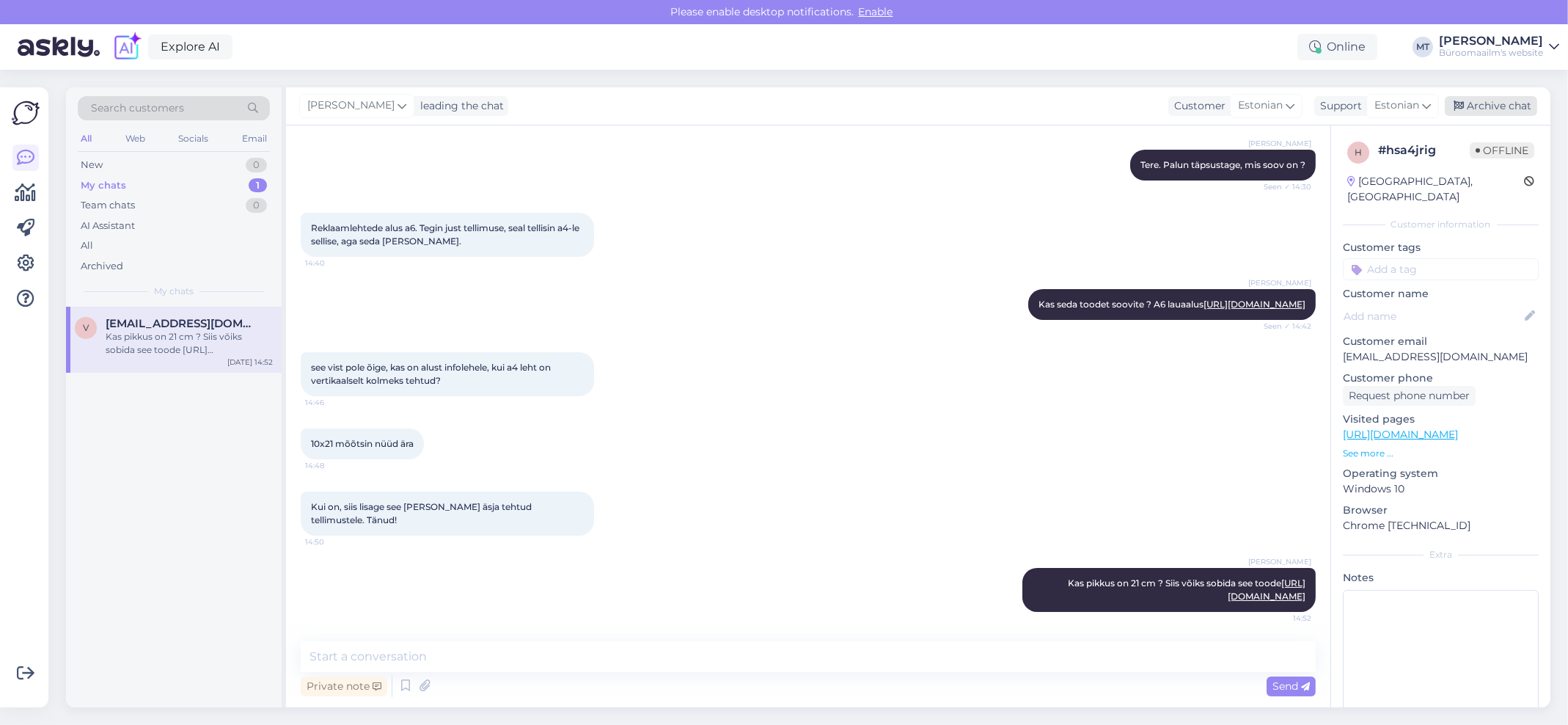
click at [1500, 102] on div "Archive chat" at bounding box center [1490, 106] width 92 height 20
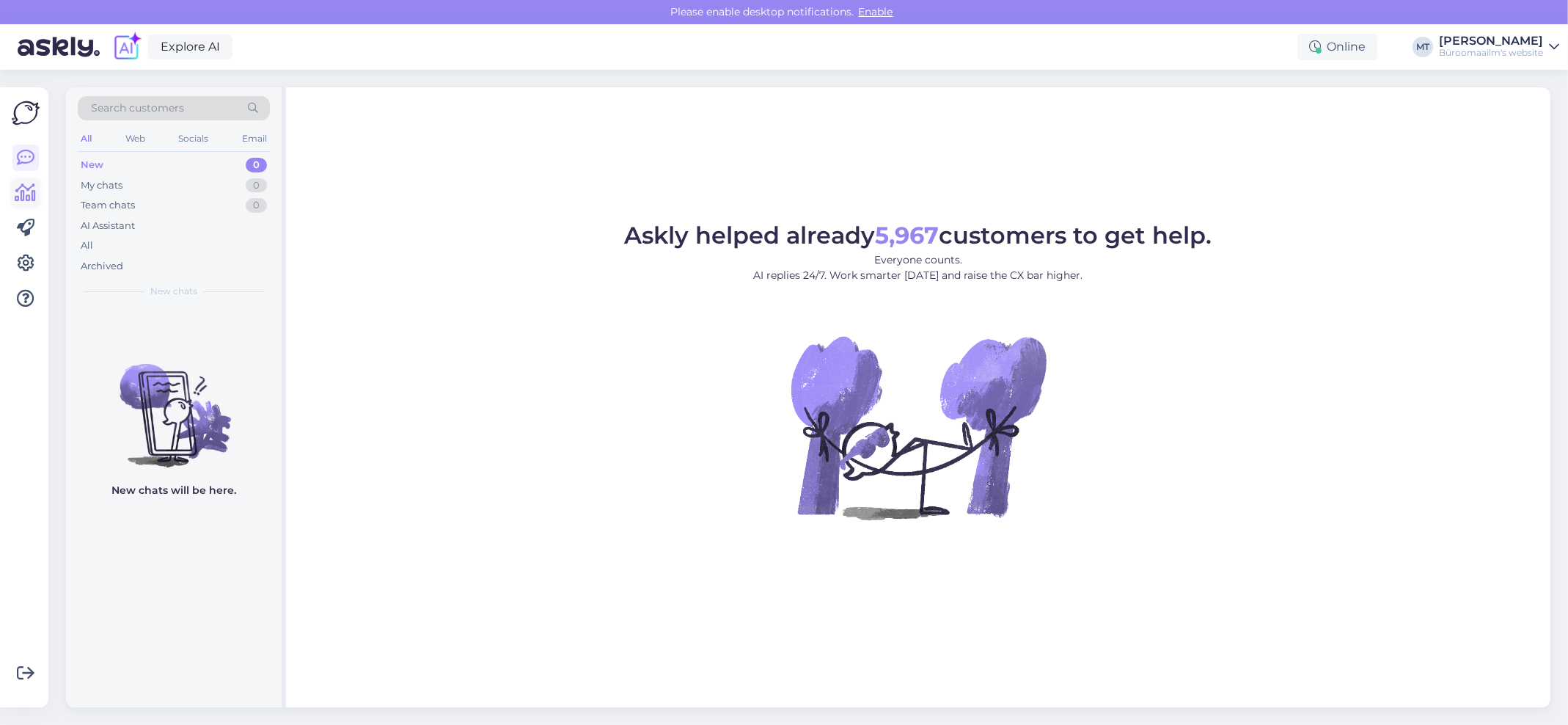
click at [27, 197] on icon at bounding box center [26, 193] width 21 height 18
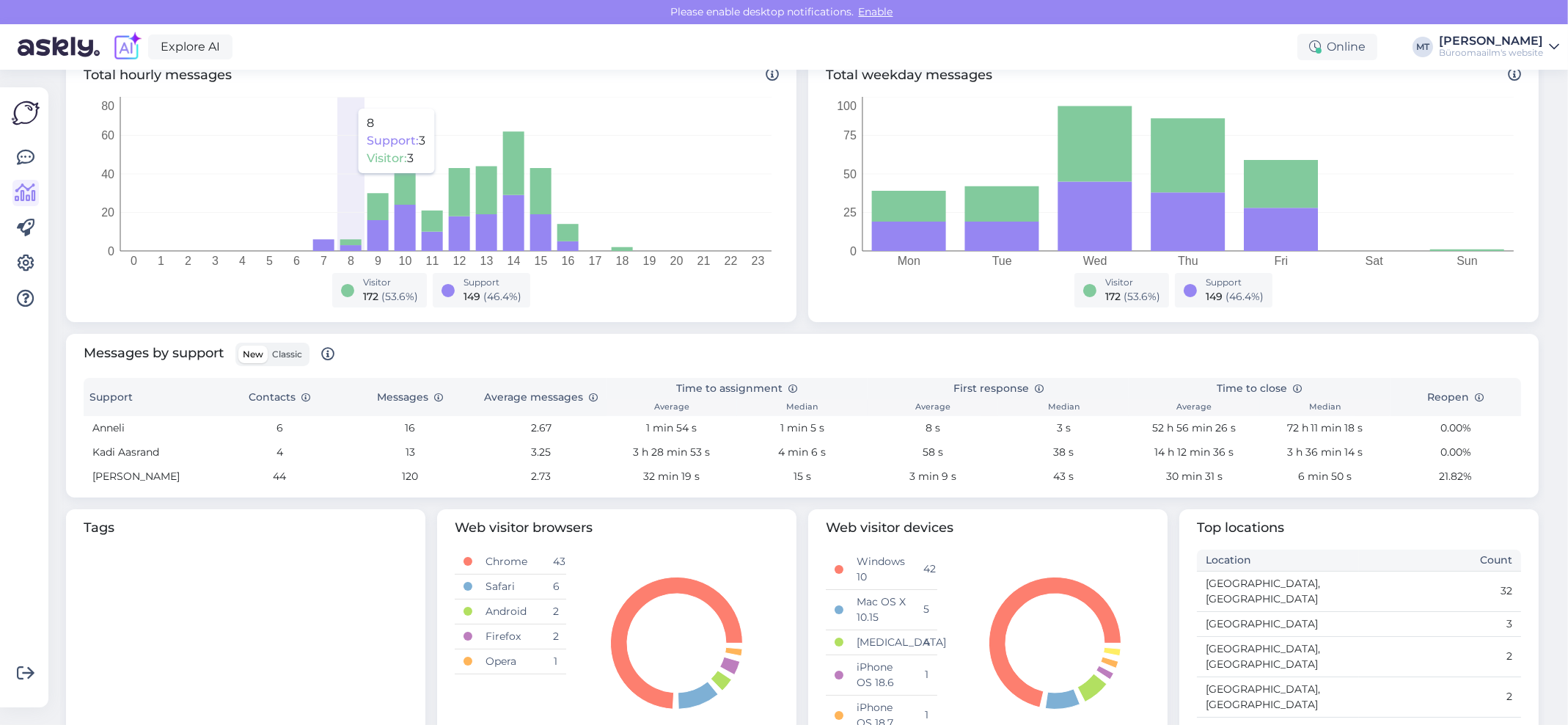
scroll to position [378, 0]
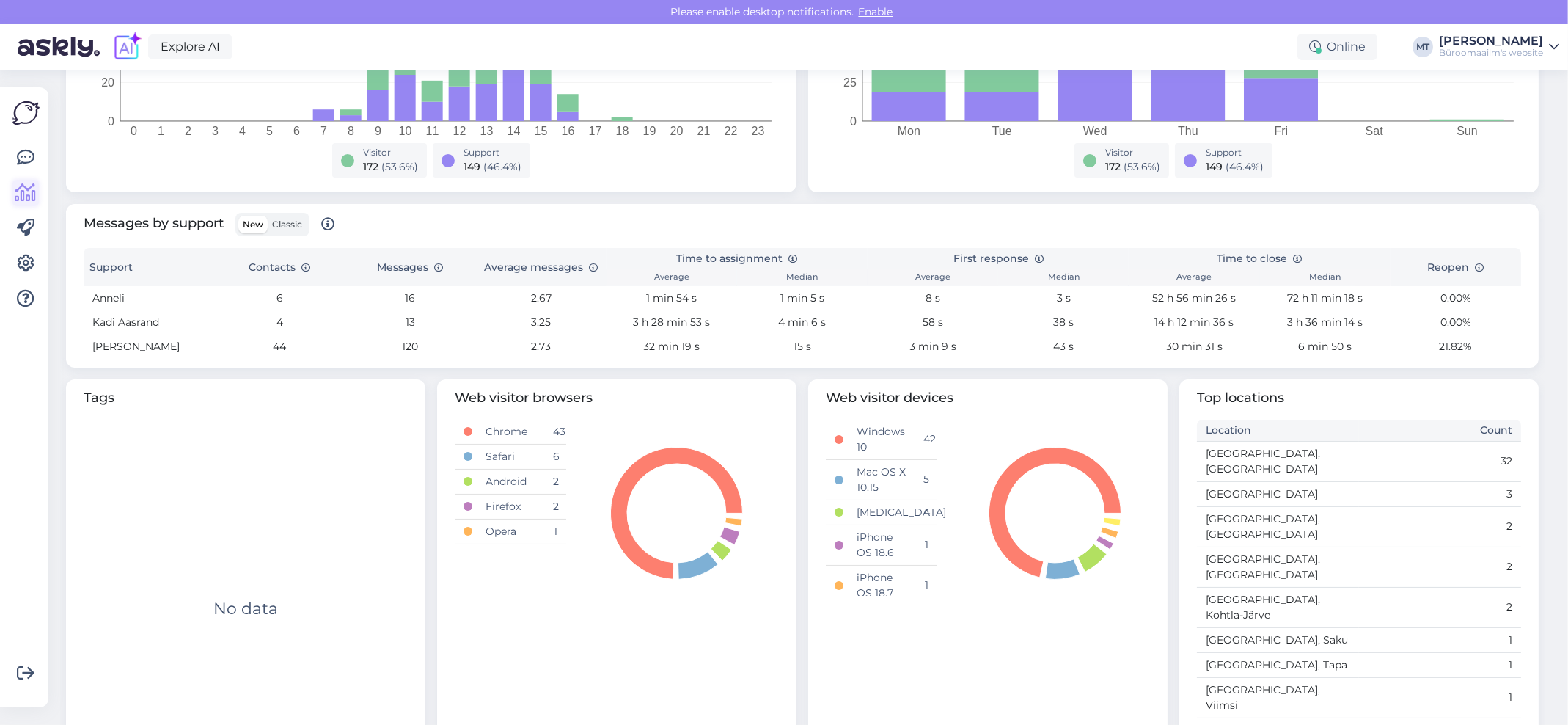
click at [24, 193] on icon at bounding box center [26, 193] width 21 height 18
click at [29, 157] on icon at bounding box center [25, 157] width 18 height 18
